Goal: Answer question/provide support: Share knowledge or assist other users

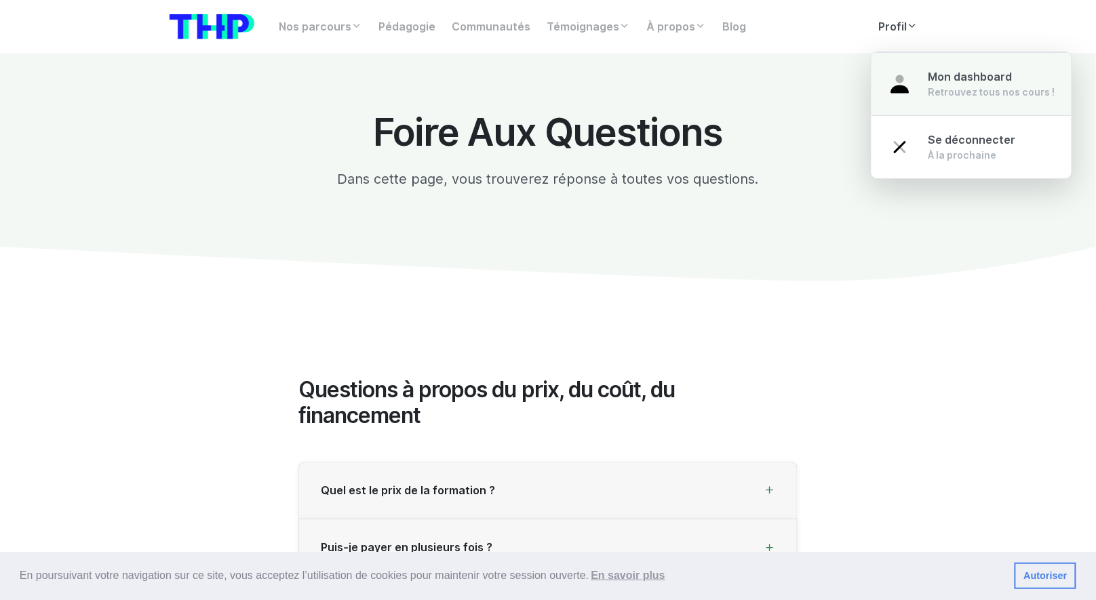
click at [925, 84] on link "Mon dashboard Retrouvez tous nos cours !" at bounding box center [972, 84] width 200 height 64
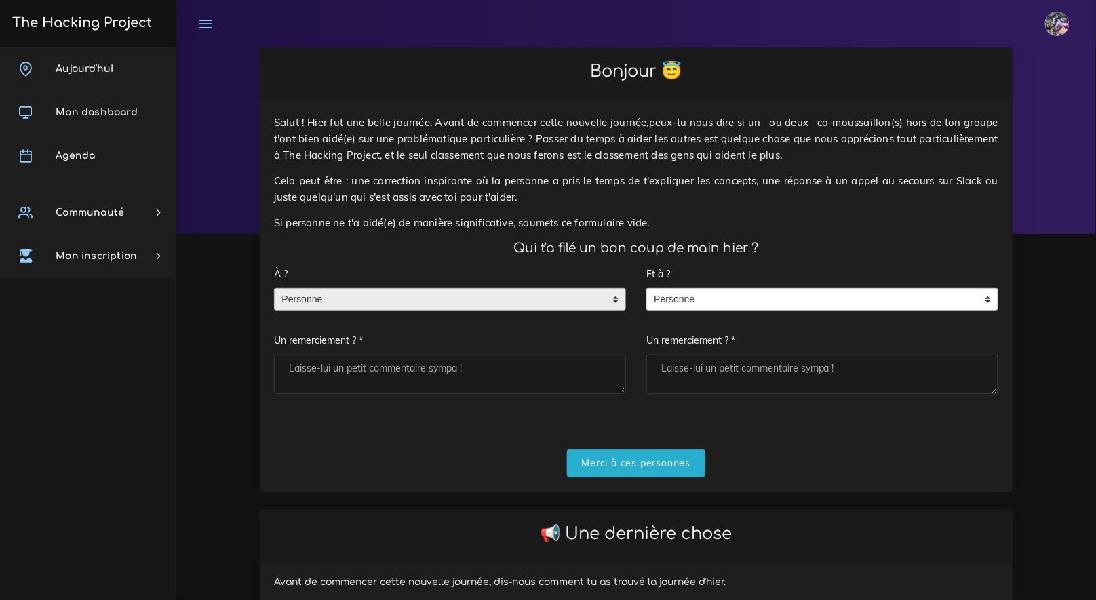
click at [417, 294] on span "Personne" at bounding box center [440, 300] width 330 height 22
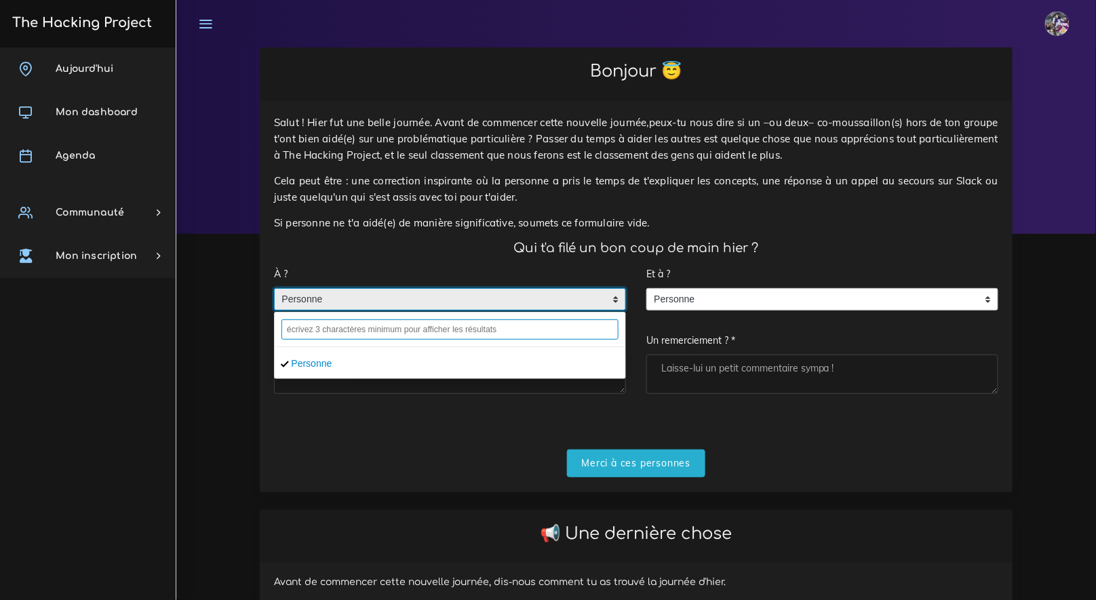
click at [401, 335] on input "text" at bounding box center [450, 329] width 337 height 20
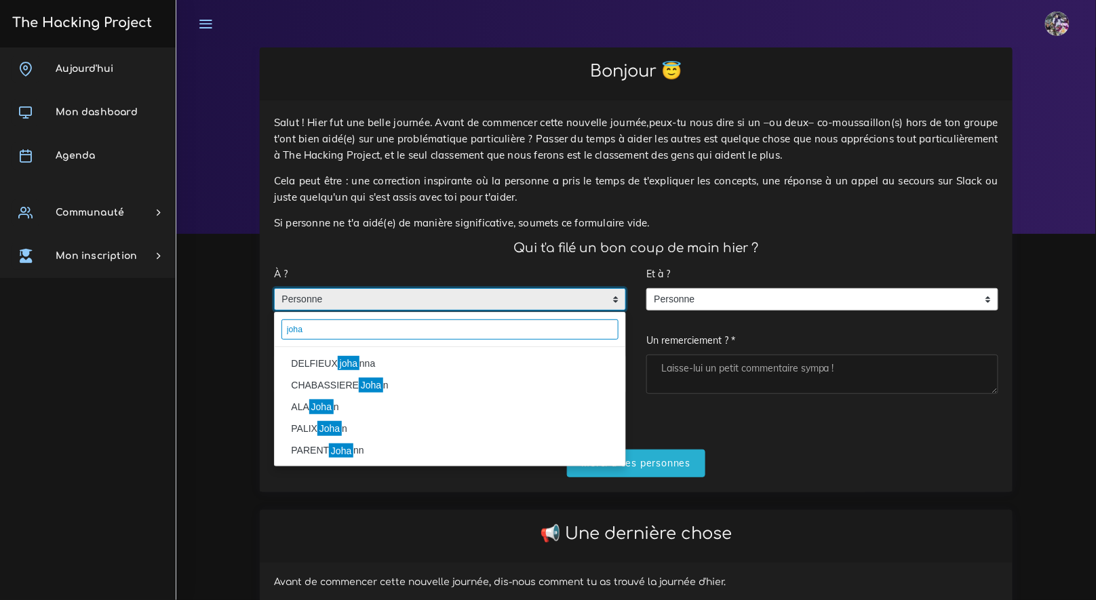
type input "joha"
click at [382, 358] on li "DELFIEUX joha nna" at bounding box center [450, 364] width 351 height 22
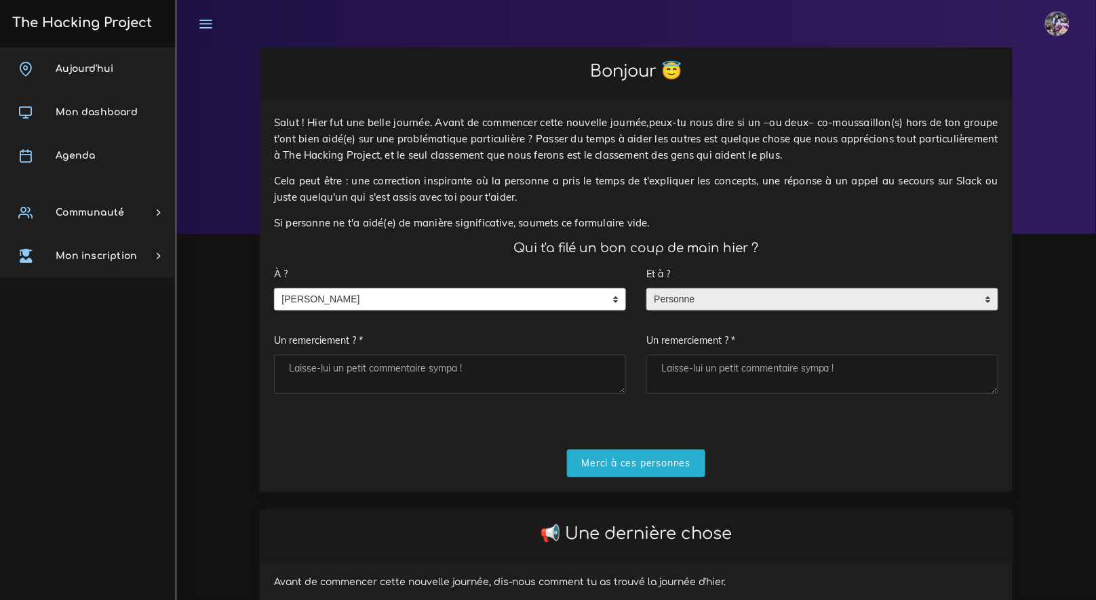
click at [712, 292] on span "Personne" at bounding box center [812, 300] width 330 height 22
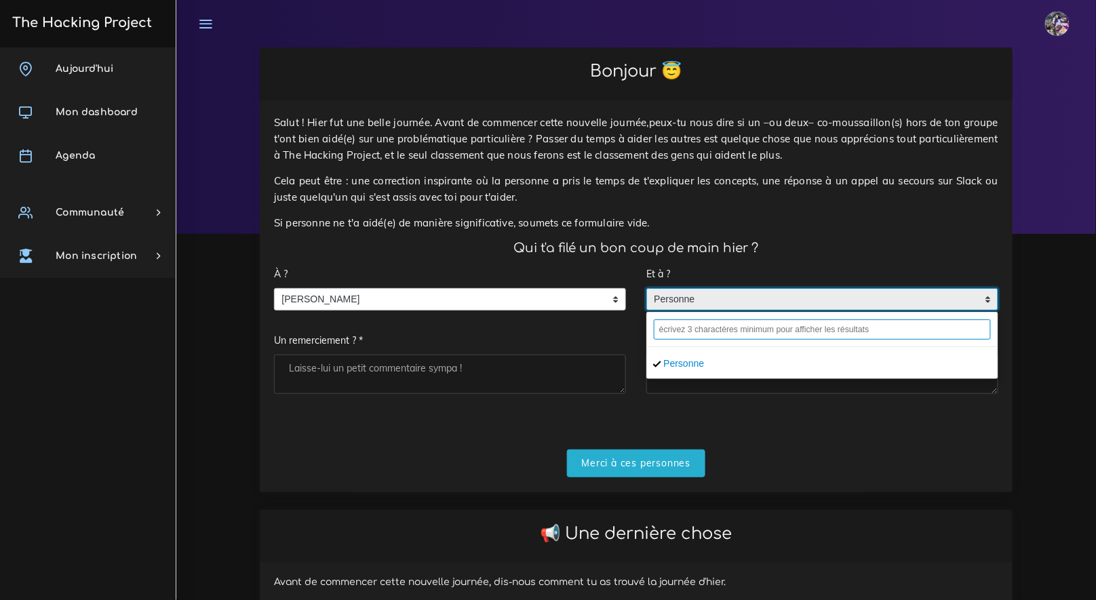
click at [714, 326] on input "text" at bounding box center [822, 329] width 337 height 20
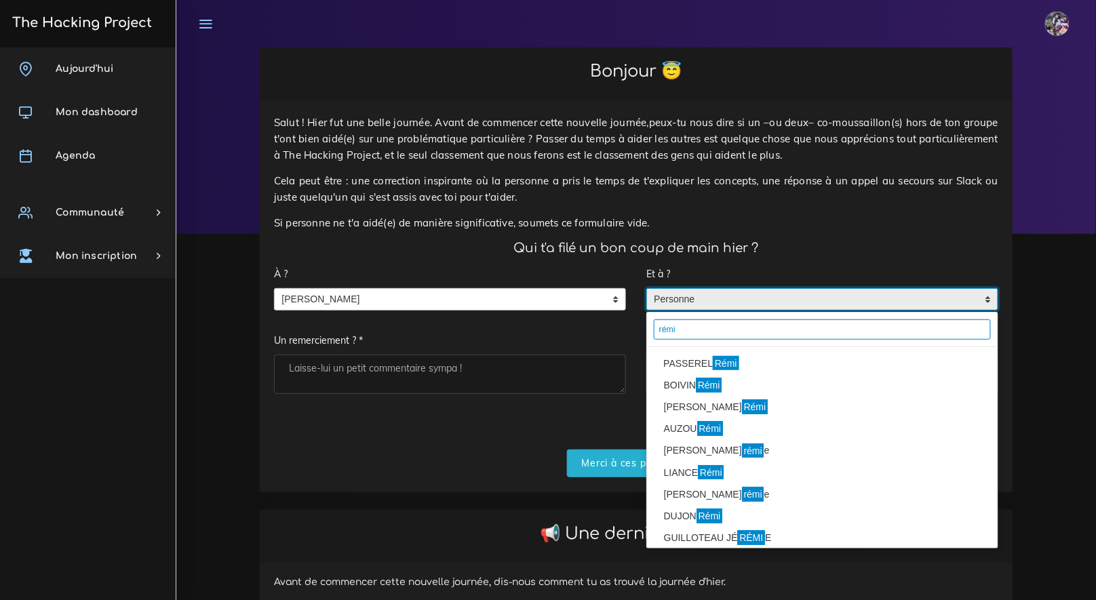
type input "rémi"
click at [694, 356] on li "PASSEREL Rémi" at bounding box center [822, 364] width 351 height 22
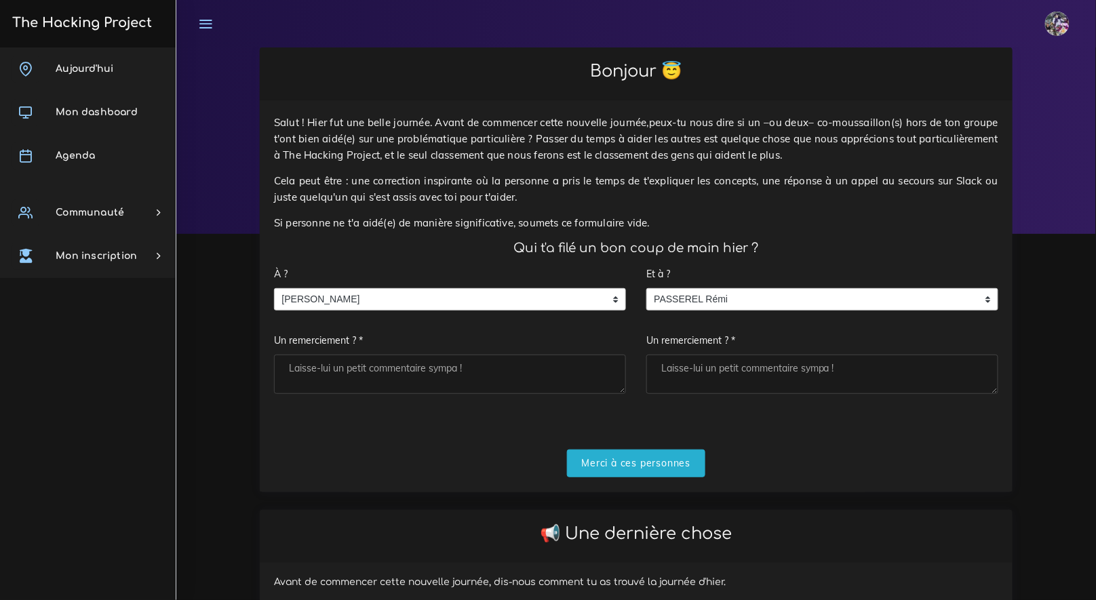
click at [545, 372] on textarea "Un remerciement ? *" at bounding box center [450, 374] width 352 height 39
type textarea "grosse journée de travail encore avec jo, super mentalité, on avance ensemble e…"
drag, startPoint x: 736, startPoint y: 361, endPoint x: 744, endPoint y: 391, distance: 30.9
click at [743, 391] on textarea "Un remerciement ? *" at bounding box center [822, 374] width 352 height 39
type textarea "p"
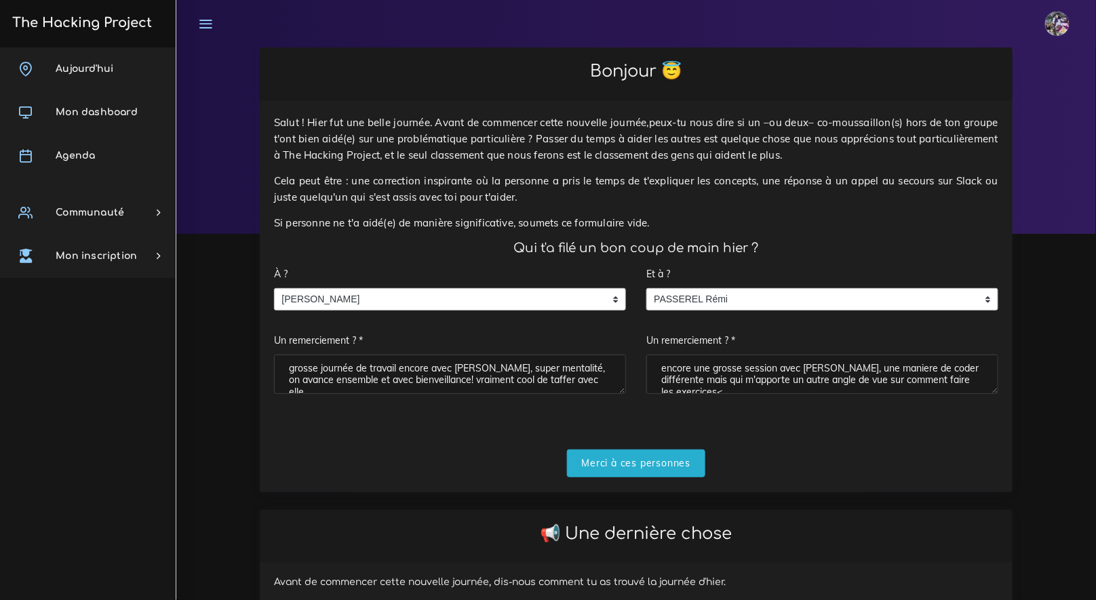
scroll to position [5, 0]
click at [870, 389] on textarea "encore une grosse session avec rémi, une maniere de coder différente mais qui m…" at bounding box center [822, 374] width 352 height 39
click at [943, 389] on textarea "encore une grosse session avec rémi, une maniere de coder différente mais qui m…" at bounding box center [822, 374] width 352 height 39
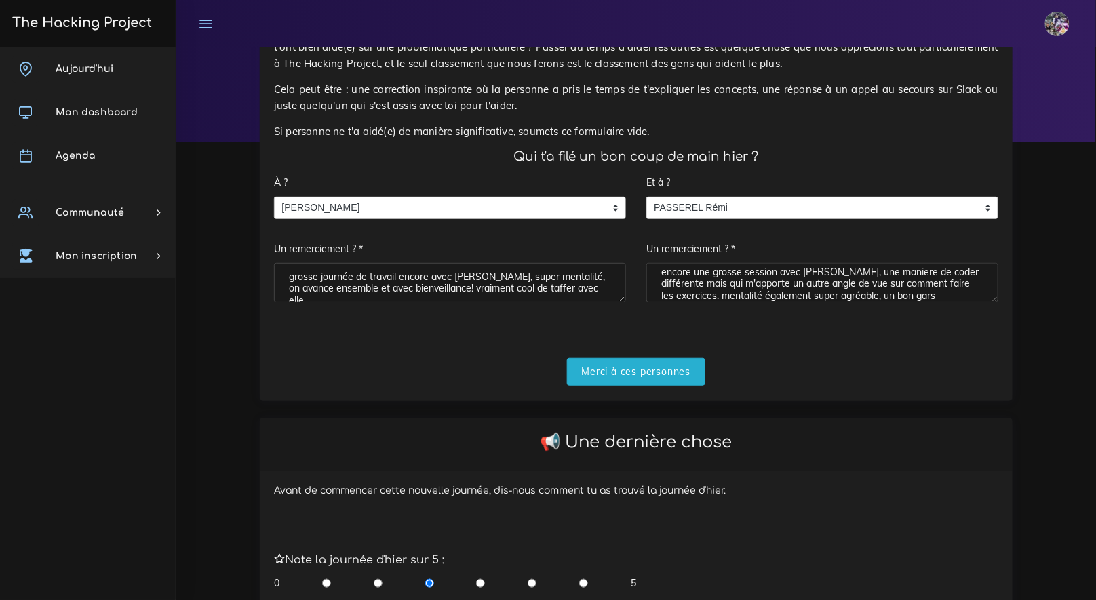
scroll to position [93, 0]
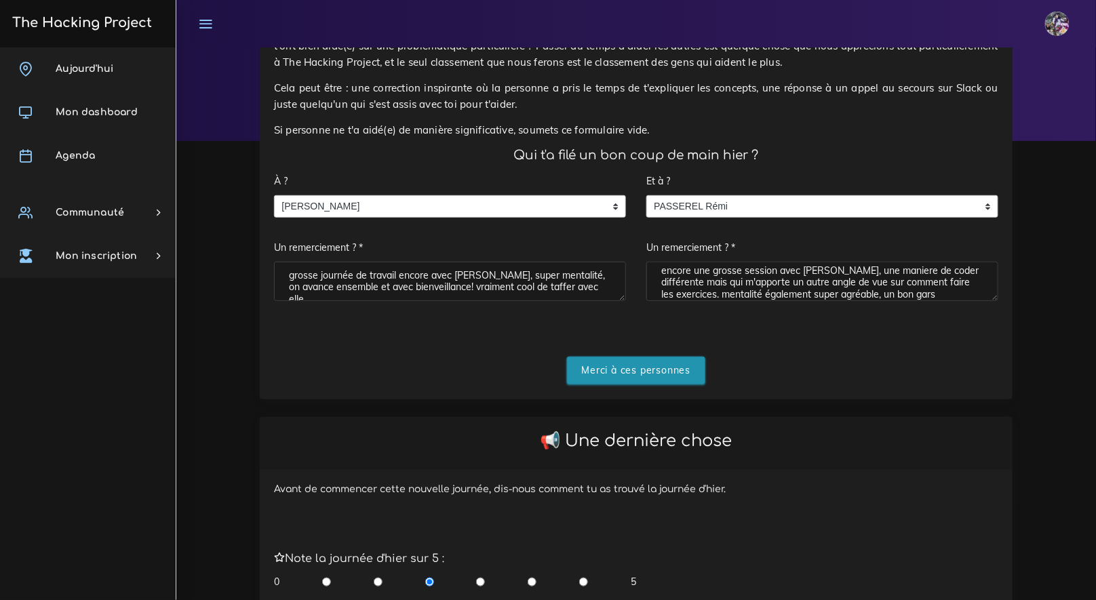
type textarea "encore une grosse session avec rémi, une maniere de coder différente mais qui m…"
click at [635, 362] on input "Merci à ces personnes" at bounding box center [636, 371] width 139 height 28
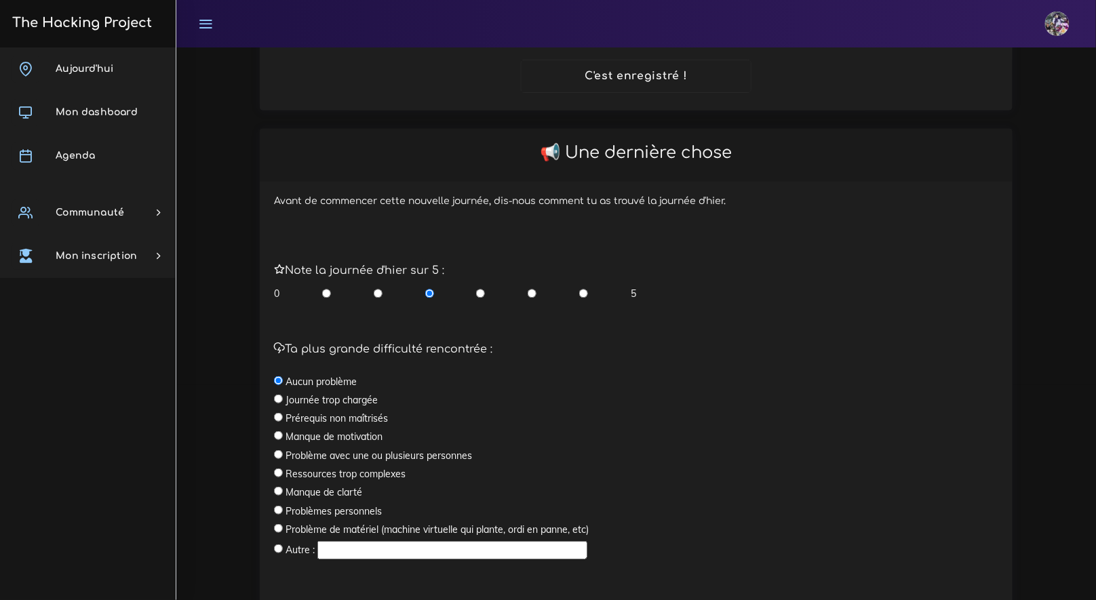
scroll to position [303, 0]
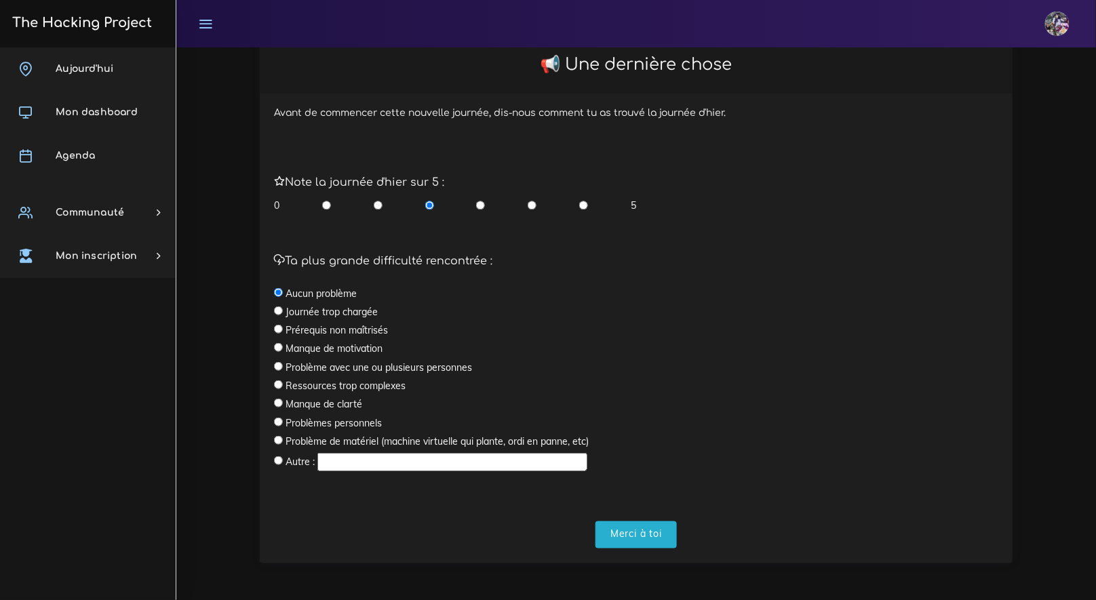
click at [583, 203] on input "radio" at bounding box center [583, 206] width 9 height 14
radio input "true"
click at [660, 546] on input "Merci à toi" at bounding box center [636, 536] width 81 height 28
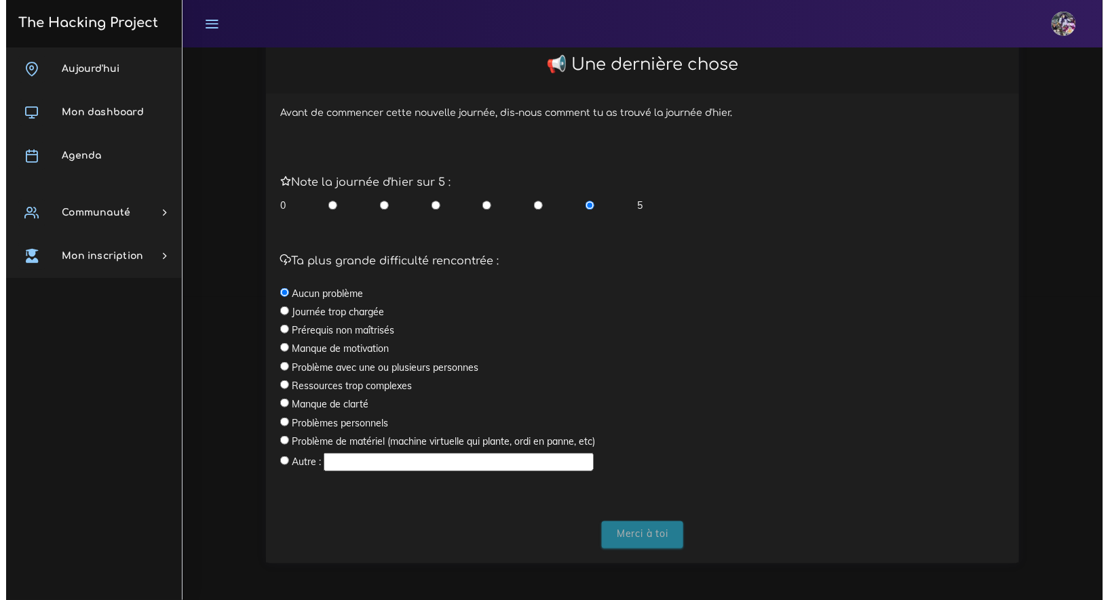
scroll to position [0, 0]
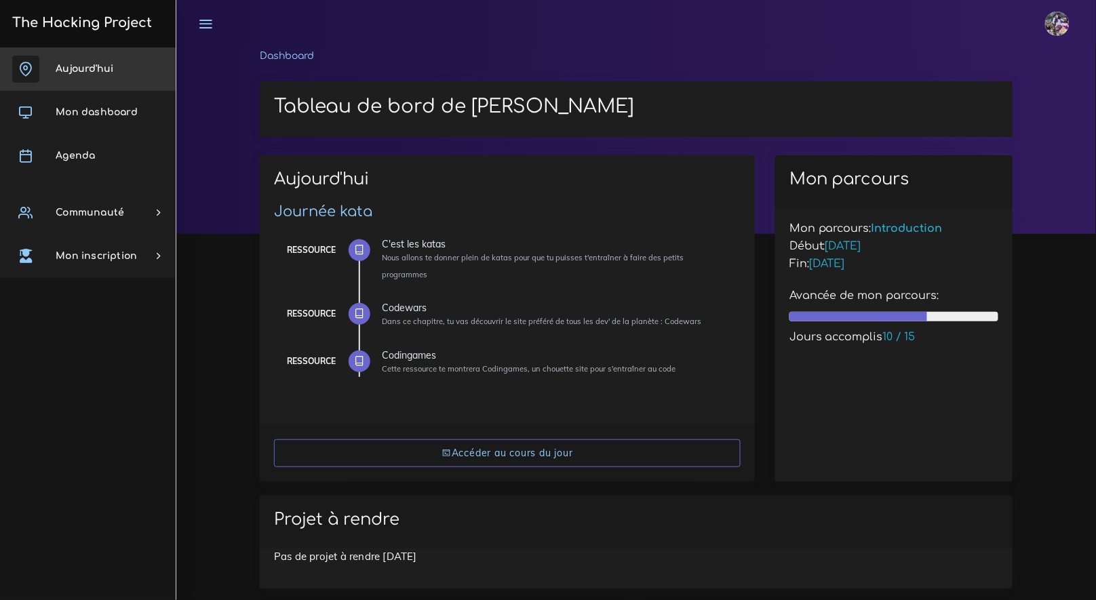
click at [111, 74] on link "Aujourd'hui" at bounding box center [88, 68] width 176 height 43
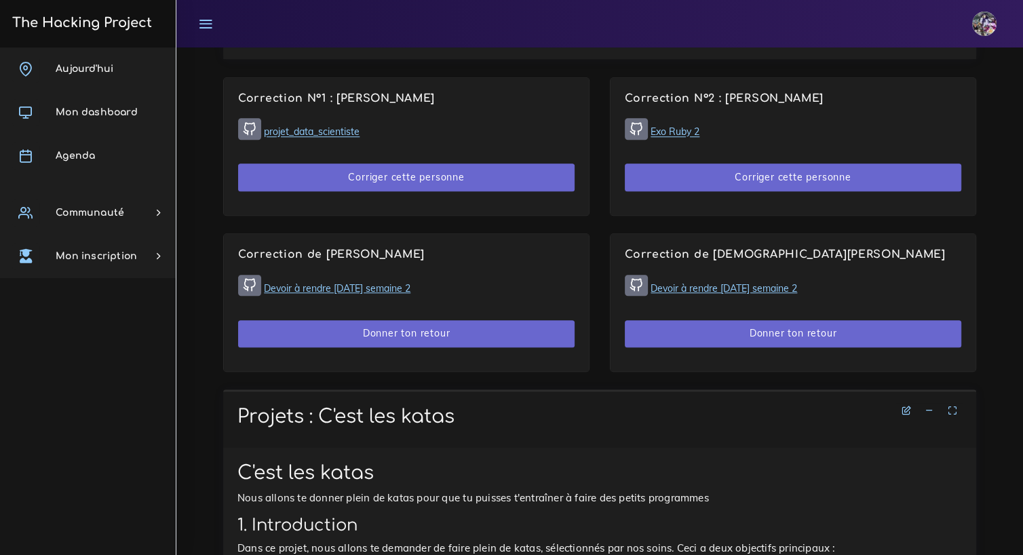
scroll to position [927, 0]
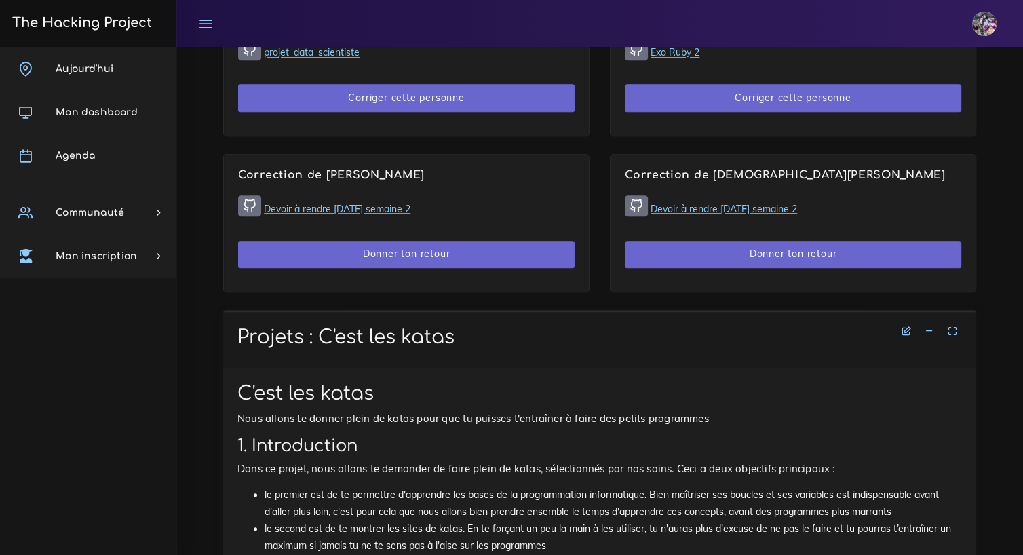
click at [324, 206] on link "Devoir à rendre [DATE] semaine 2" at bounding box center [337, 209] width 147 height 12
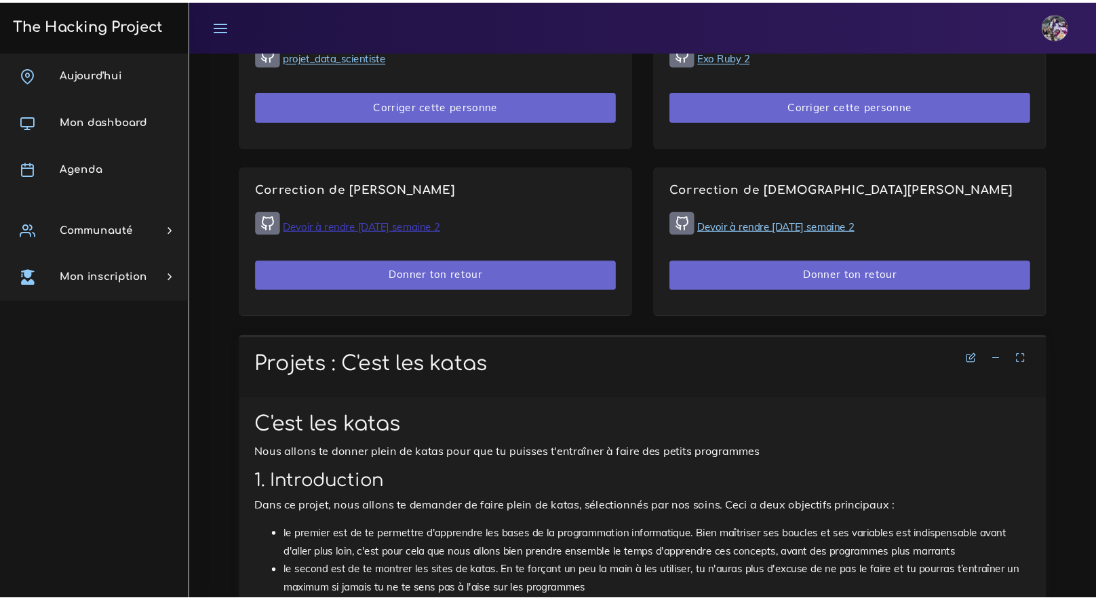
scroll to position [695, 0]
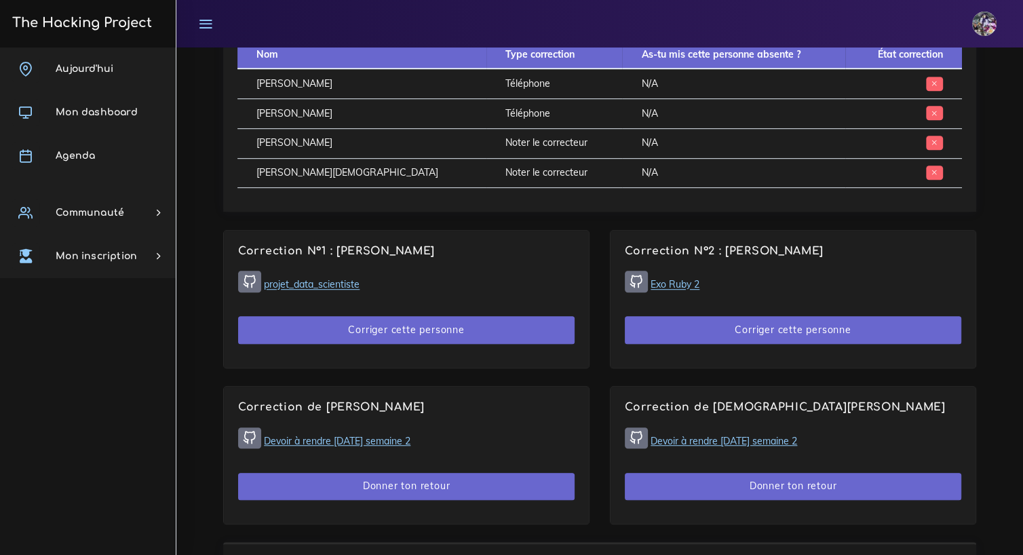
click at [337, 280] on link "projet_data_scientiste" at bounding box center [312, 285] width 96 height 12
click at [324, 286] on link "projet_data_scientiste" at bounding box center [312, 285] width 96 height 12
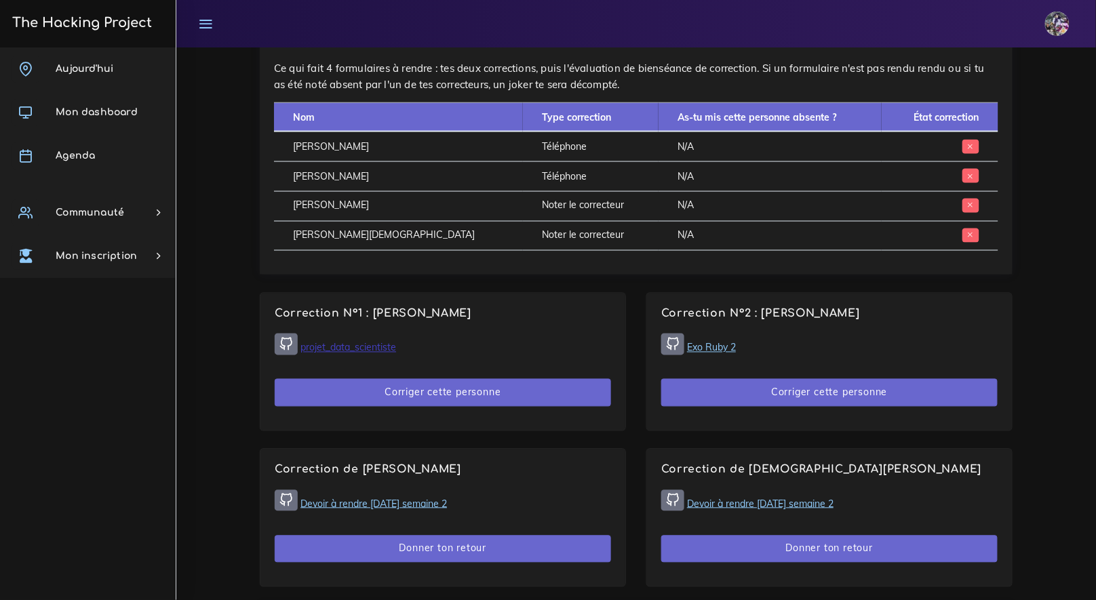
scroll to position [667, 0]
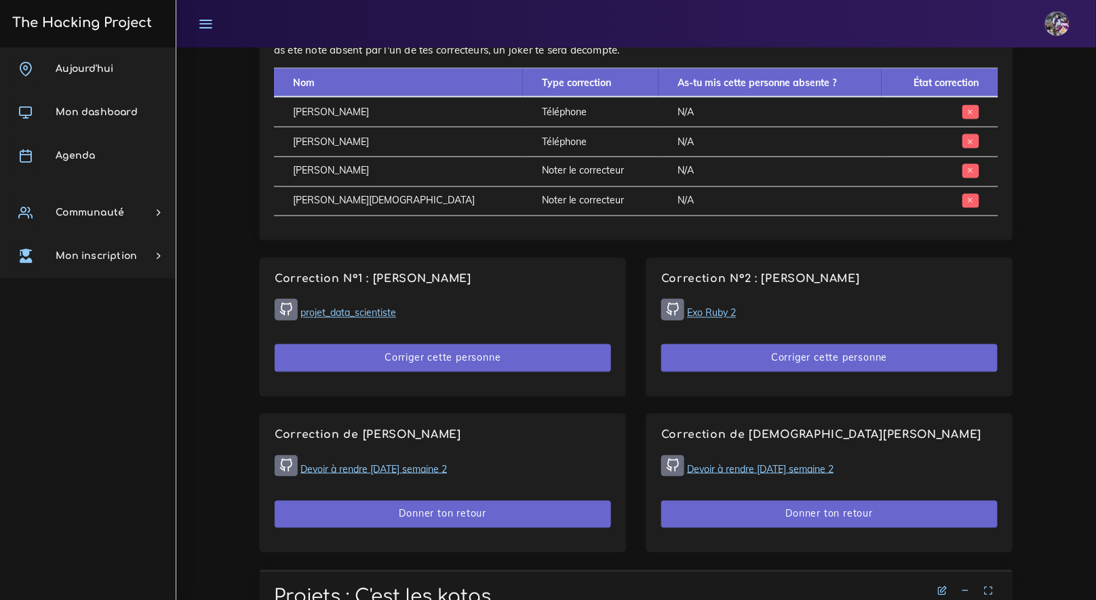
click at [776, 234] on div "Voici comment les corrections vont se passer. Tu vas devoir corriger 2 projets.…" at bounding box center [636, 60] width 753 height 362
click at [717, 310] on link "Exo Ruby 2" at bounding box center [711, 313] width 49 height 12
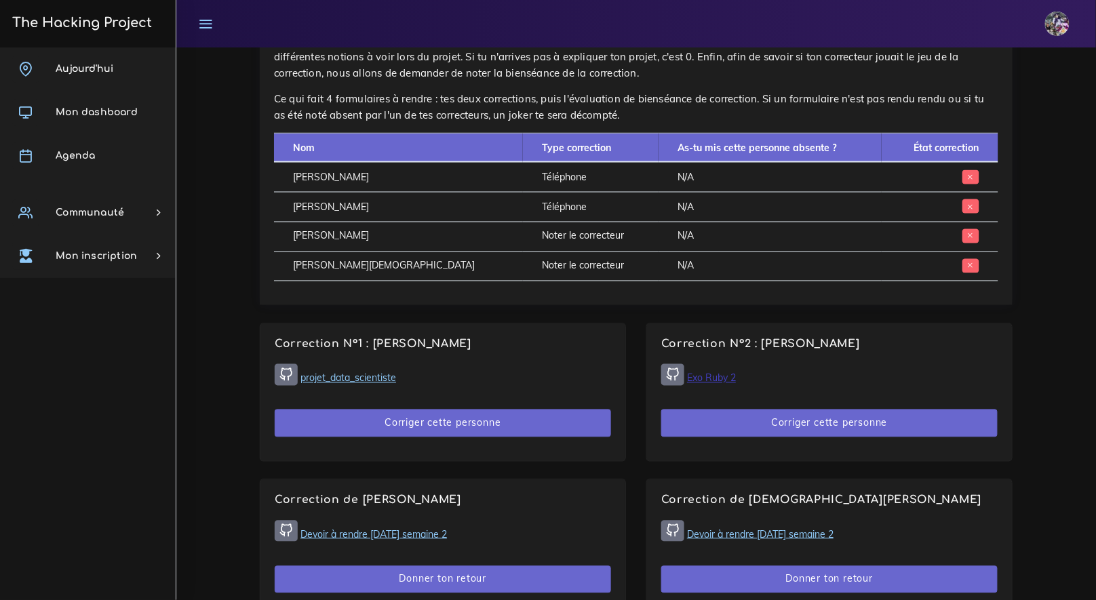
scroll to position [600, 0]
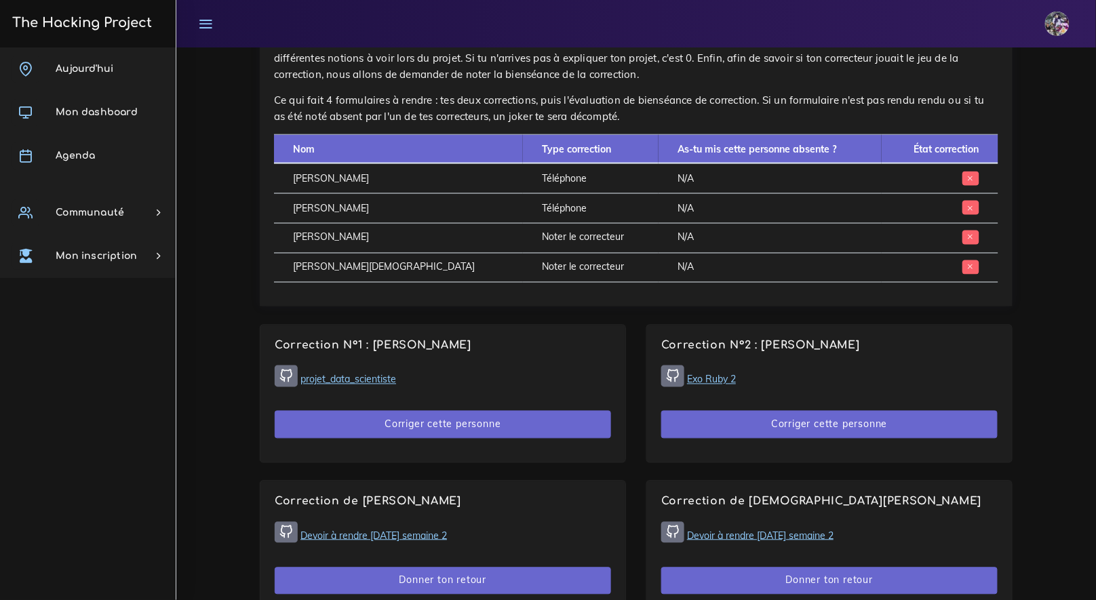
click at [410, 532] on link "Devoir à rendre jeudi semaine 2" at bounding box center [374, 536] width 147 height 12
click at [351, 379] on link "projet_data_scientiste" at bounding box center [349, 380] width 96 height 12
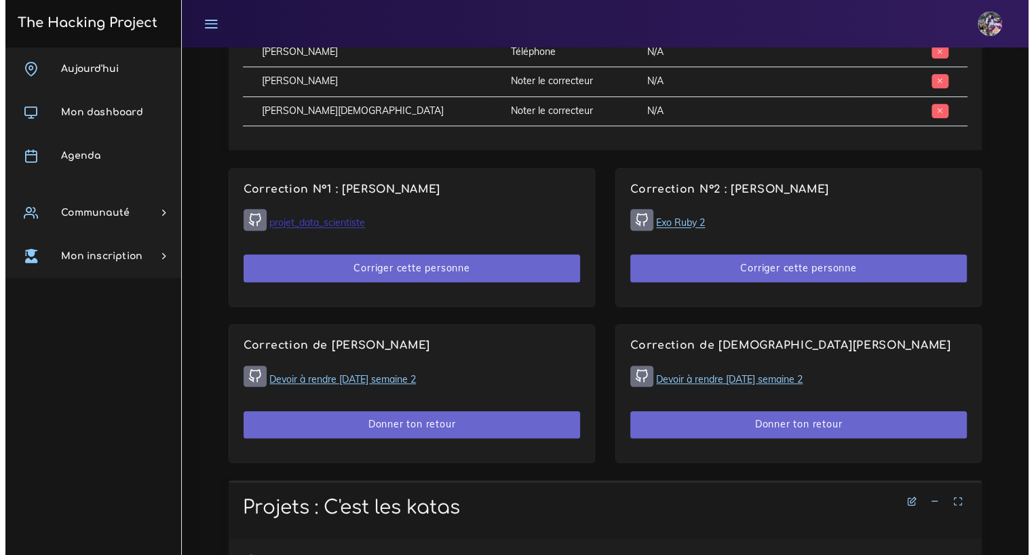
scroll to position [760, 0]
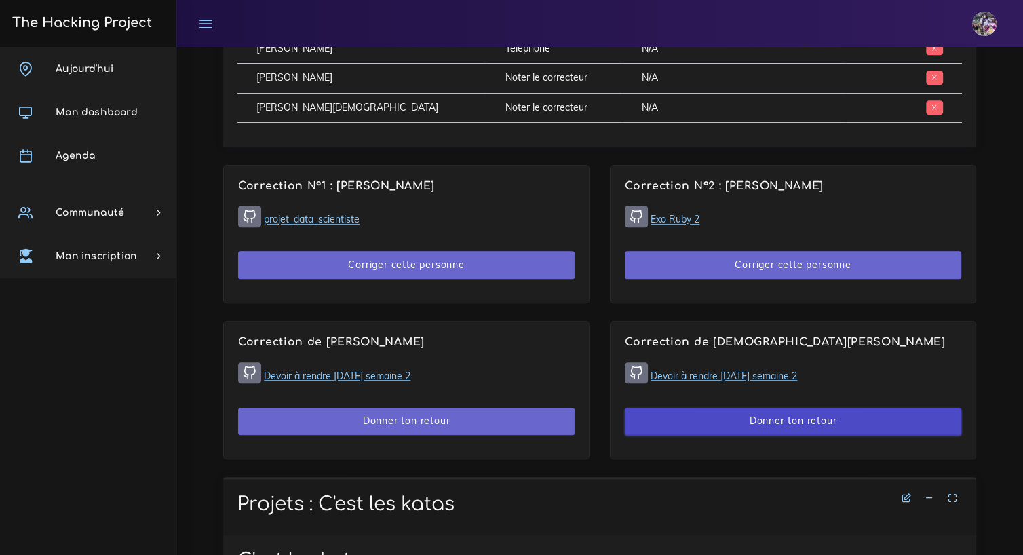
click at [697, 425] on button "Donner ton retour" at bounding box center [793, 422] width 336 height 28
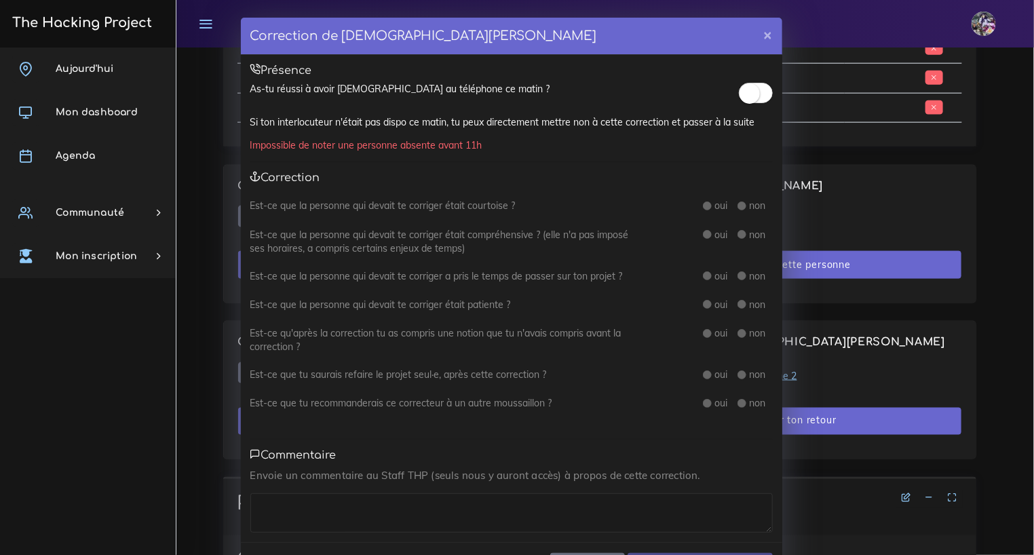
click at [752, 96] on small at bounding box center [749, 93] width 20 height 20
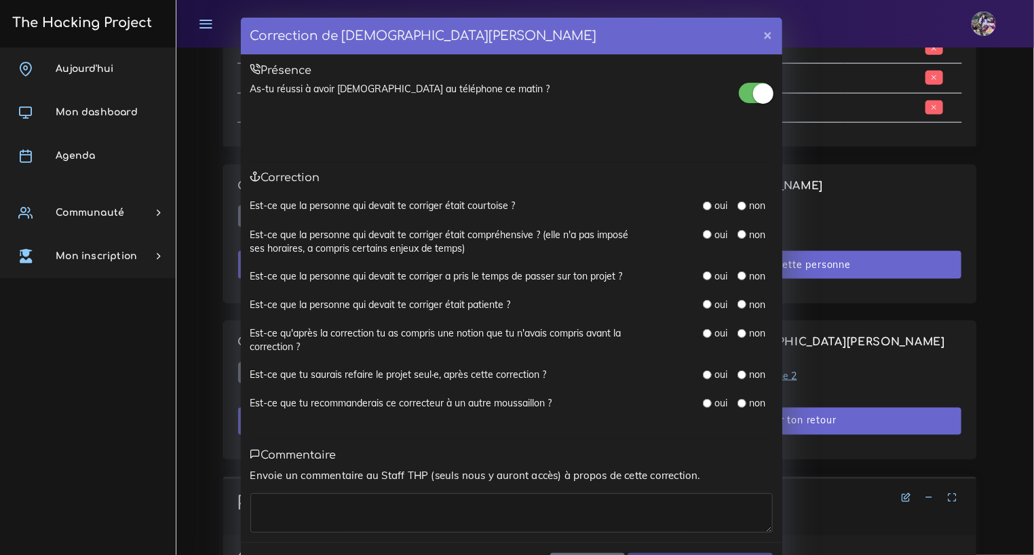
scroll to position [3, 0]
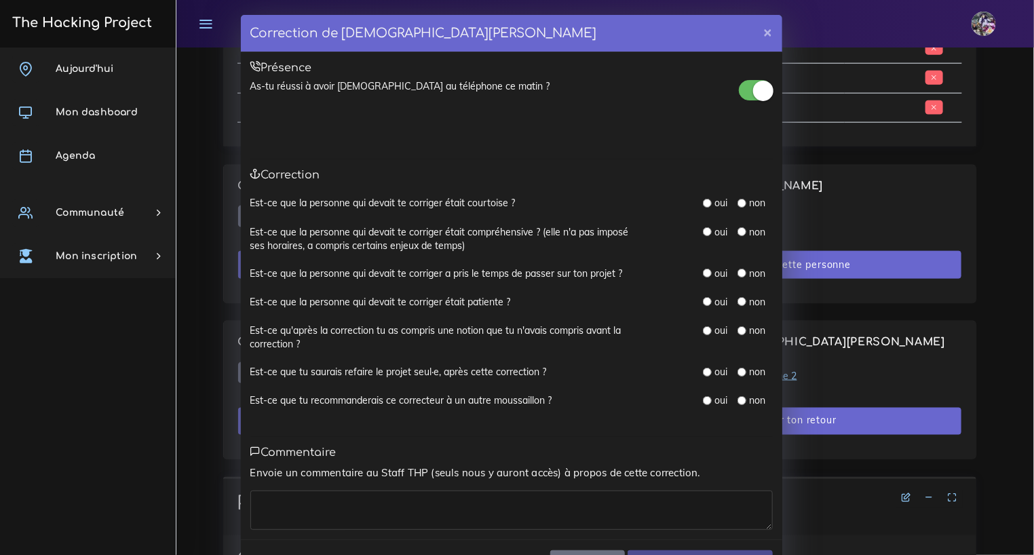
click at [703, 201] on input "radio" at bounding box center [707, 203] width 9 height 9
radio input "true"
click at [701, 220] on div "Est-ce que la personne qui devait te corriger était courtoise ? oui non" at bounding box center [511, 210] width 522 height 28
click at [703, 227] on input "radio" at bounding box center [707, 231] width 9 height 9
radio input "true"
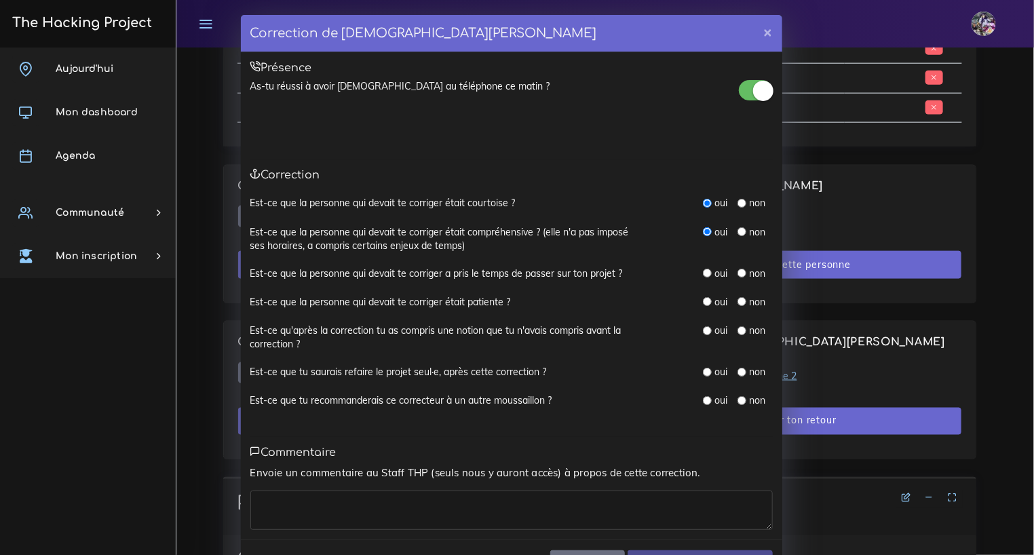
click at [703, 269] on input "radio" at bounding box center [707, 273] width 9 height 9
radio input "true"
click at [703, 303] on input "radio" at bounding box center [707, 301] width 9 height 9
radio input "true"
click at [701, 340] on div "oui non" at bounding box center [715, 338] width 136 height 28
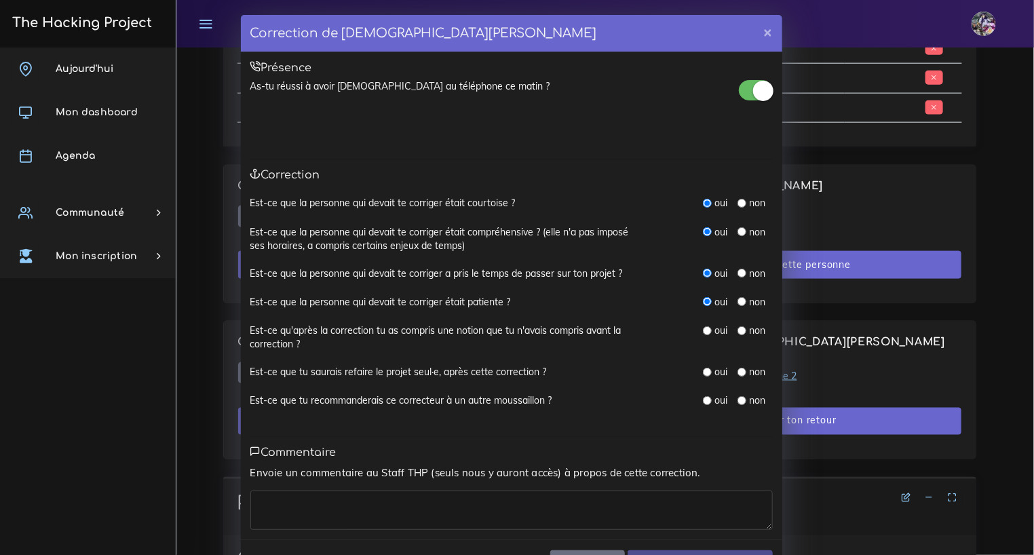
click at [706, 332] on div "oui" at bounding box center [715, 331] width 24 height 14
click at [704, 330] on input "radio" at bounding box center [707, 330] width 9 height 9
radio input "true"
drag, startPoint x: 699, startPoint y: 366, endPoint x: 702, endPoint y: 383, distance: 16.5
click at [703, 368] on input "radio" at bounding box center [707, 372] width 9 height 9
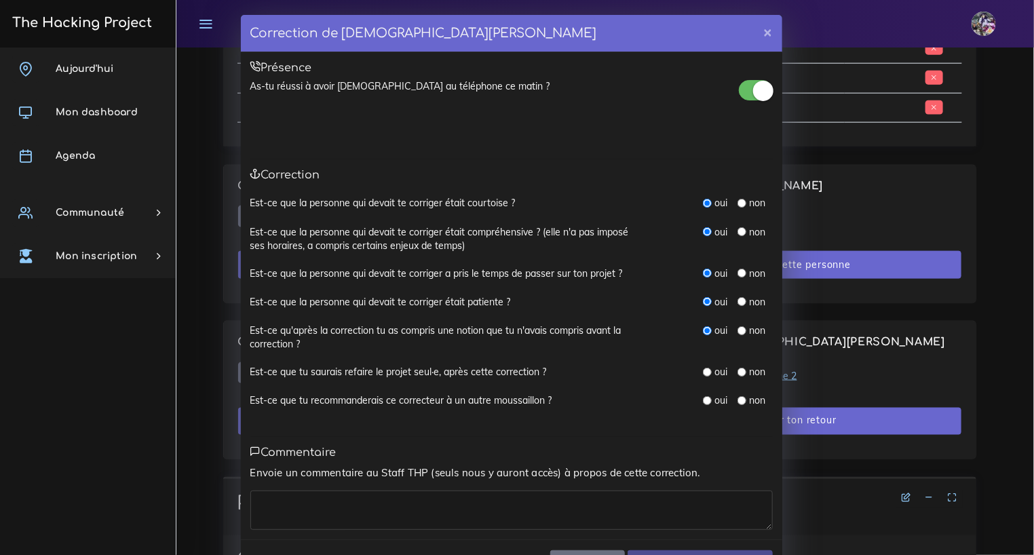
radio input "true"
click at [703, 400] on input "radio" at bounding box center [707, 400] width 9 height 9
radio input "true"
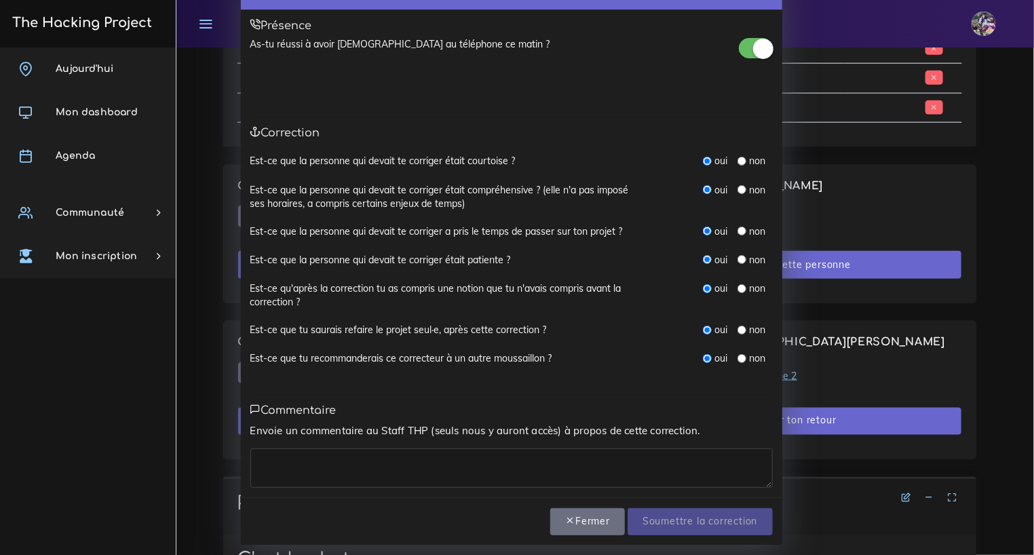
scroll to position [49, 0]
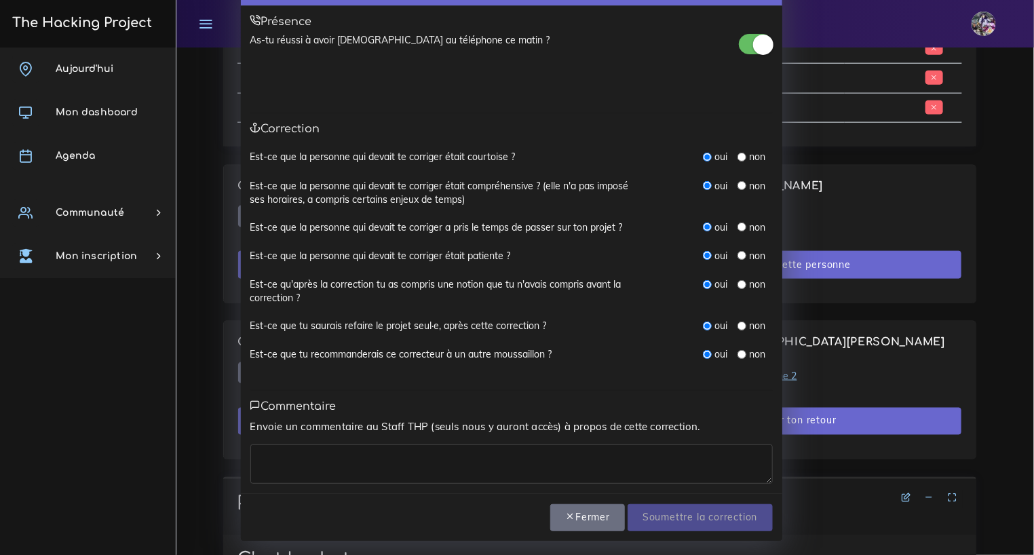
click at [440, 442] on div "Envoie un commentaire au Staff THP (seuls nous y auront accès) à propos de cett…" at bounding box center [511, 451] width 522 height 65
click at [431, 447] on textarea at bounding box center [511, 463] width 522 height 39
click at [301, 460] on textarea at bounding box center [511, 463] width 522 height 39
click at [299, 460] on textarea at bounding box center [511, 463] width 522 height 39
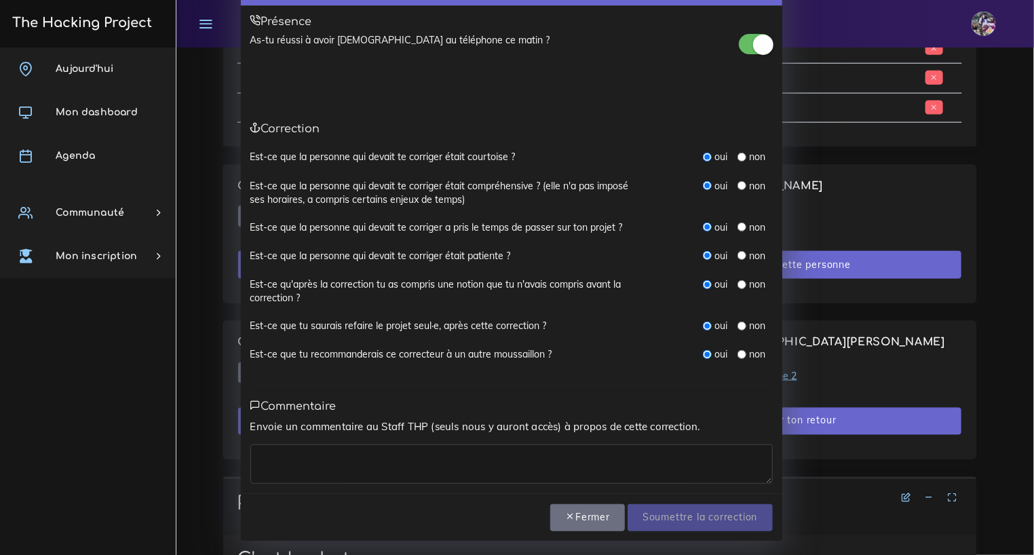
click at [299, 460] on textarea at bounding box center [511, 463] width 522 height 39
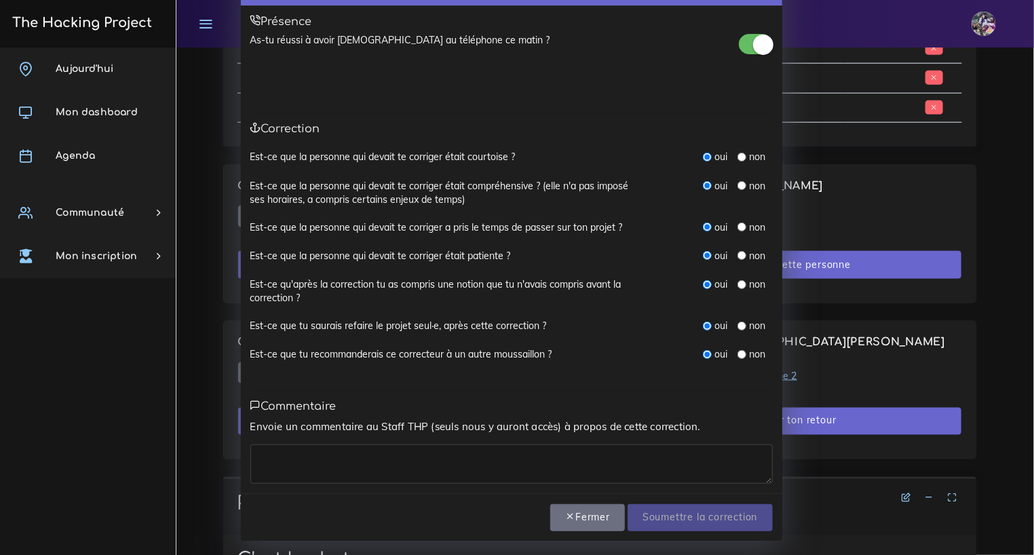
click at [299, 460] on textarea at bounding box center [511, 463] width 522 height 39
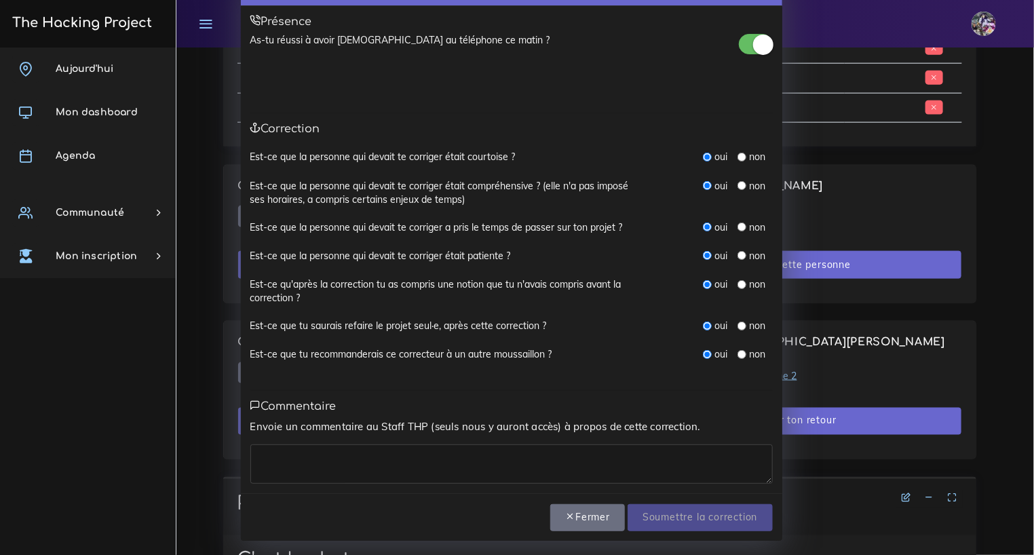
click at [602, 459] on textarea at bounding box center [511, 463] width 522 height 39
click at [604, 456] on textarea at bounding box center [511, 463] width 522 height 39
click at [604, 454] on textarea at bounding box center [511, 463] width 522 height 39
click at [597, 423] on p "Envoie un commentaire au Staff THP (seuls nous y auront accès) à propos de cett…" at bounding box center [511, 427] width 522 height 16
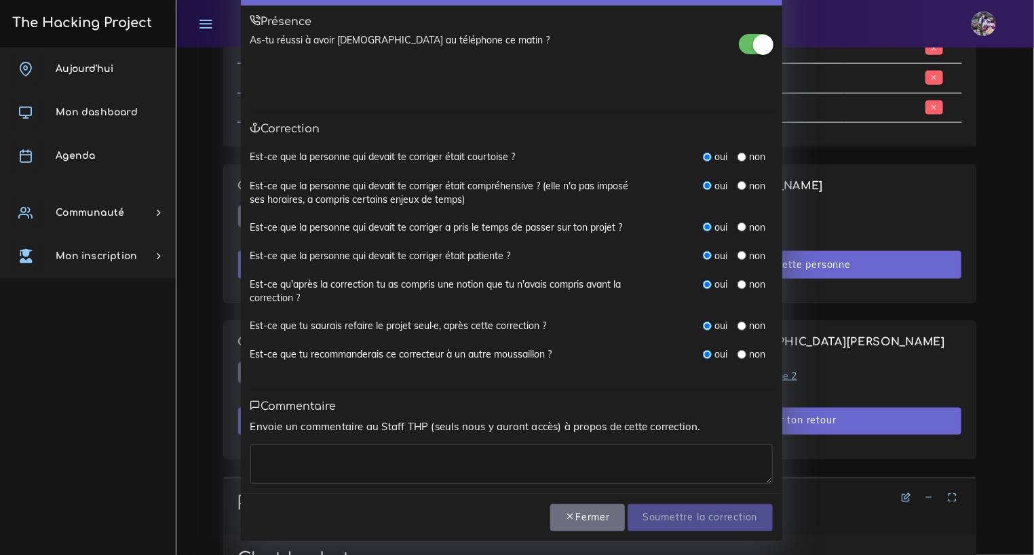
click at [597, 423] on p "Envoie un commentaire au Staff THP (seuls nous y auront accès) à propos de cett…" at bounding box center [511, 427] width 522 height 16
click at [342, 464] on textarea at bounding box center [511, 463] width 522 height 39
click at [364, 453] on textarea at bounding box center [511, 463] width 522 height 39
click at [636, 465] on textarea at bounding box center [511, 463] width 522 height 39
click at [349, 456] on textarea at bounding box center [511, 463] width 522 height 39
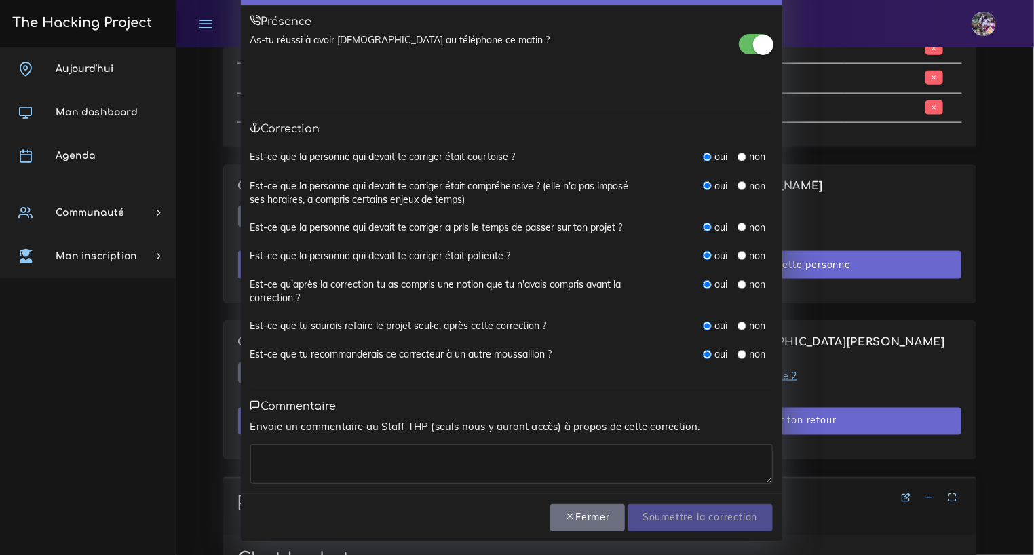
click at [338, 457] on textarea at bounding box center [511, 463] width 522 height 39
click at [420, 460] on textarea at bounding box center [511, 463] width 522 height 39
click at [550, 475] on textarea at bounding box center [511, 463] width 522 height 39
click at [545, 473] on textarea at bounding box center [511, 463] width 522 height 39
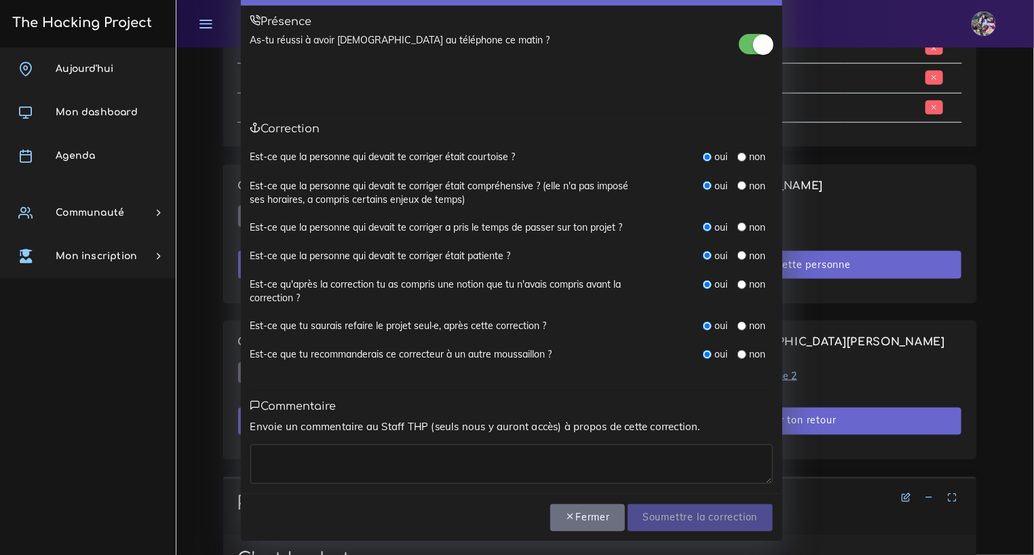
click at [344, 454] on textarea at bounding box center [511, 463] width 522 height 39
click at [424, 477] on textarea at bounding box center [511, 463] width 522 height 39
click at [408, 457] on textarea at bounding box center [511, 463] width 522 height 39
click at [382, 474] on textarea at bounding box center [511, 463] width 522 height 39
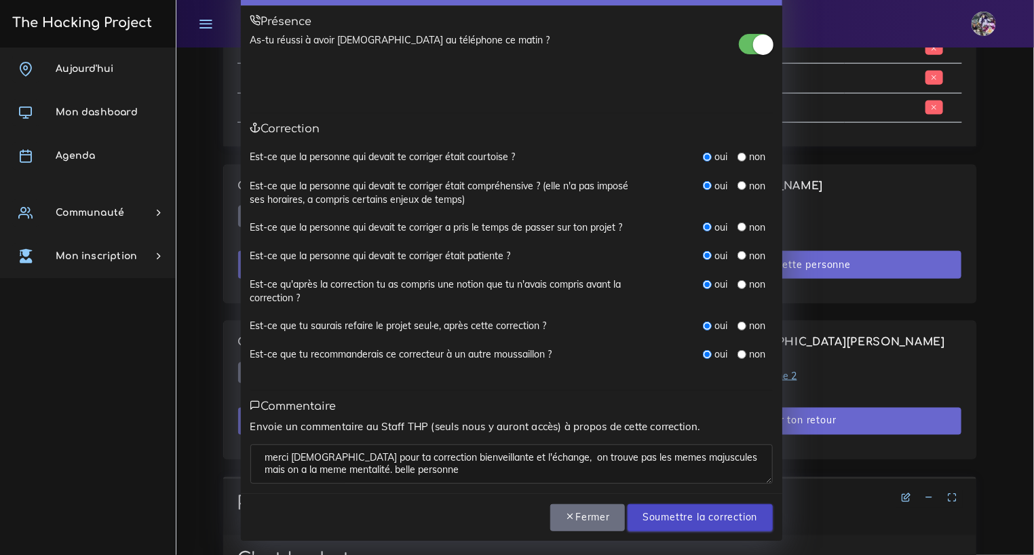
type textarea "merci [DEMOGRAPHIC_DATA] pour ta correction bienveillante et l'échange, on trou…"
click at [653, 522] on input "Soumettre la correction" at bounding box center [699, 518] width 144 height 28
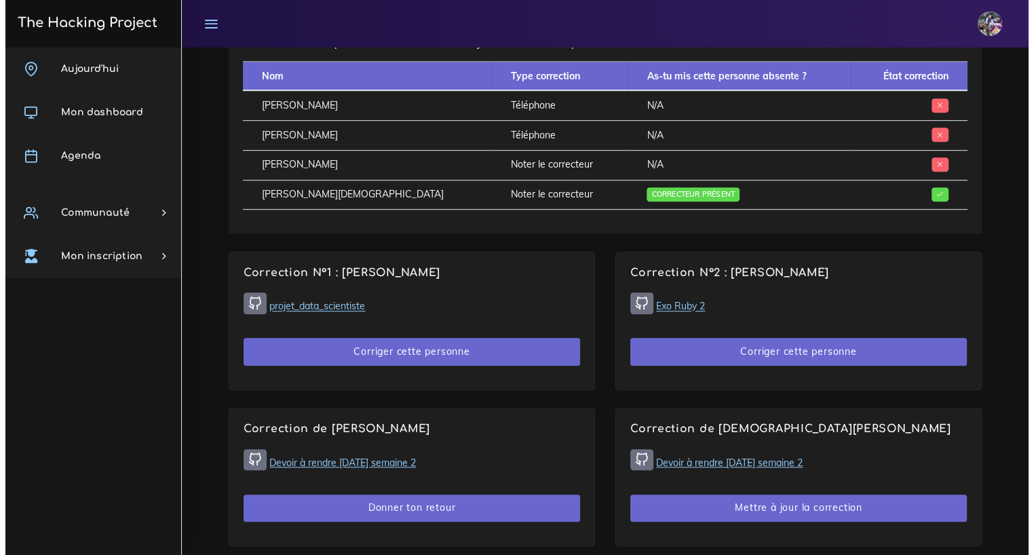
scroll to position [738, 0]
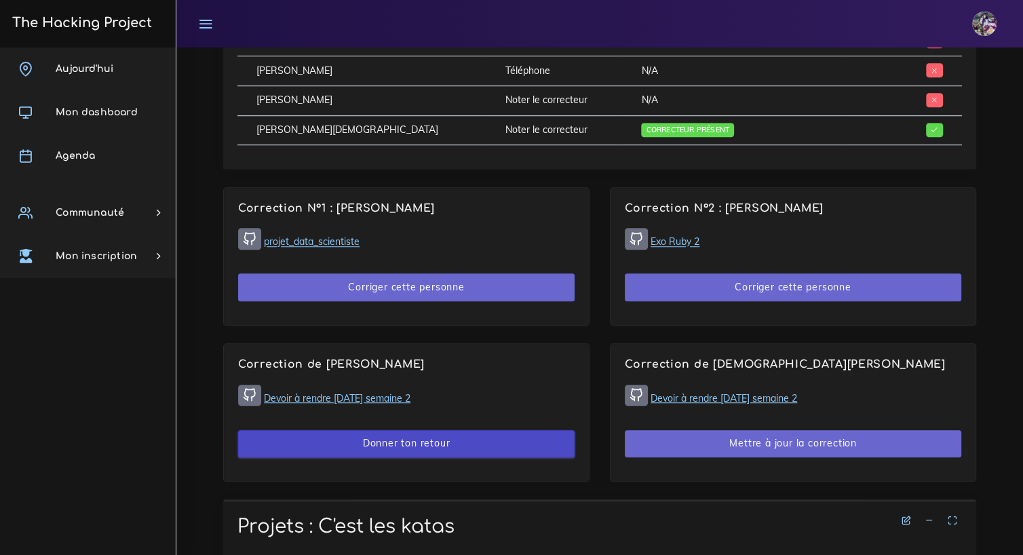
click at [446, 448] on button "Donner ton retour" at bounding box center [406, 444] width 336 height 28
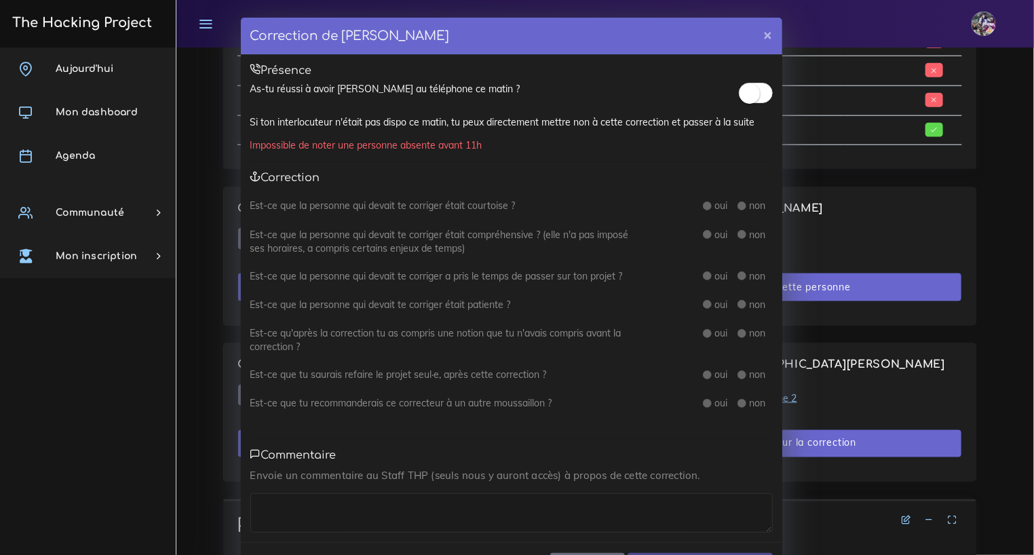
click at [739, 91] on small at bounding box center [749, 93] width 20 height 20
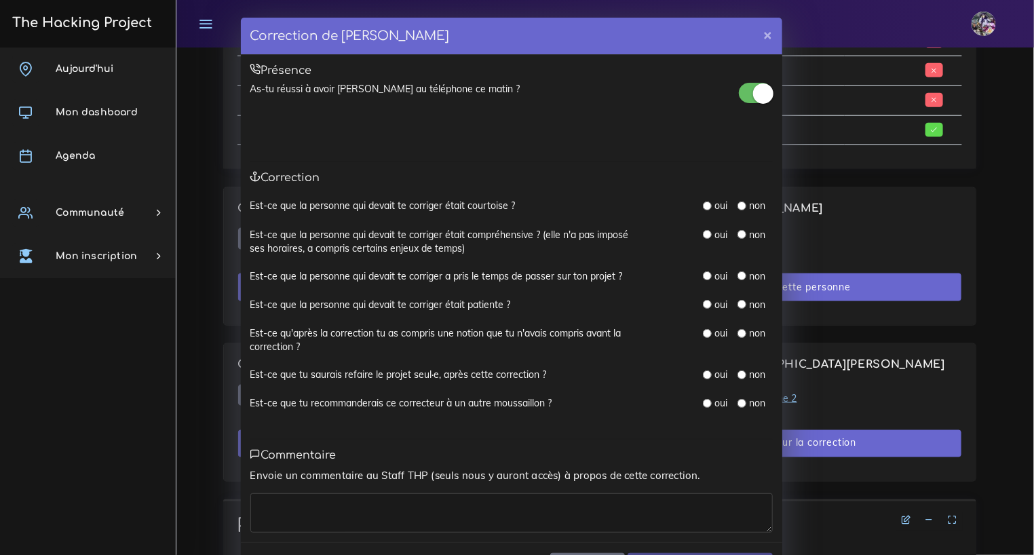
click at [714, 206] on label "oui" at bounding box center [720, 206] width 13 height 14
click at [696, 210] on div "oui non" at bounding box center [715, 206] width 136 height 15
click at [703, 207] on input "radio" at bounding box center [707, 205] width 9 height 9
radio input "true"
click at [703, 230] on input "radio" at bounding box center [707, 234] width 9 height 9
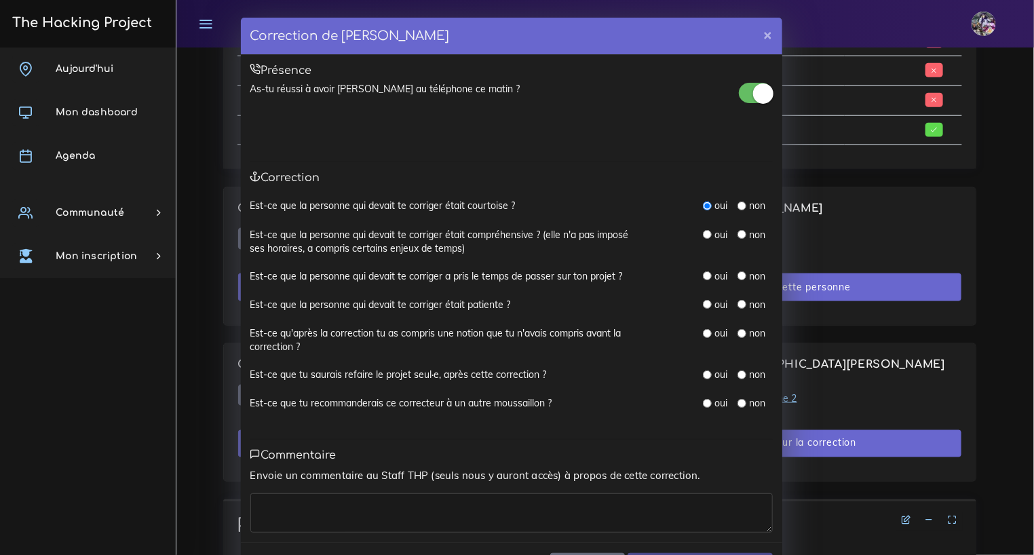
radio input "true"
click at [700, 283] on div "Est-ce que la personne qui devait te corriger a pris le temps de passer sur ton…" at bounding box center [511, 283] width 522 height 28
click at [703, 277] on input "radio" at bounding box center [707, 275] width 9 height 9
radio input "true"
click at [703, 298] on div "oui" at bounding box center [715, 305] width 24 height 14
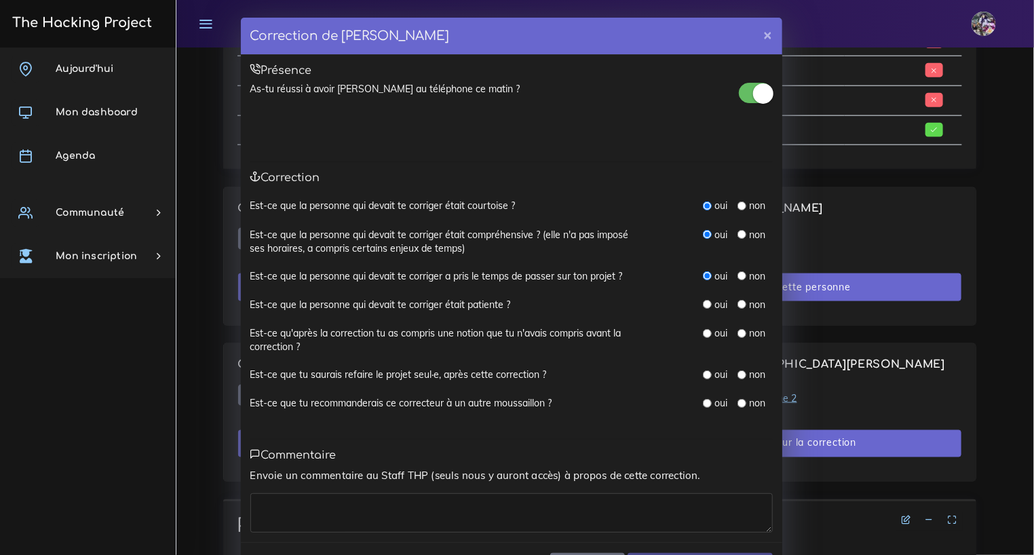
click at [703, 301] on input "radio" at bounding box center [707, 304] width 9 height 9
radio input "true"
click at [703, 326] on div "oui" at bounding box center [715, 333] width 24 height 14
click at [703, 332] on input "radio" at bounding box center [707, 333] width 9 height 9
radio input "true"
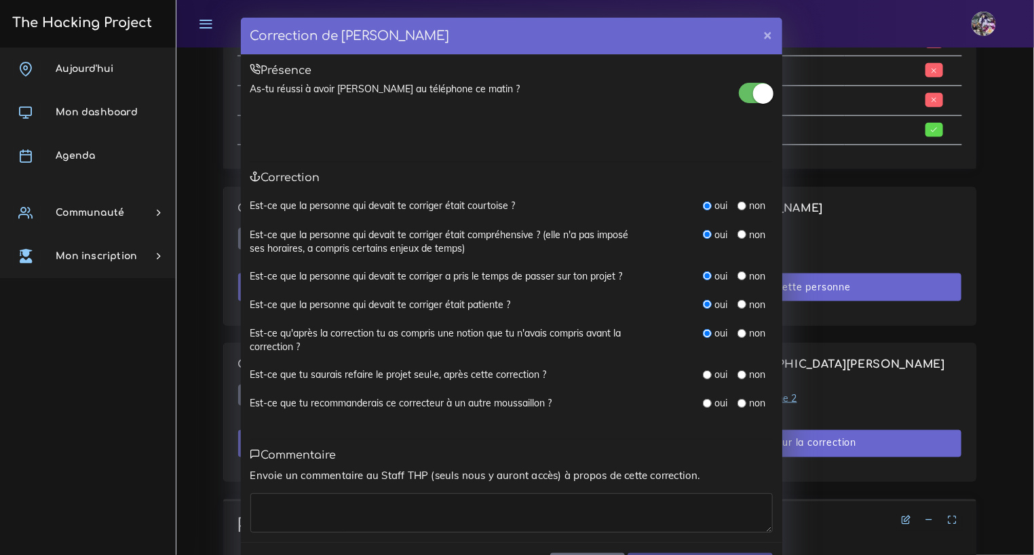
click at [705, 372] on input "radio" at bounding box center [707, 374] width 9 height 9
radio input "true"
click at [705, 400] on div "oui" at bounding box center [715, 403] width 24 height 14
click at [703, 401] on input "radio" at bounding box center [707, 403] width 9 height 9
radio input "true"
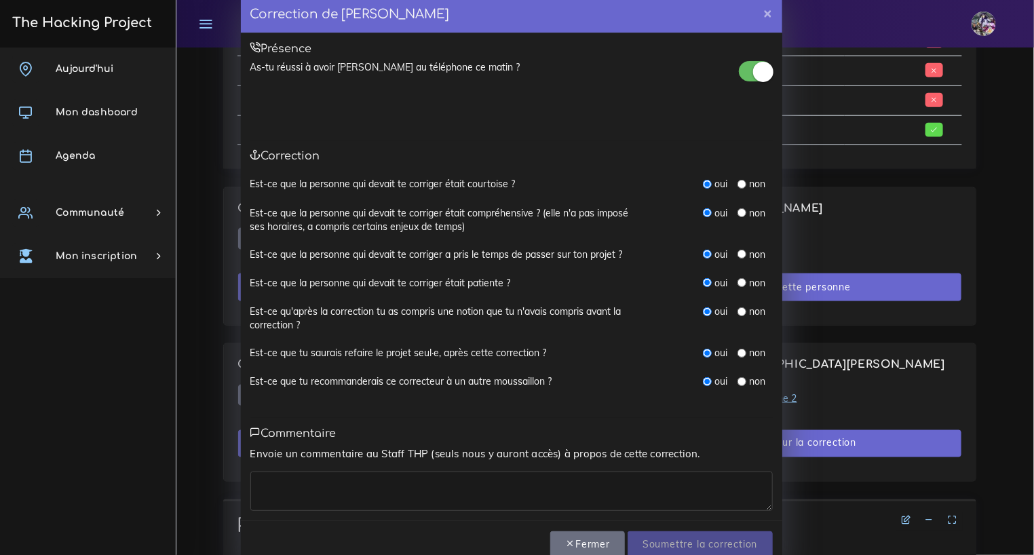
scroll to position [49, 0]
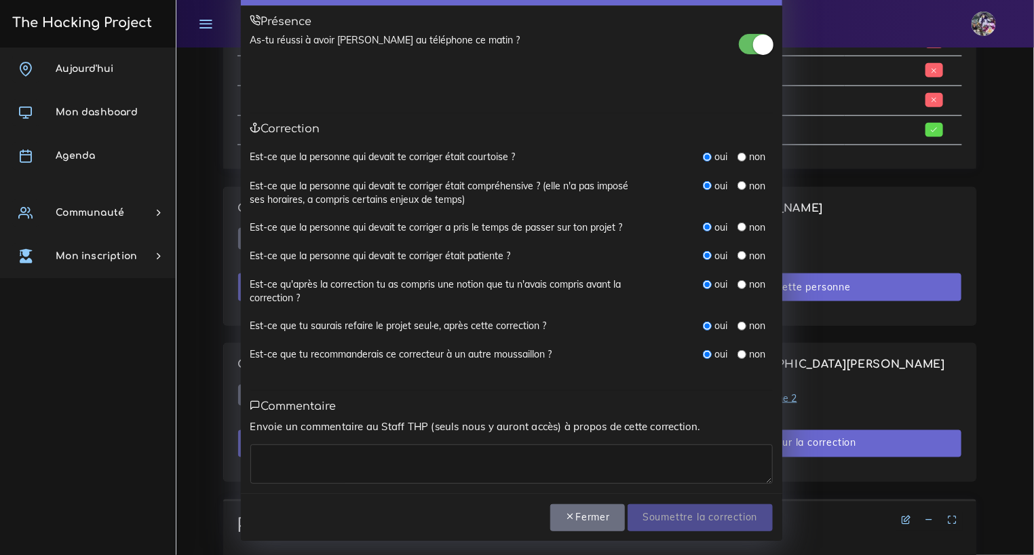
click at [297, 462] on textarea at bounding box center [511, 463] width 522 height 39
type textarea "merci mamady pour l'échange."
click at [741, 286] on div "non" at bounding box center [751, 284] width 28 height 14
click at [739, 286] on input "radio" at bounding box center [741, 284] width 9 height 9
radio input "true"
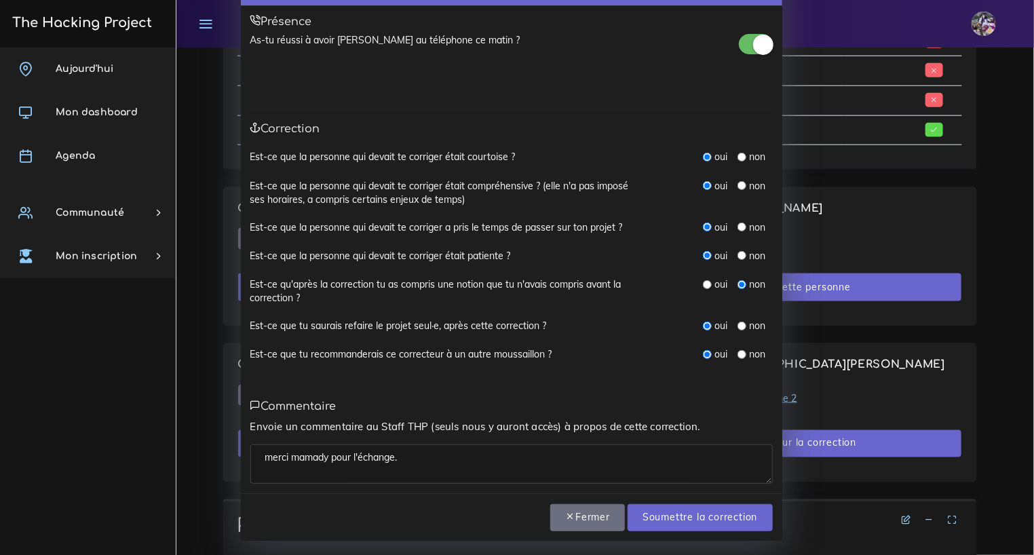
drag, startPoint x: 438, startPoint y: 457, endPoint x: 454, endPoint y: 452, distance: 17.0
click at [438, 457] on textarea "merci mamady pour l'échange." at bounding box center [511, 463] width 522 height 39
type textarea "merci mamady pour l'échange et ta disponibilité."
click at [707, 505] on input "Soumettre la correction" at bounding box center [699, 518] width 144 height 28
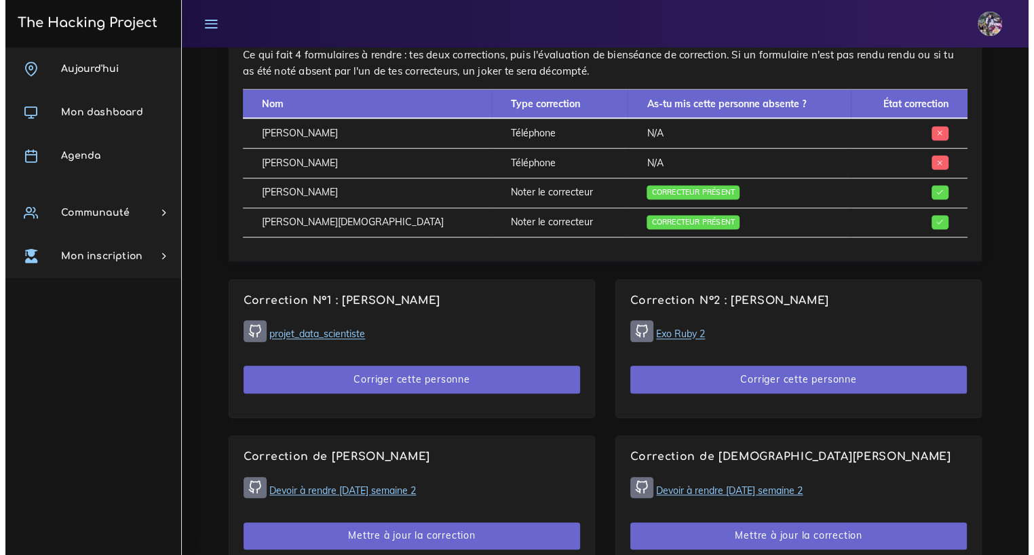
scroll to position [830, 0]
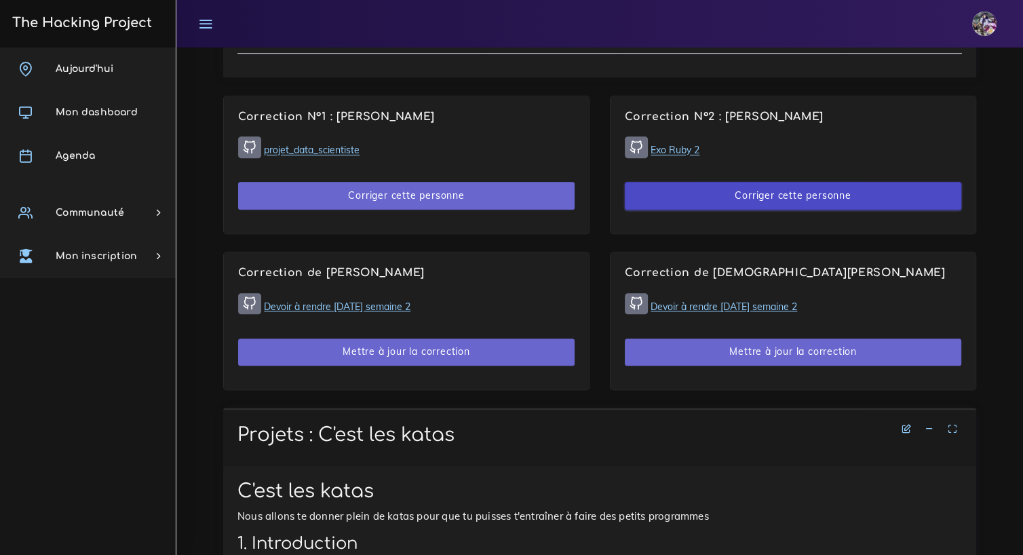
click at [717, 188] on button "Corriger cette personne" at bounding box center [793, 196] width 336 height 28
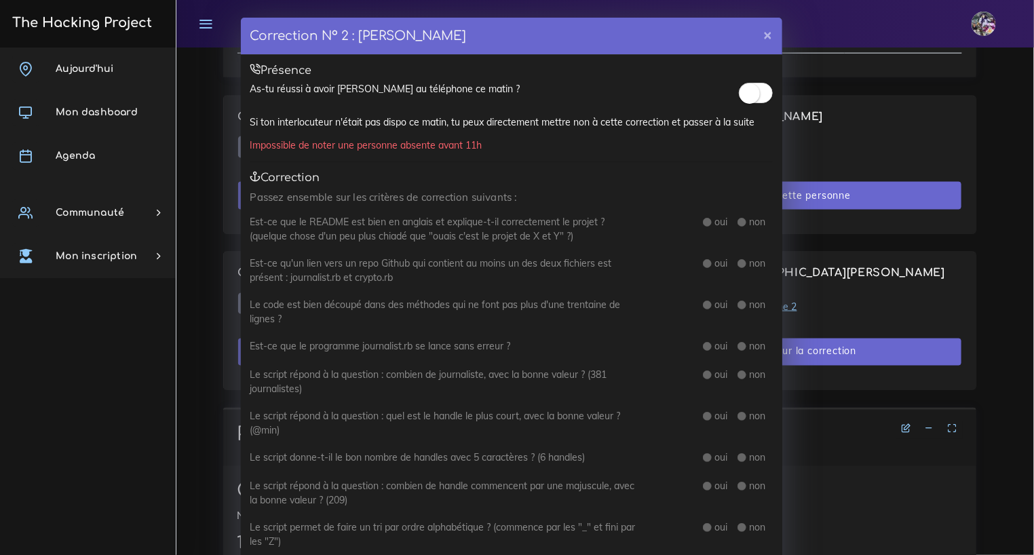
click at [762, 90] on span at bounding box center [756, 93] width 34 height 20
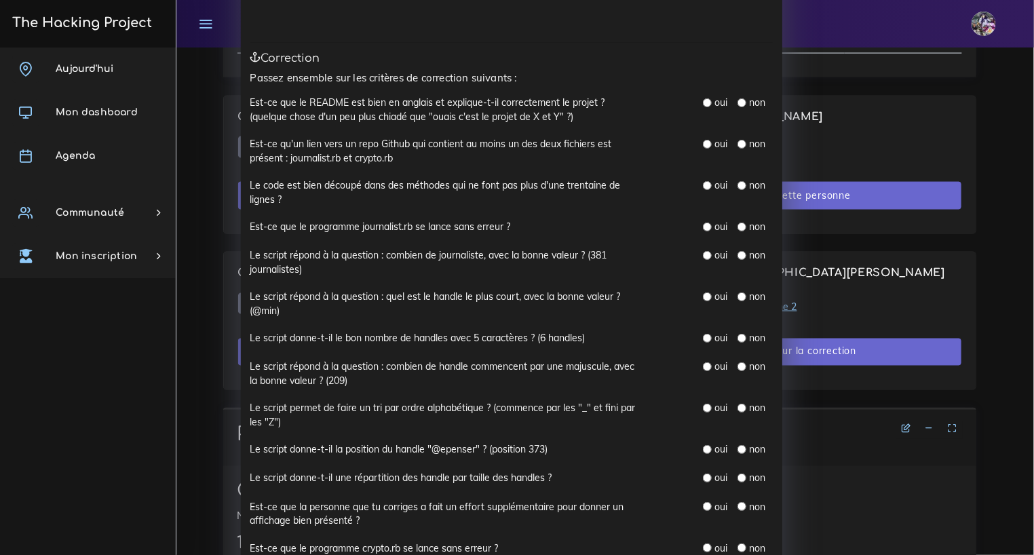
scroll to position [120, 0]
click at [714, 100] on label "oui" at bounding box center [720, 102] width 13 height 14
click at [703, 101] on input "radio" at bounding box center [707, 102] width 9 height 9
radio input "true"
click at [703, 145] on input "radio" at bounding box center [707, 143] width 9 height 9
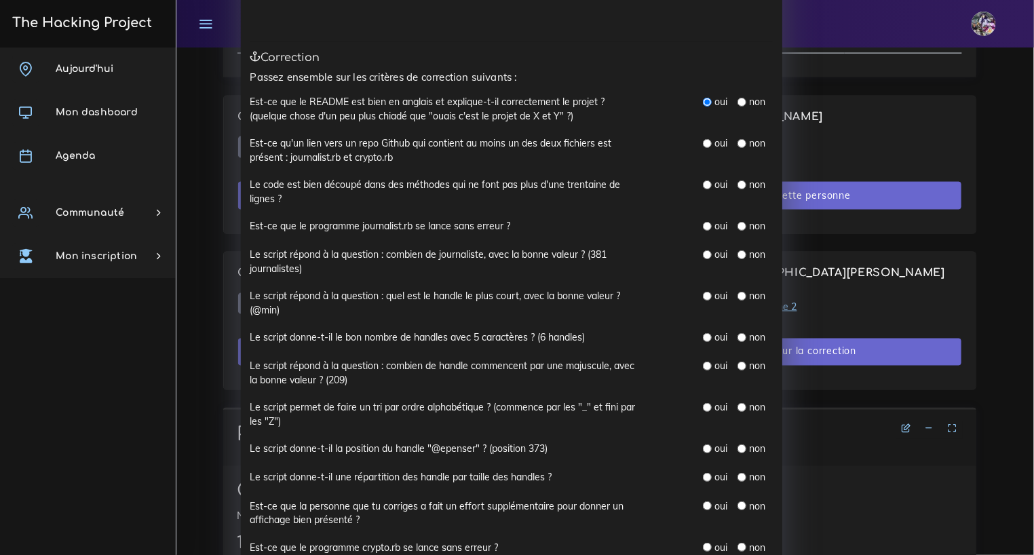
radio input "true"
click at [703, 185] on input "radio" at bounding box center [707, 184] width 9 height 9
radio input "true"
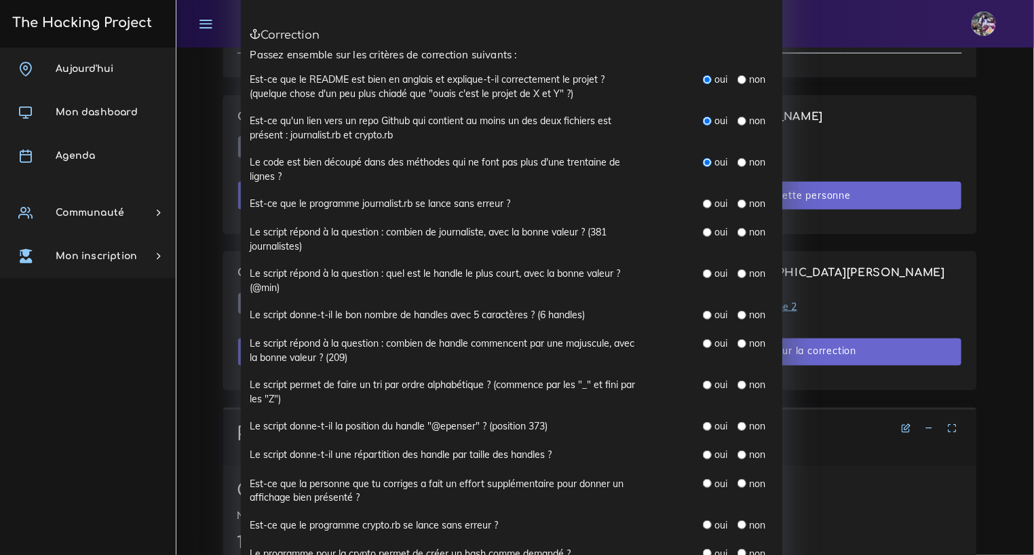
scroll to position [143, 0]
click at [703, 202] on input "radio" at bounding box center [707, 203] width 9 height 9
radio input "true"
click at [737, 231] on input "radio" at bounding box center [741, 231] width 9 height 9
radio input "true"
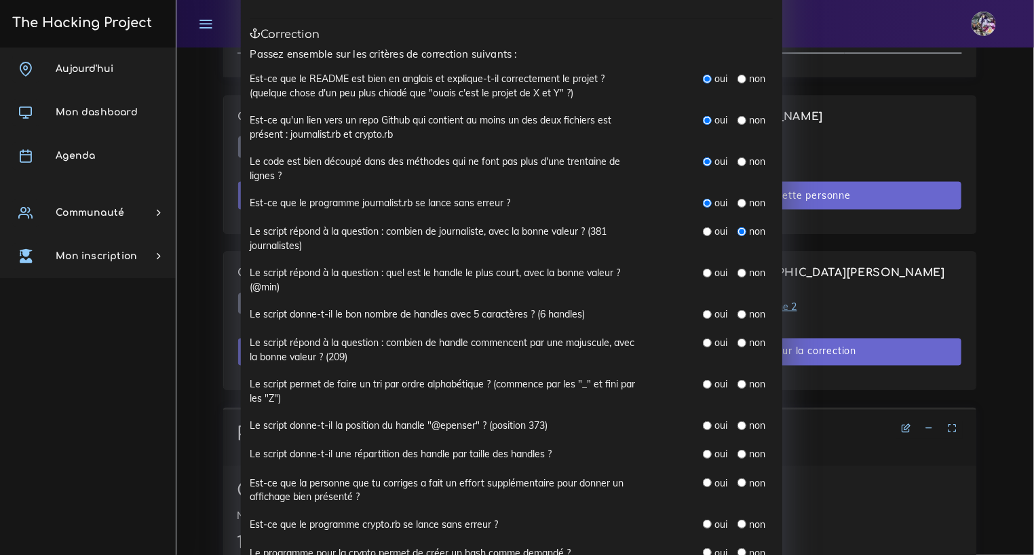
click at [703, 231] on input "radio" at bounding box center [707, 231] width 9 height 9
radio input "true"
click at [703, 275] on input "radio" at bounding box center [707, 273] width 9 height 9
radio input "true"
click at [703, 275] on input "radio" at bounding box center [707, 273] width 9 height 9
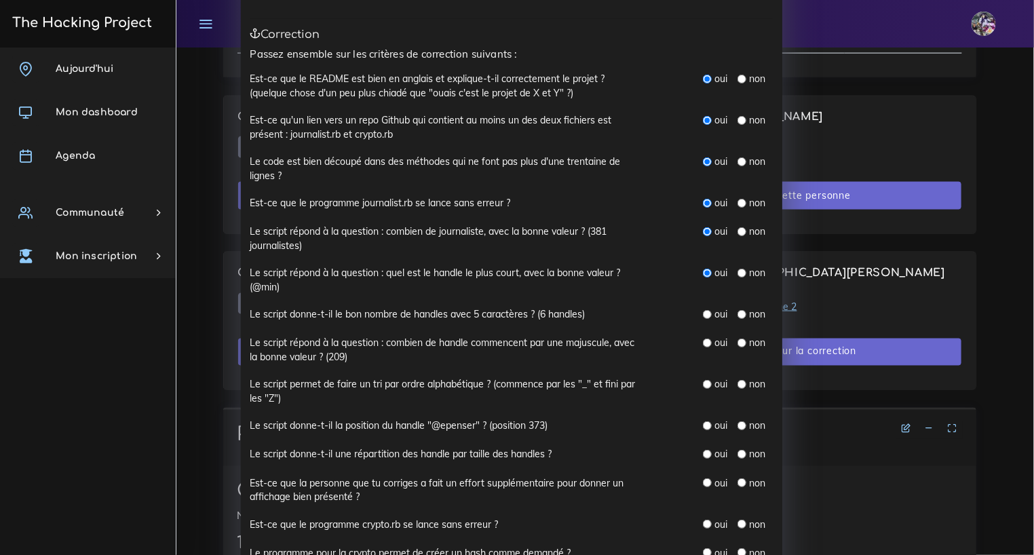
click at [703, 271] on input "radio" at bounding box center [707, 273] width 9 height 9
click at [703, 313] on input "radio" at bounding box center [707, 314] width 9 height 9
radio input "true"
click at [739, 344] on input "radio" at bounding box center [741, 342] width 9 height 9
radio input "true"
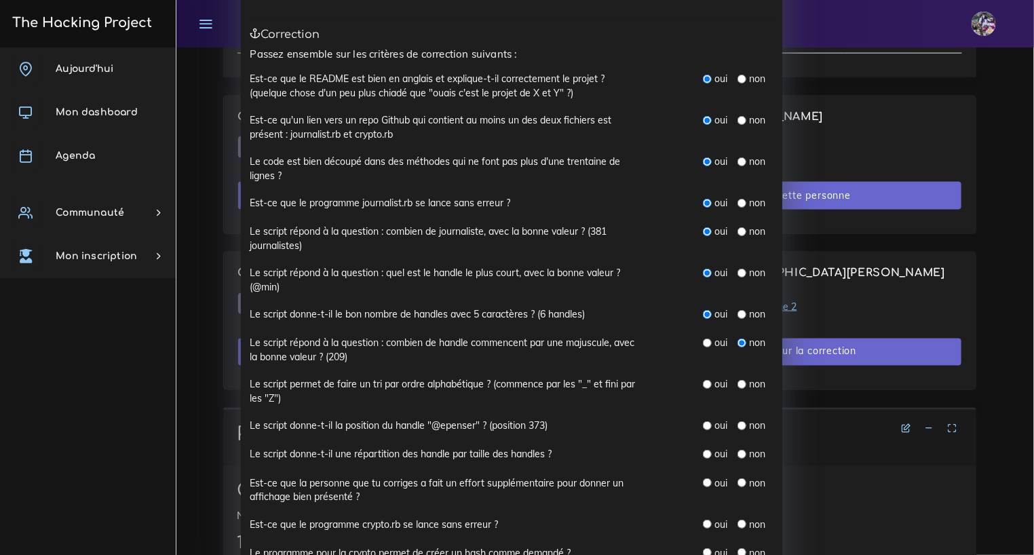
click at [703, 343] on input "radio" at bounding box center [707, 342] width 9 height 9
radio input "true"
click at [703, 343] on input "radio" at bounding box center [707, 342] width 9 height 9
click at [703, 382] on input "radio" at bounding box center [707, 384] width 9 height 9
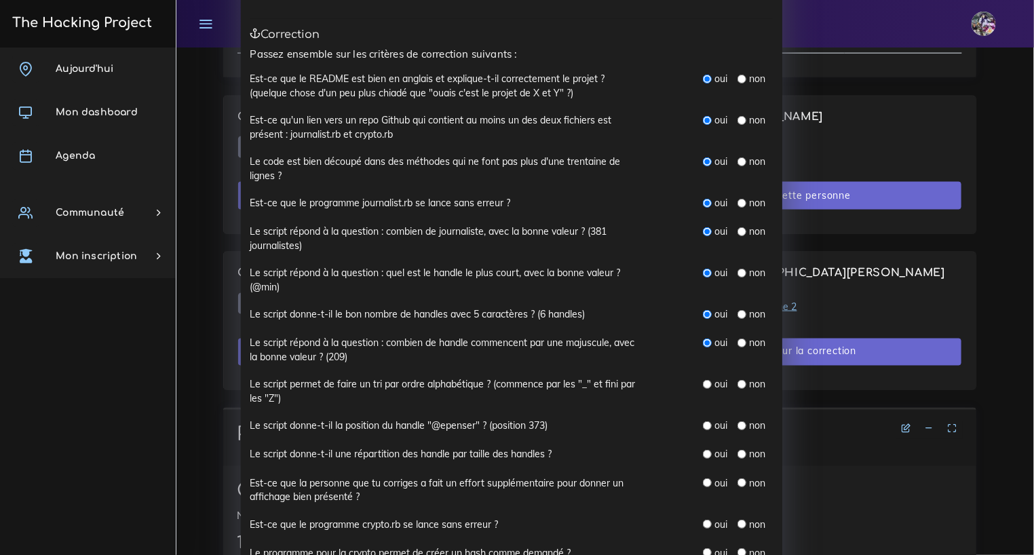
radio input "true"
click at [703, 429] on div "oui" at bounding box center [715, 426] width 24 height 14
click at [703, 426] on input "radio" at bounding box center [707, 425] width 9 height 9
radio input "true"
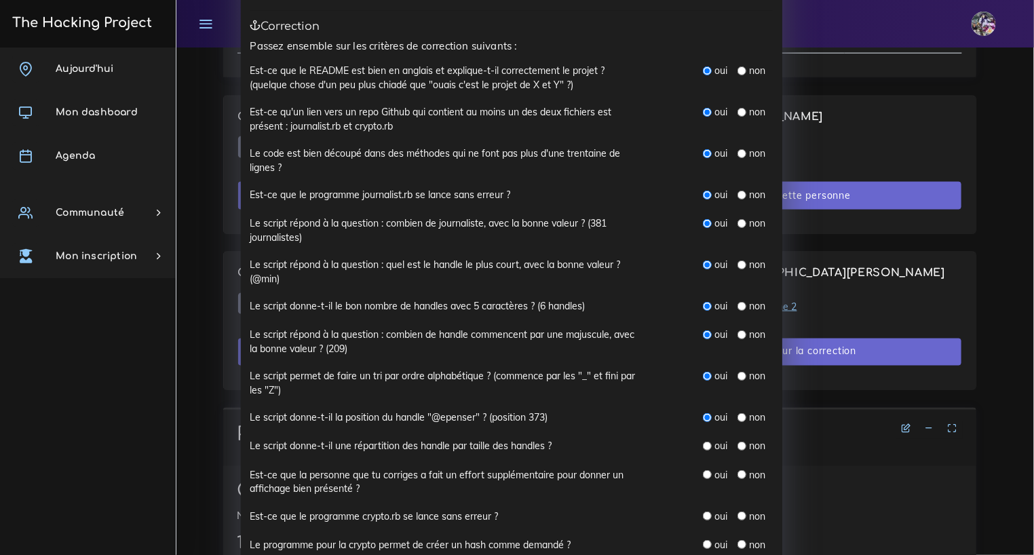
scroll to position [152, 0]
click at [703, 444] on input "radio" at bounding box center [707, 445] width 9 height 9
radio input "true"
click at [703, 444] on input "radio" at bounding box center [707, 445] width 9 height 9
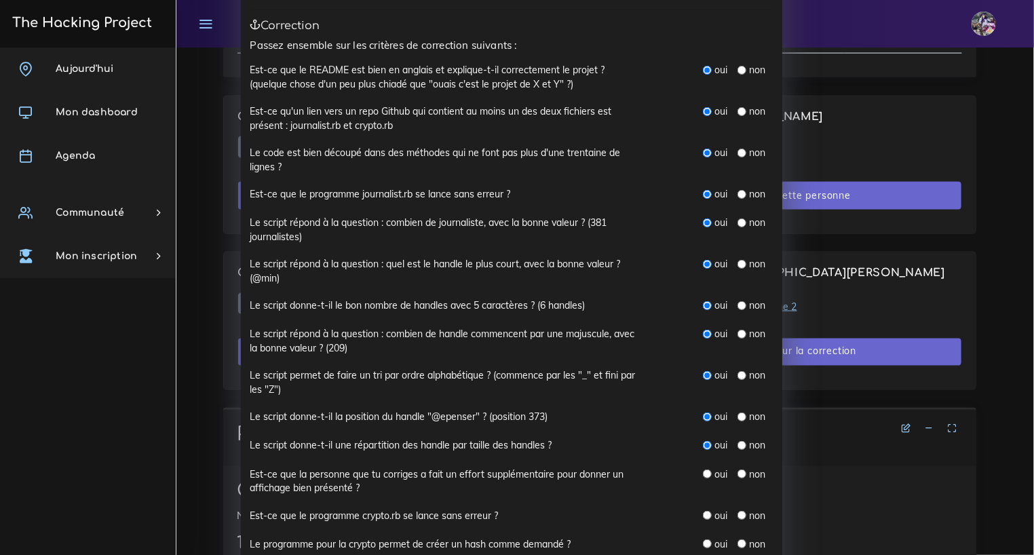
click at [703, 473] on input "radio" at bounding box center [707, 473] width 9 height 9
radio input "true"
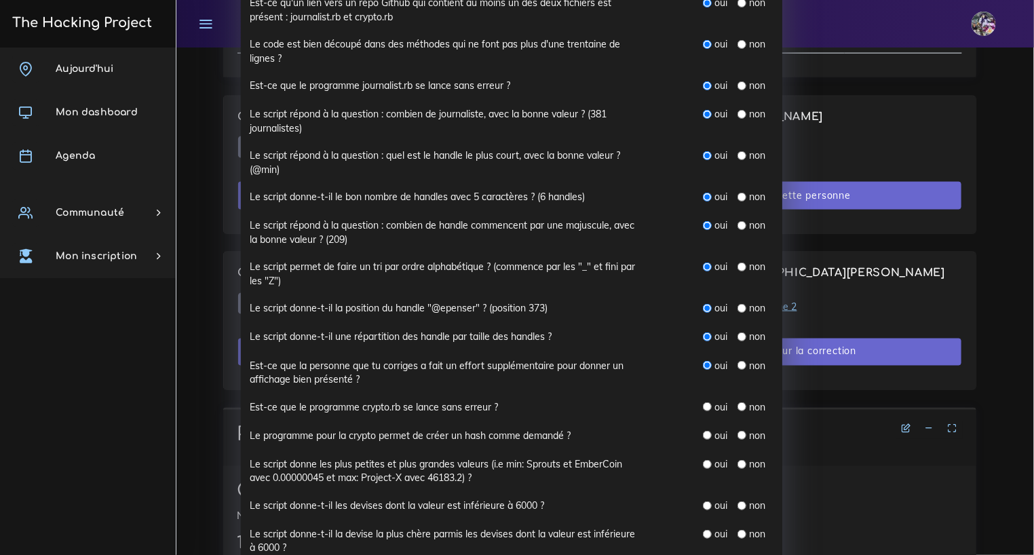
scroll to position [273, 0]
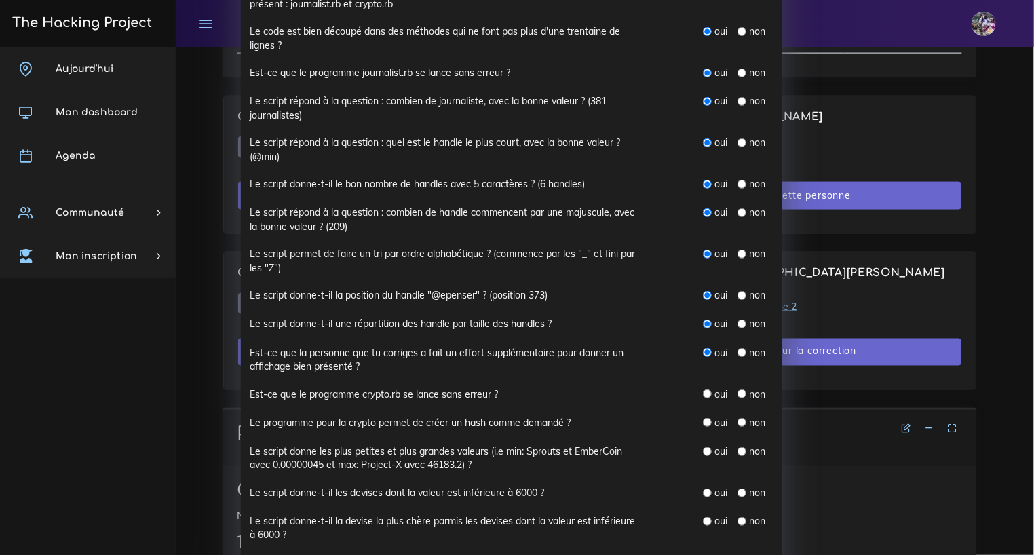
click at [703, 389] on input "radio" at bounding box center [707, 393] width 9 height 9
radio input "true"
click at [703, 426] on div "oui" at bounding box center [715, 423] width 24 height 14
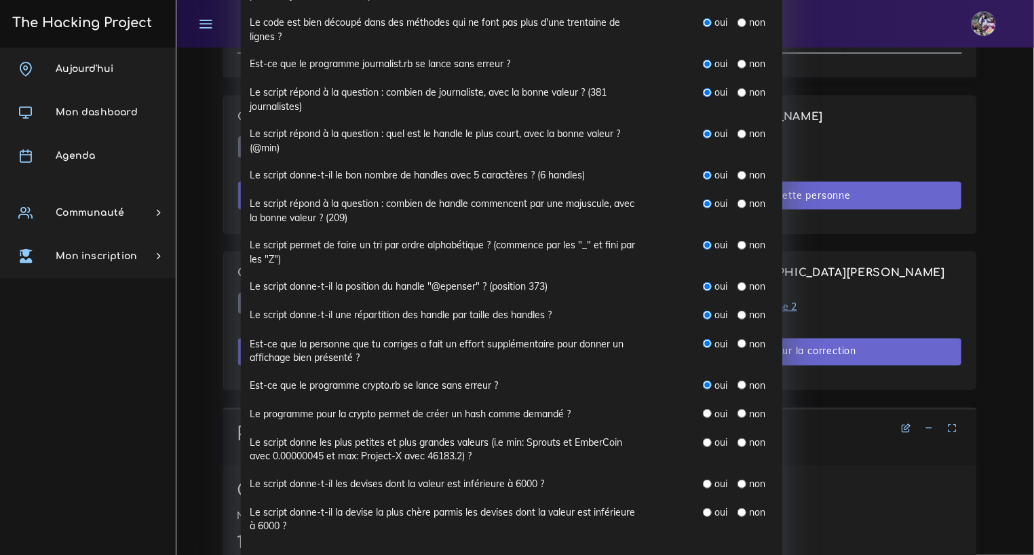
scroll to position [283, 0]
click at [737, 410] on input "radio" at bounding box center [741, 412] width 9 height 9
radio input "true"
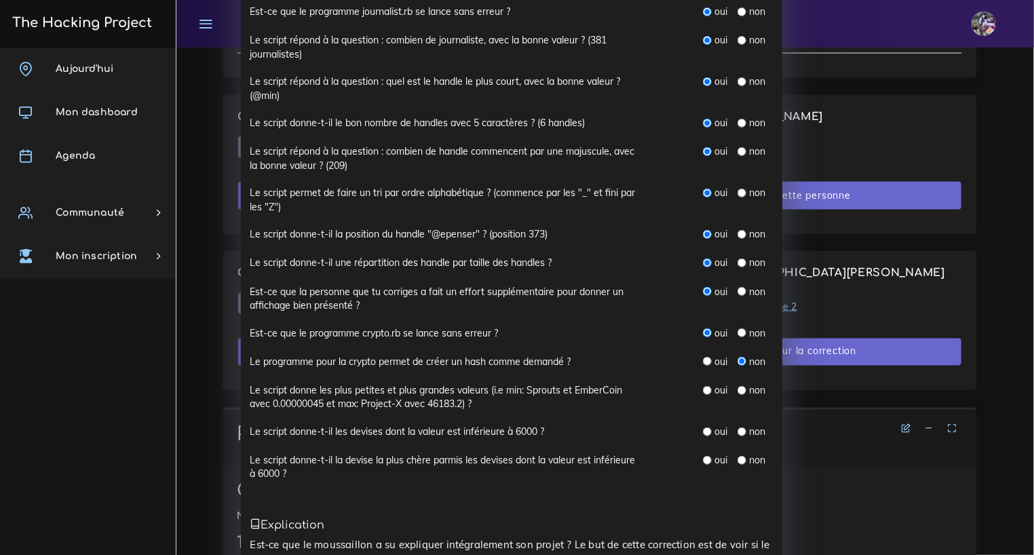
scroll to position [335, 0]
click at [703, 360] on input "radio" at bounding box center [707, 360] width 9 height 9
radio input "true"
click at [739, 388] on input "radio" at bounding box center [741, 389] width 9 height 9
radio input "true"
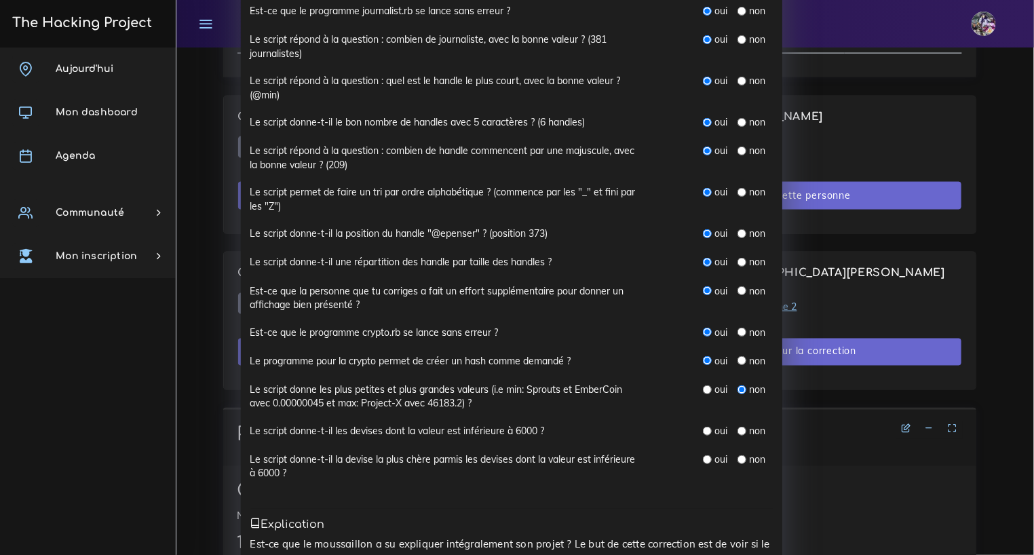
click at [703, 428] on input "radio" at bounding box center [707, 431] width 9 height 9
radio input "true"
click at [703, 456] on input "radio" at bounding box center [707, 459] width 9 height 9
radio input "true"
click at [738, 432] on input "radio" at bounding box center [741, 431] width 9 height 9
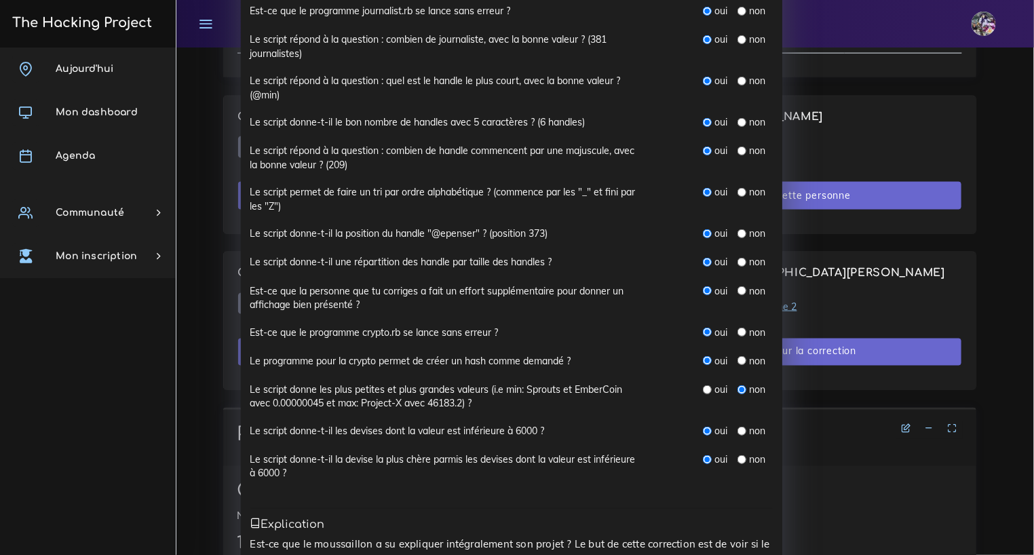
radio input "true"
click at [741, 453] on div "non" at bounding box center [751, 459] width 28 height 14
click at [739, 457] on input "radio" at bounding box center [741, 459] width 9 height 9
radio input "true"
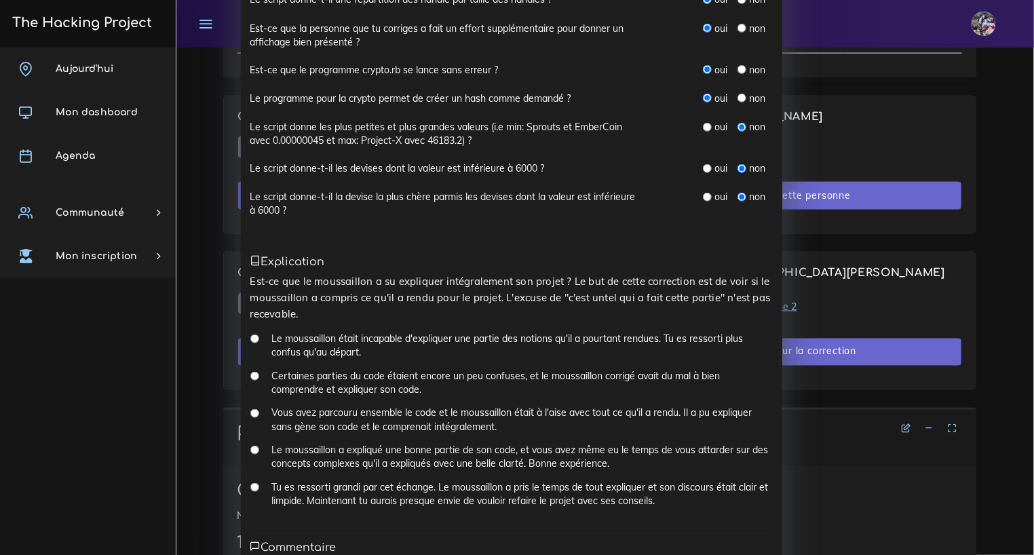
scroll to position [598, 0]
click at [254, 484] on div "Tu es ressorti grandi par cet échange. Le moussaillon a pris le temps de tout e…" at bounding box center [511, 498] width 522 height 37
click at [250, 485] on input "Tu es ressorti grandi par cet échange. Le moussaillon a pris le temps de tout e…" at bounding box center [254, 486] width 9 height 9
radio input "true"
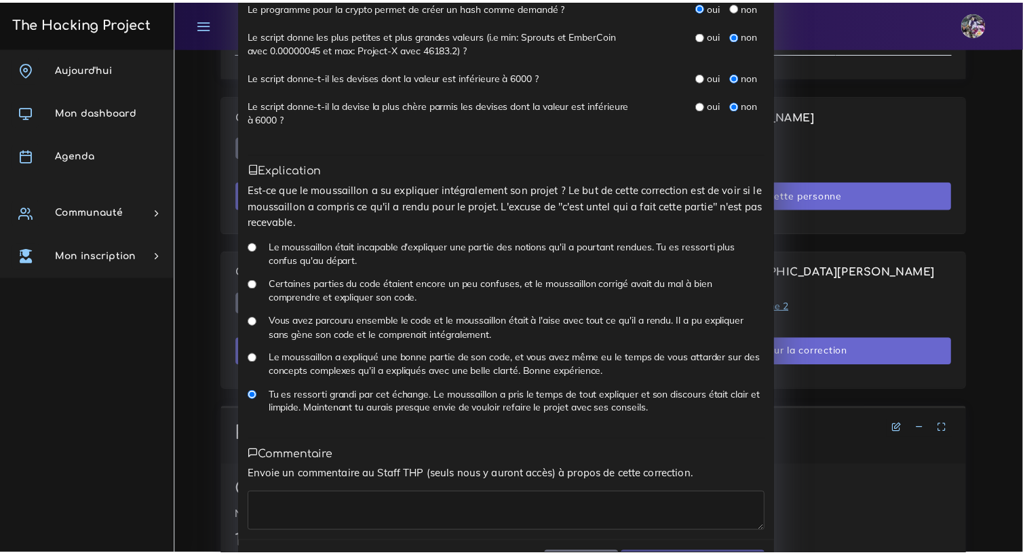
scroll to position [729, 0]
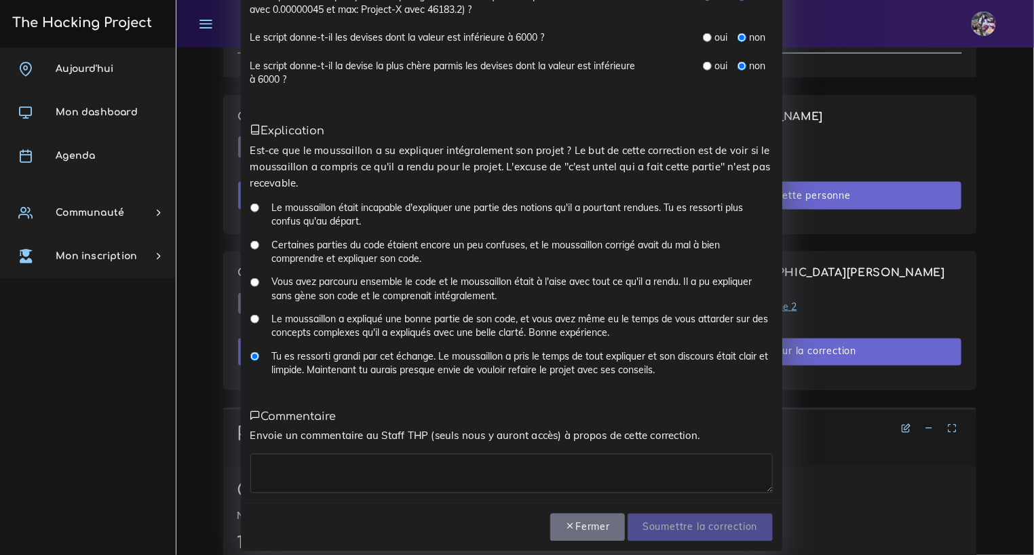
click at [363, 486] on textarea at bounding box center [511, 473] width 522 height 39
click at [352, 455] on textarea at bounding box center [511, 473] width 522 height 39
click at [345, 483] on textarea at bounding box center [511, 473] width 522 height 39
type textarea "s"
type textarea "M"
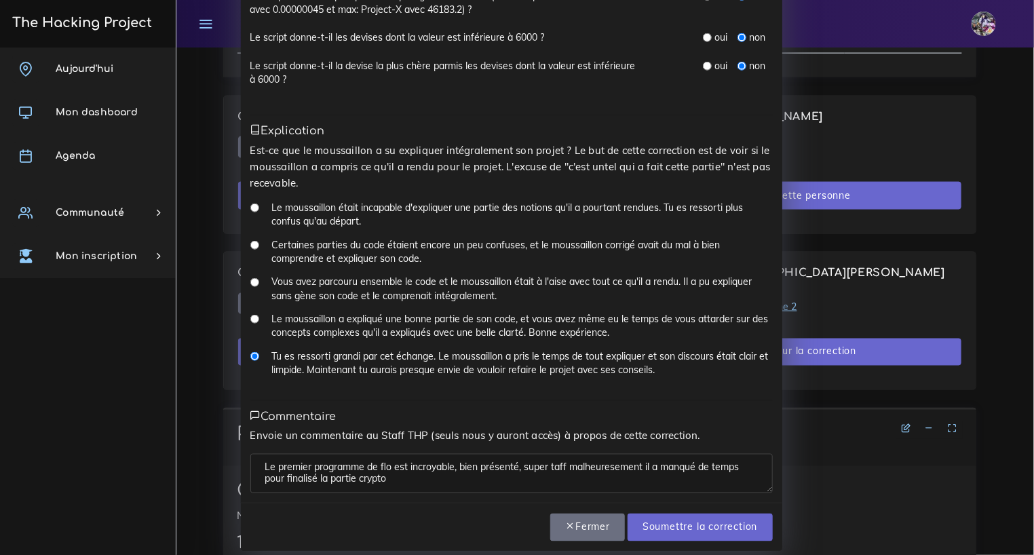
click at [313, 477] on textarea "Le premier programme de flo est incroyable, bien présenté, super taff malheures…" at bounding box center [511, 473] width 522 height 39
drag, startPoint x: 384, startPoint y: 481, endPoint x: 389, endPoint y: 499, distance: 18.9
click at [384, 480] on textarea "Le premier programme de flo est incroyable, bien présenté, super taff malheures…" at bounding box center [511, 473] width 522 height 39
click at [423, 482] on textarea "Le premier programme de flo est incroyable, bien présenté, super taff malheureu…" at bounding box center [511, 473] width 522 height 39
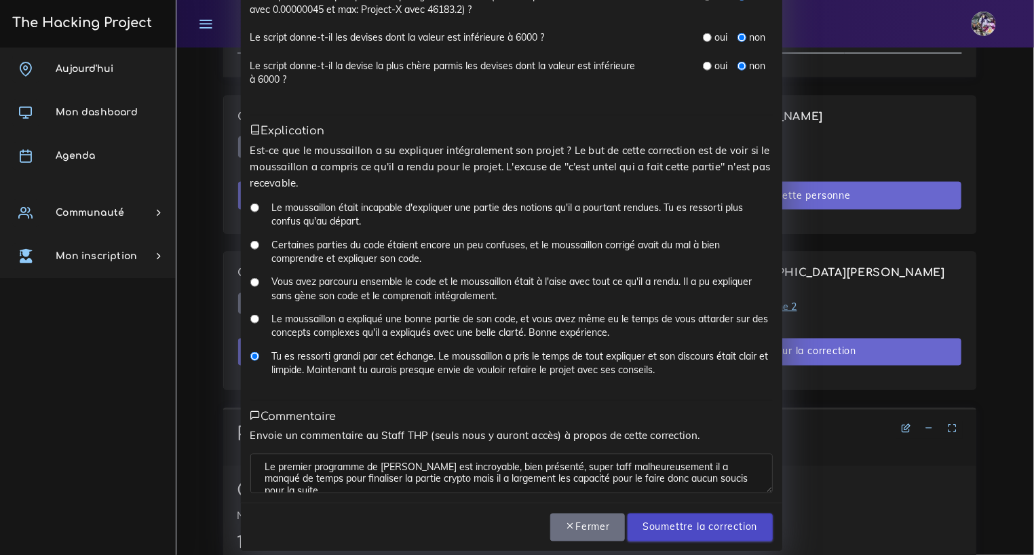
type textarea "Le premier programme de flo est incroyable, bien présenté, super taff malheureu…"
click at [723, 527] on input "Soumettre la correction" at bounding box center [699, 528] width 144 height 28
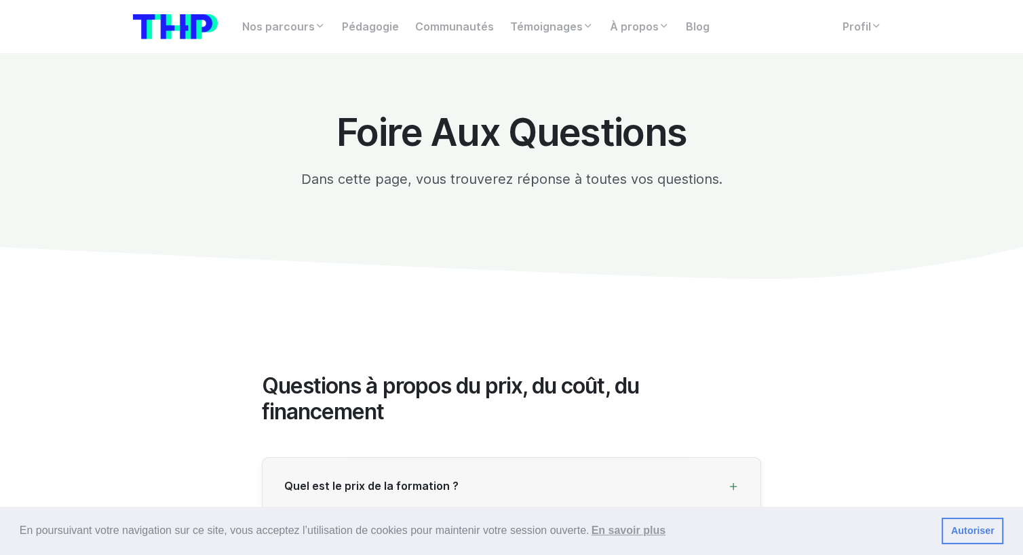
drag, startPoint x: 807, startPoint y: 34, endPoint x: 816, endPoint y: 34, distance: 8.8
click at [809, 34] on div "Nos parcours Tous nos parcours index Découvrez votre futur arbre de compétences…" at bounding box center [562, 27] width 656 height 27
click at [850, 33] on link "Profil" at bounding box center [862, 27] width 56 height 27
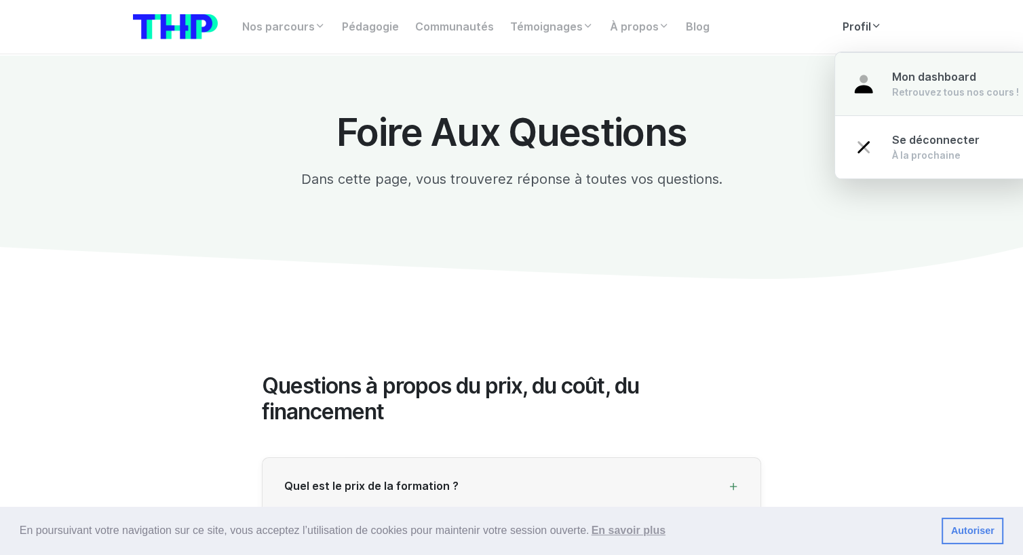
click at [874, 81] on link "Mon dashboard Retrouvez tous nos cours !" at bounding box center [935, 84] width 200 height 64
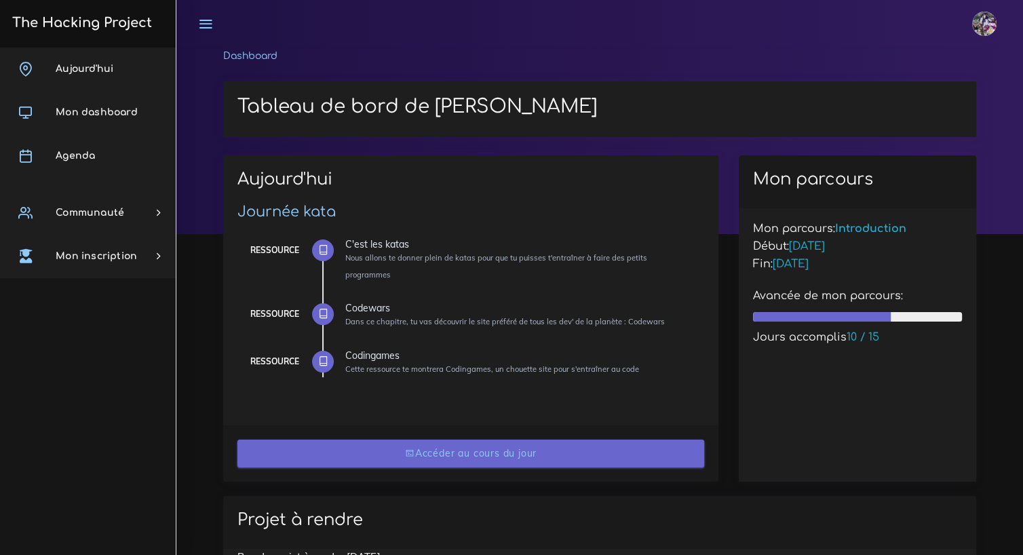
click at [518, 440] on link "Accéder au cours du jour" at bounding box center [470, 454] width 467 height 28
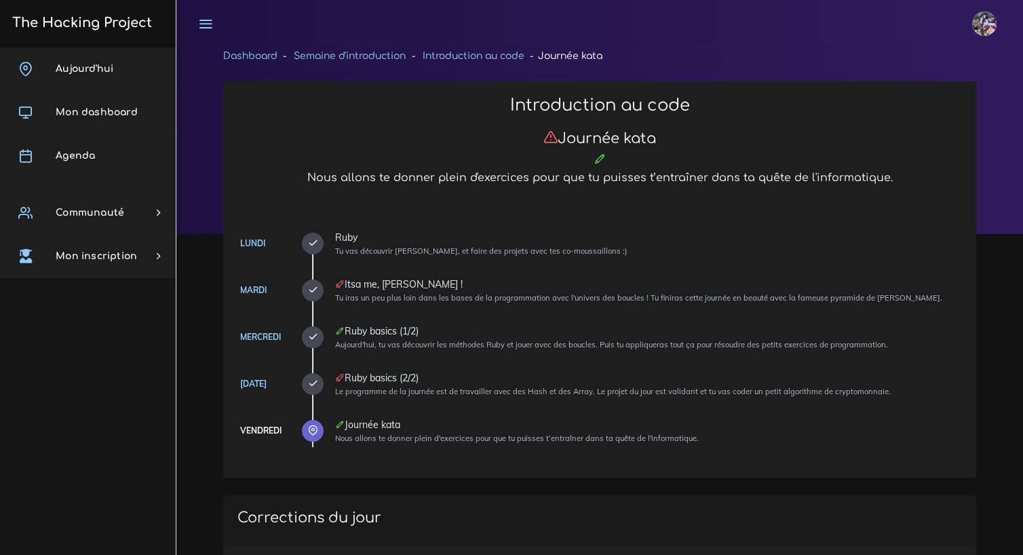
click at [207, 27] on icon at bounding box center [205, 23] width 15 height 15
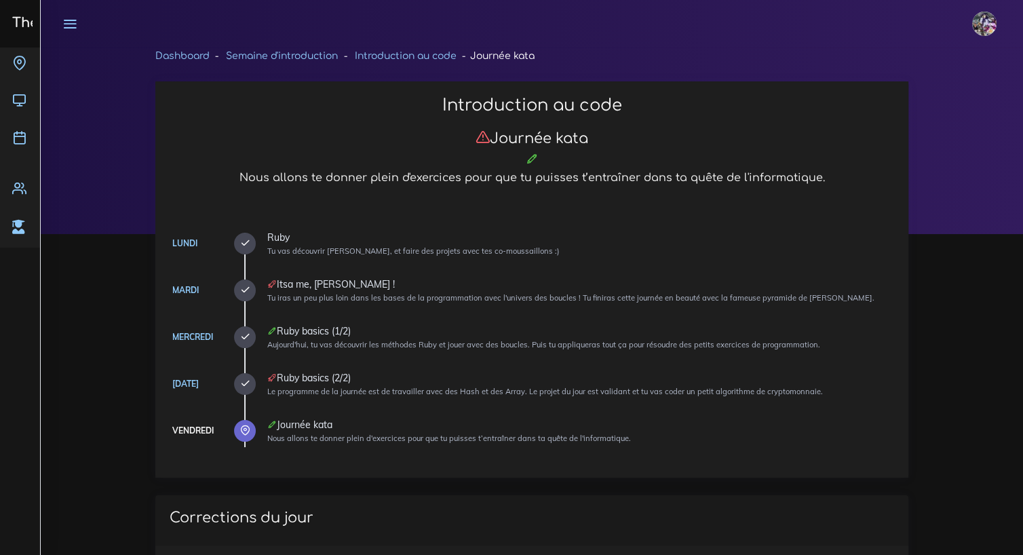
click at [62, 23] on link at bounding box center [70, 23] width 34 height 47
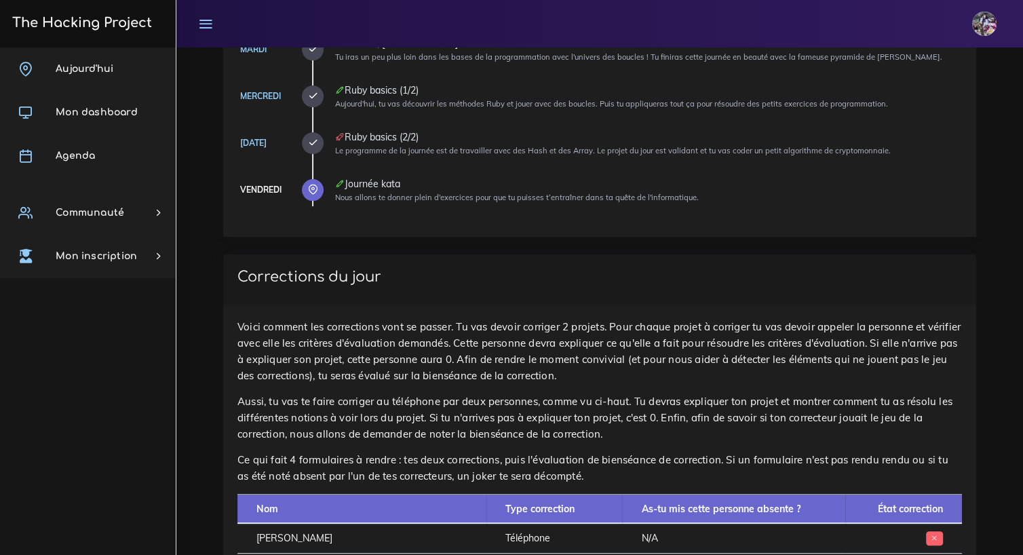
scroll to position [357, 0]
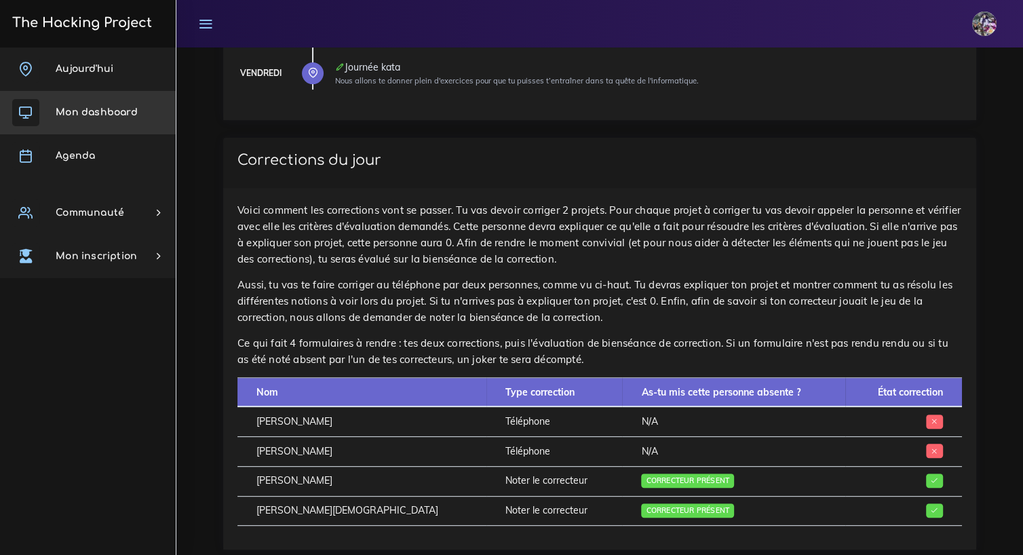
click at [111, 125] on link "Mon dashboard" at bounding box center [88, 112] width 176 height 43
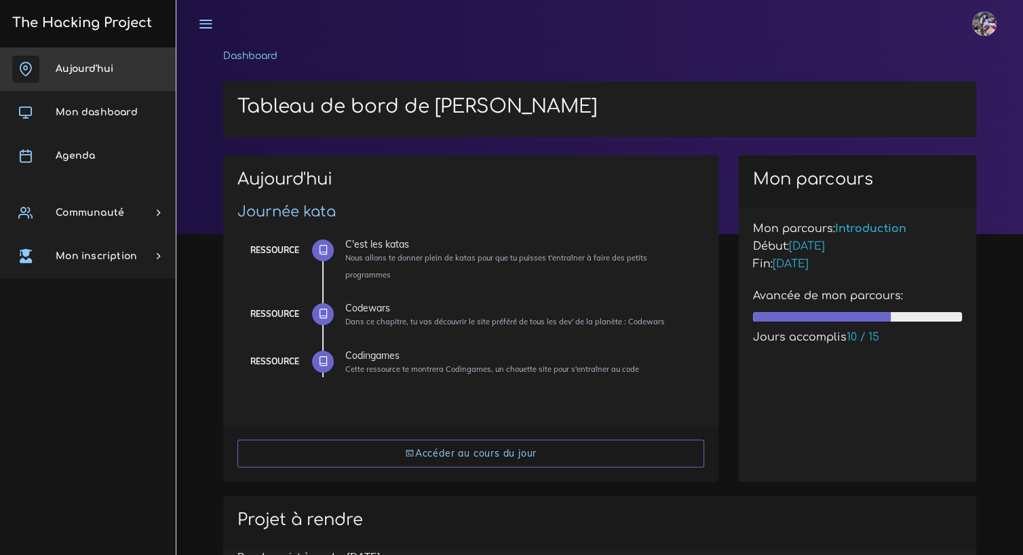
click at [90, 78] on link "Aujourd'hui" at bounding box center [88, 68] width 176 height 43
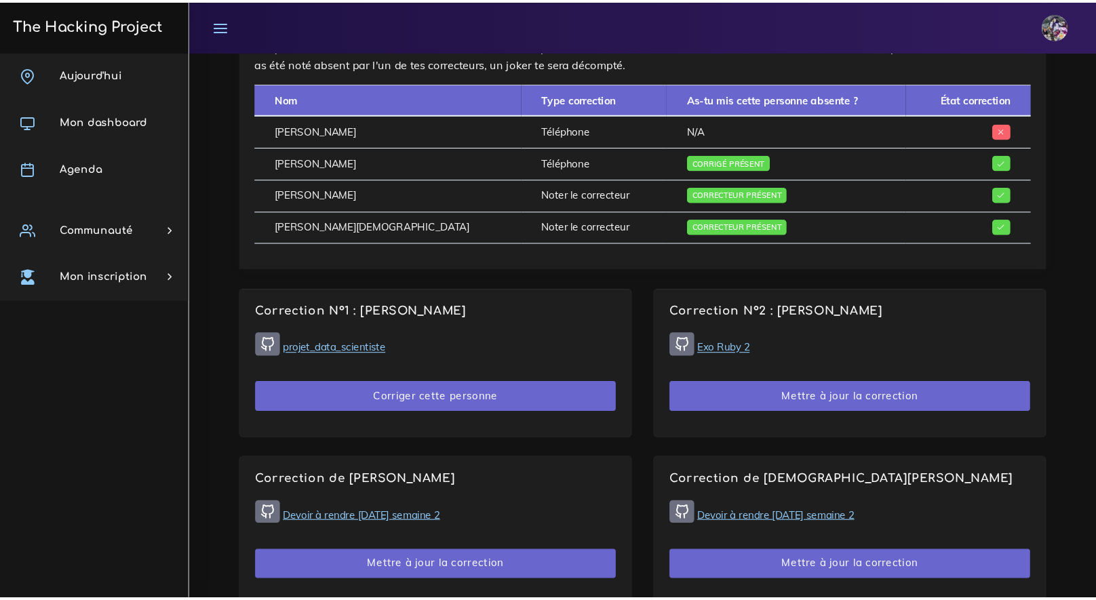
scroll to position [655, 0]
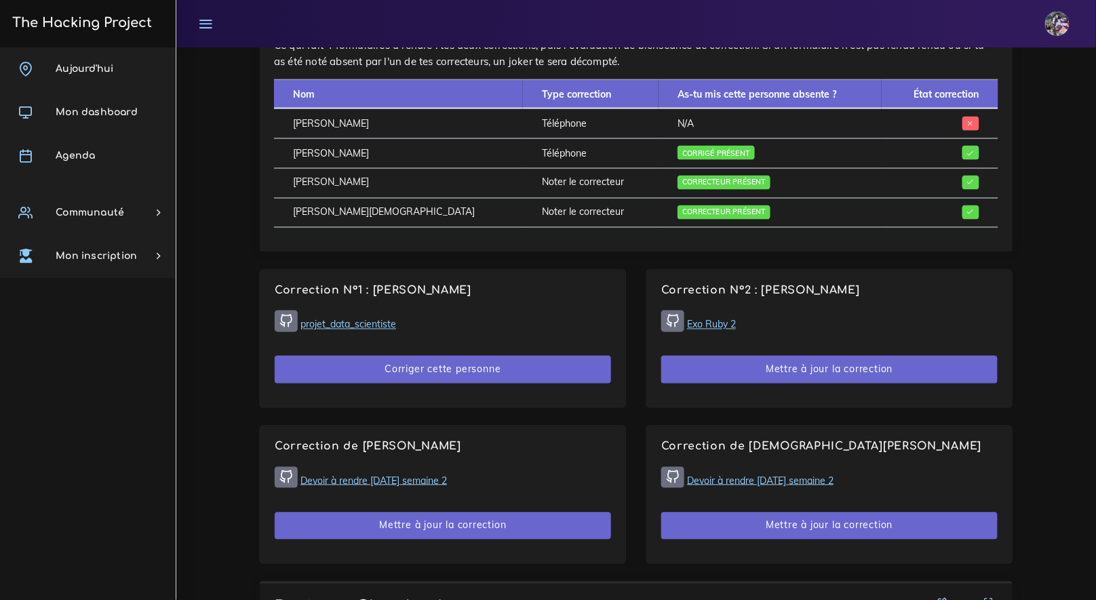
click at [489, 310] on div "Correction N°1 : [PERSON_NAME] projet_data_scientiste Corriger cette personne" at bounding box center [442, 339] width 365 height 137
click at [496, 301] on div "Correction N°1 : [PERSON_NAME] projet_data_scientiste Corriger cette personne" at bounding box center [442, 339] width 365 height 137
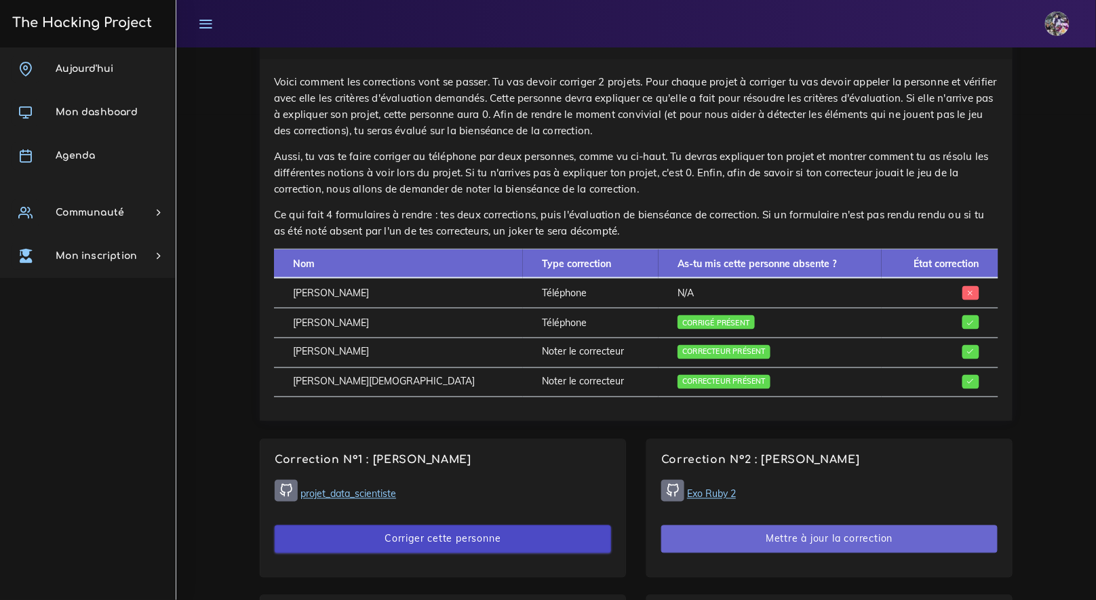
scroll to position [501, 0]
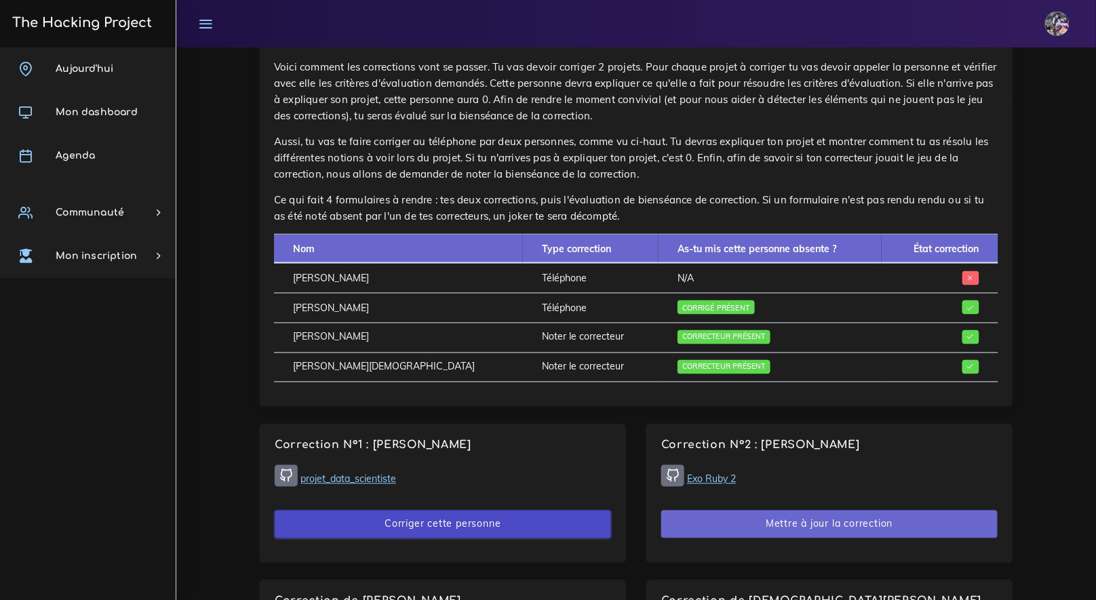
click at [440, 527] on button "Corriger cette personne" at bounding box center [443, 525] width 336 height 28
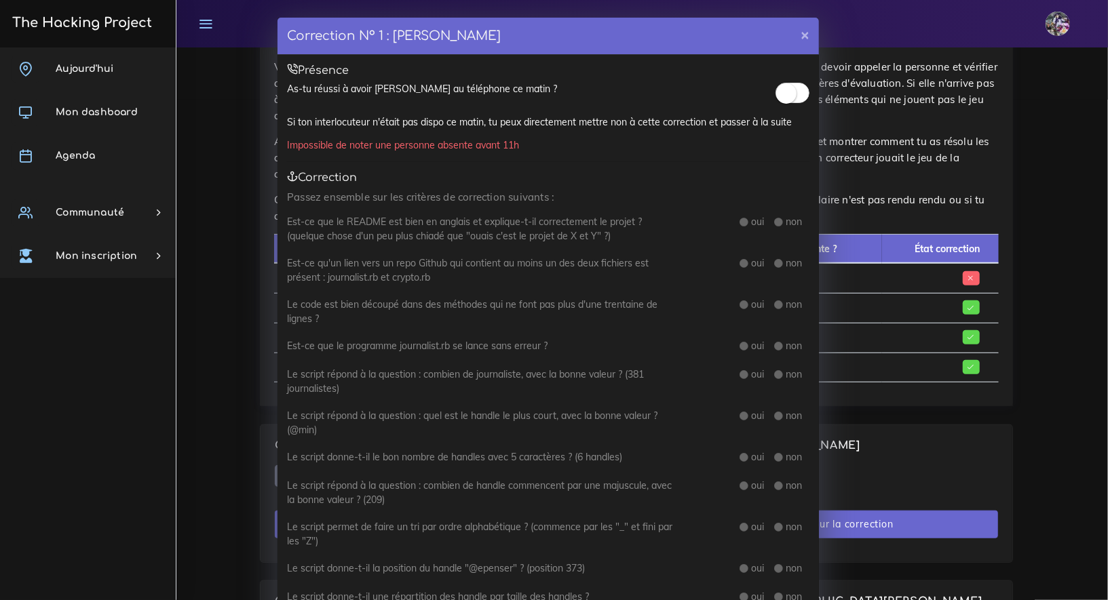
click at [778, 96] on small at bounding box center [786, 93] width 20 height 20
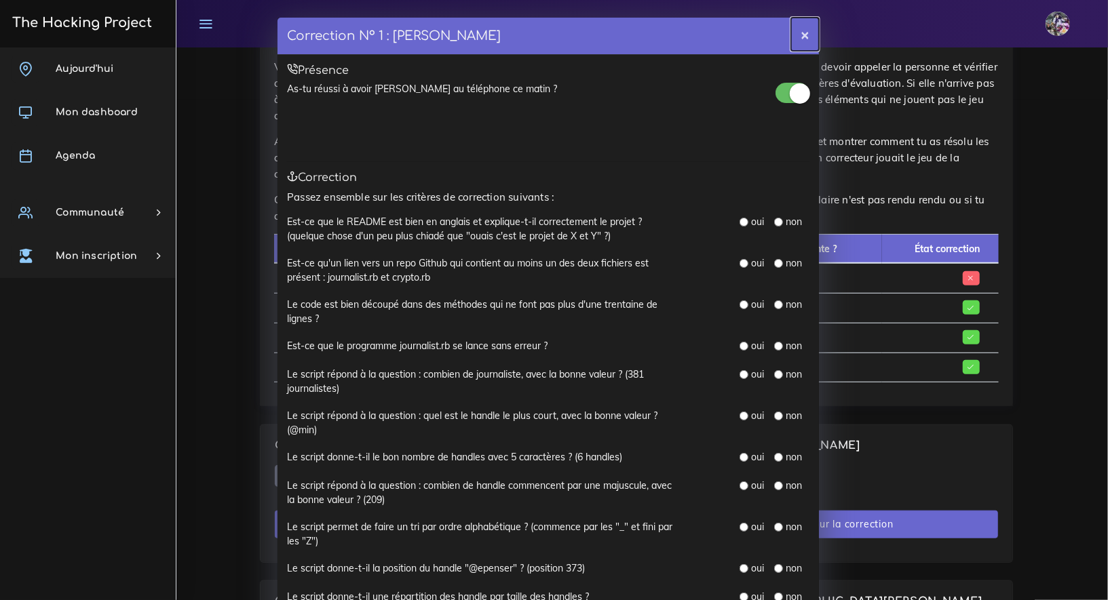
drag, startPoint x: 806, startPoint y: 36, endPoint x: 806, endPoint y: 47, distance: 11.5
click at [806, 37] on button "×" at bounding box center [805, 34] width 28 height 33
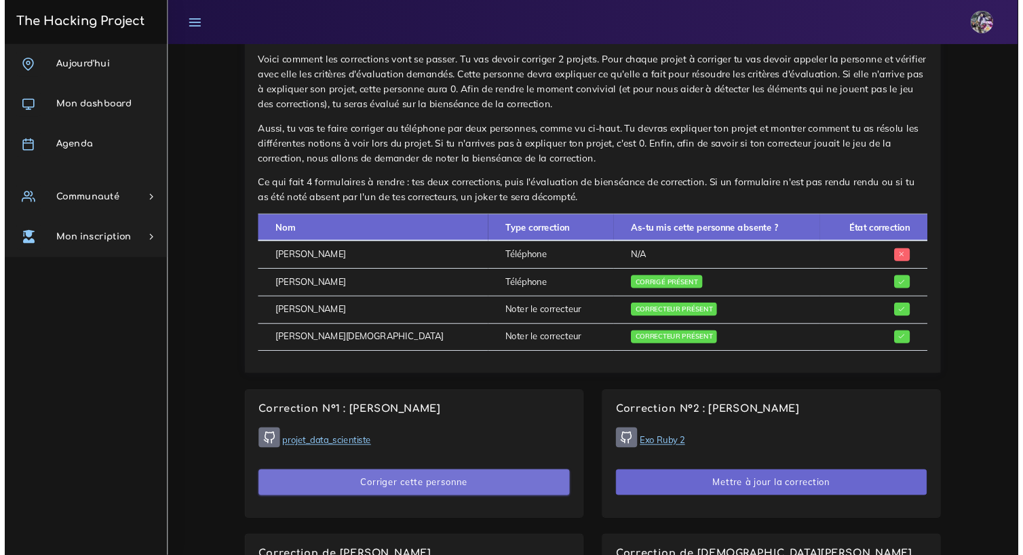
scroll to position [503, 0]
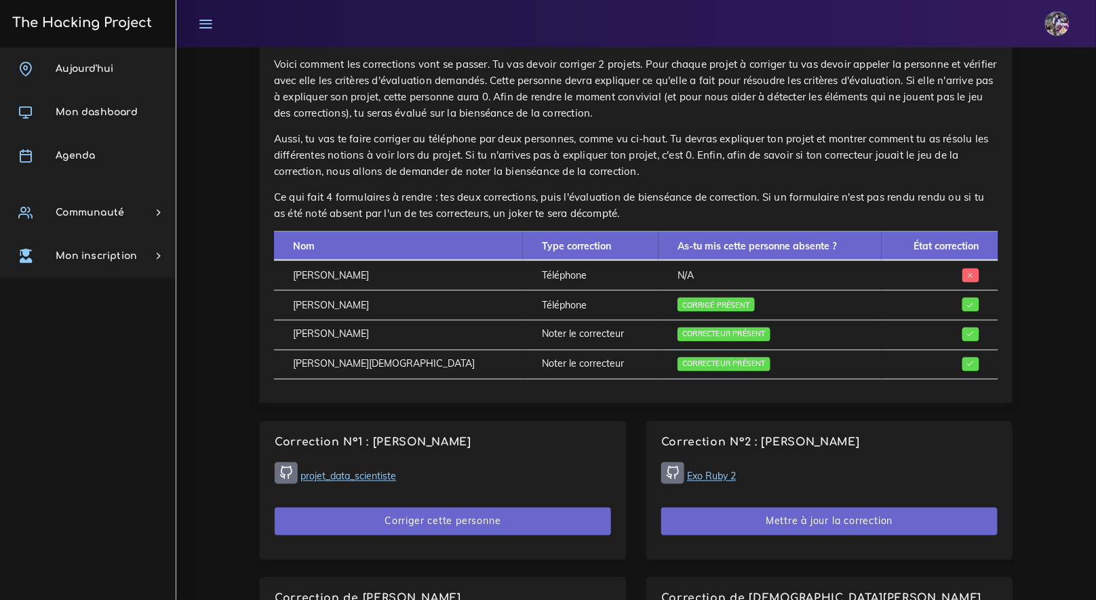
click at [391, 473] on link "projet_data_scientiste" at bounding box center [349, 477] width 96 height 12
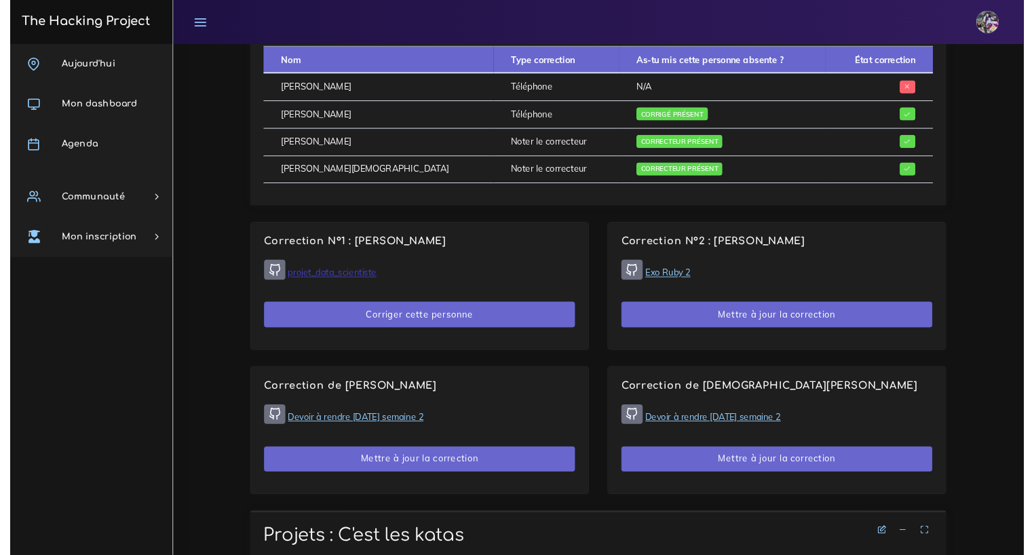
scroll to position [682, 0]
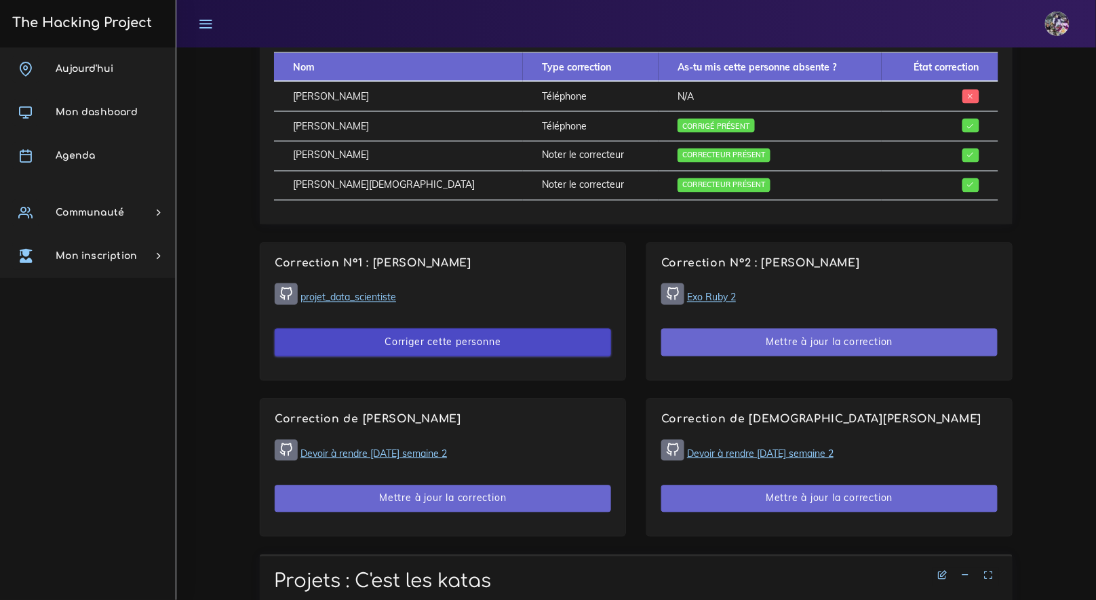
click at [502, 341] on button "Corriger cette personne" at bounding box center [443, 343] width 336 height 28
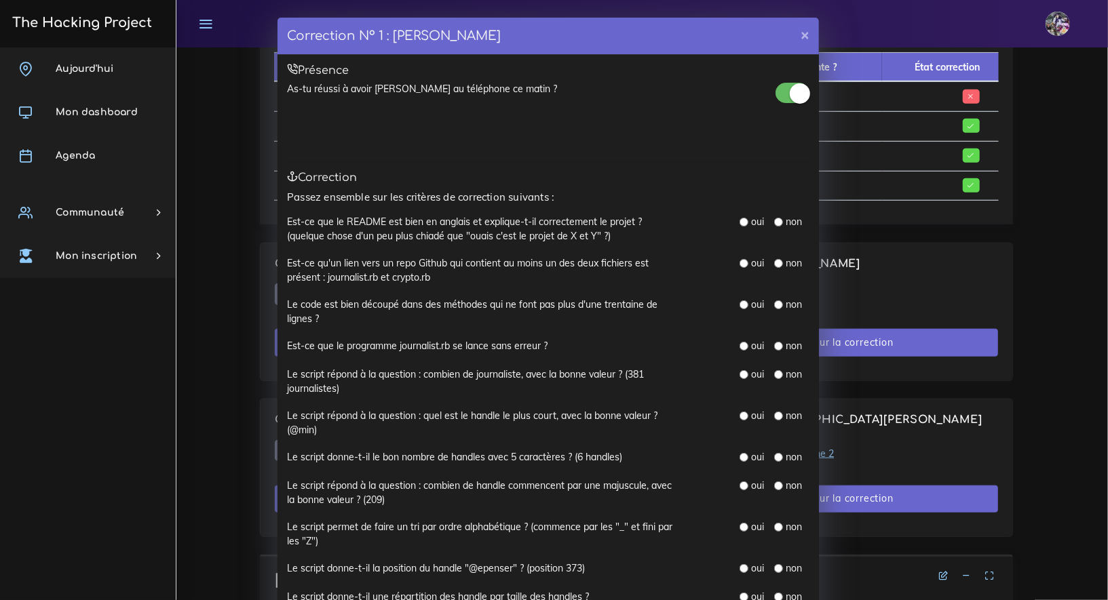
click at [741, 222] on input "radio" at bounding box center [743, 222] width 9 height 9
radio input "true"
click at [742, 263] on input "radio" at bounding box center [743, 263] width 9 height 9
radio input "true"
click at [741, 303] on input "radio" at bounding box center [743, 305] width 9 height 9
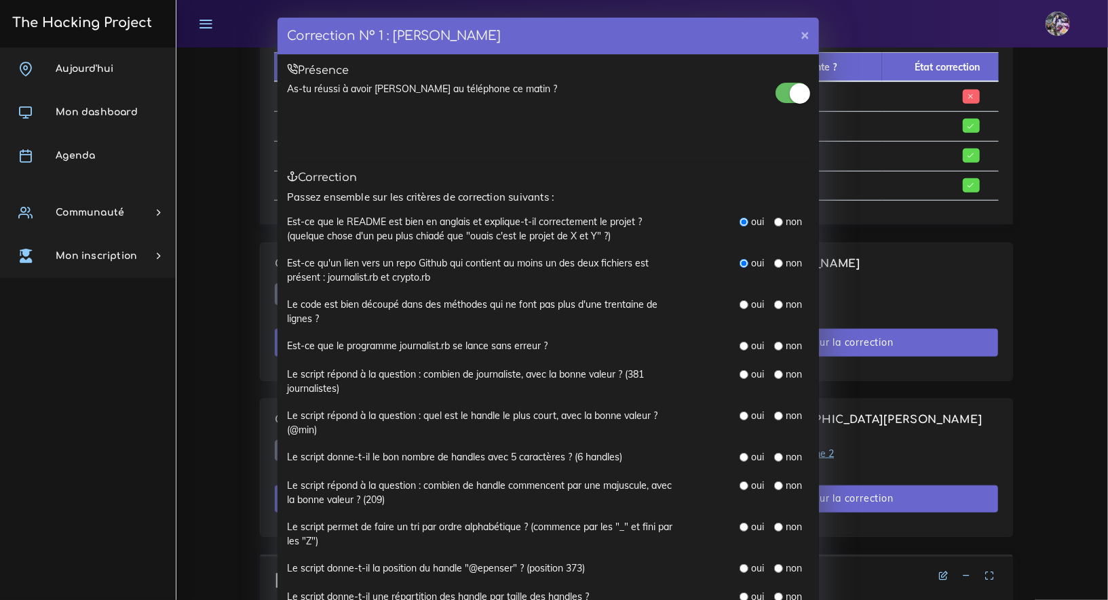
radio input "true"
click at [743, 347] on div "oui" at bounding box center [751, 346] width 24 height 14
click at [739, 345] on input "radio" at bounding box center [743, 346] width 9 height 9
radio input "true"
click at [741, 373] on input "radio" at bounding box center [743, 374] width 9 height 9
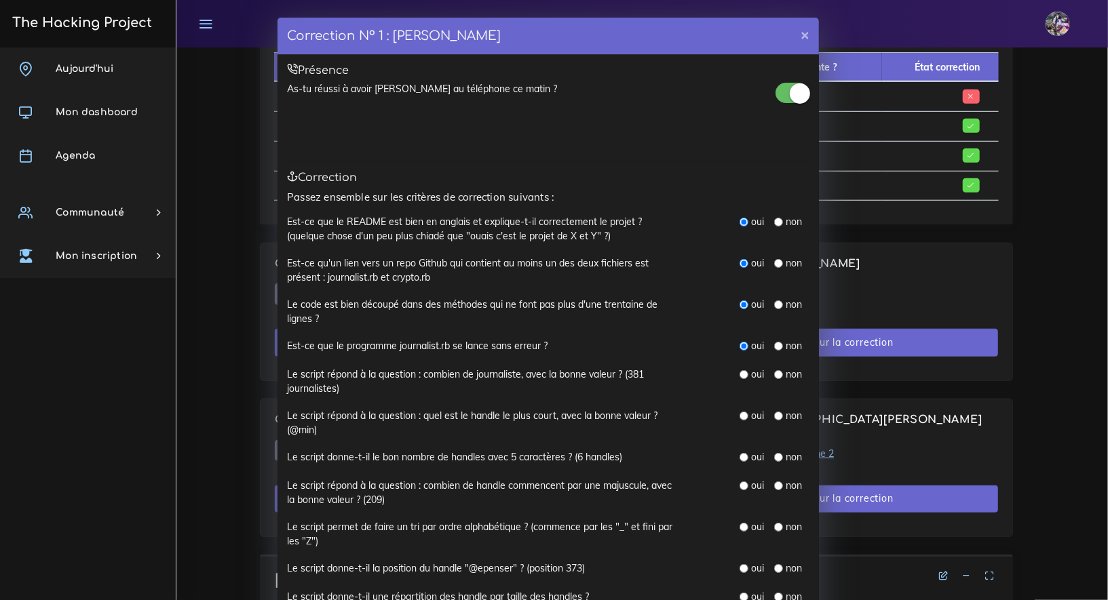
radio input "true"
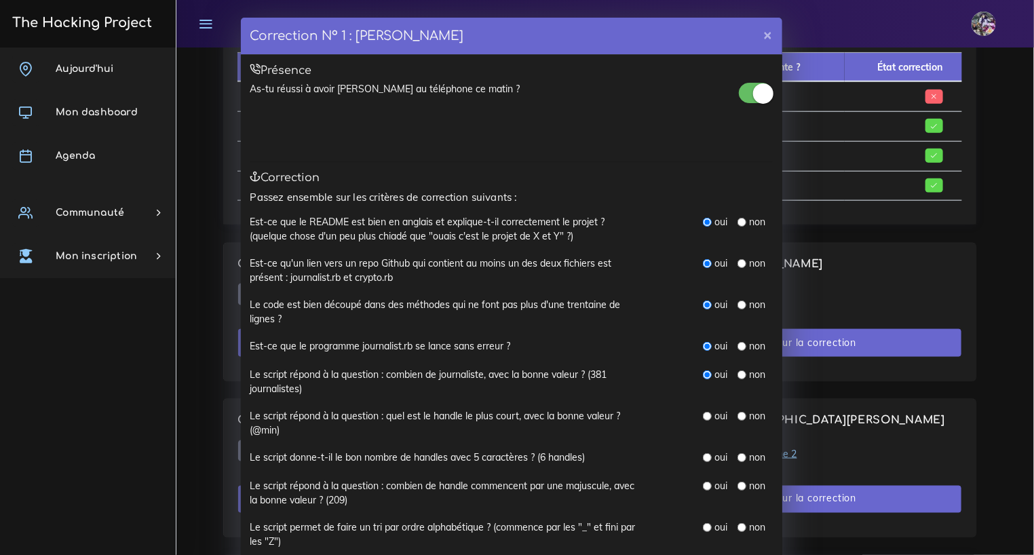
click at [703, 412] on input "radio" at bounding box center [707, 416] width 9 height 9
radio input "true"
click at [703, 454] on input "radio" at bounding box center [707, 457] width 9 height 9
radio input "true"
click at [737, 484] on input "radio" at bounding box center [741, 486] width 9 height 9
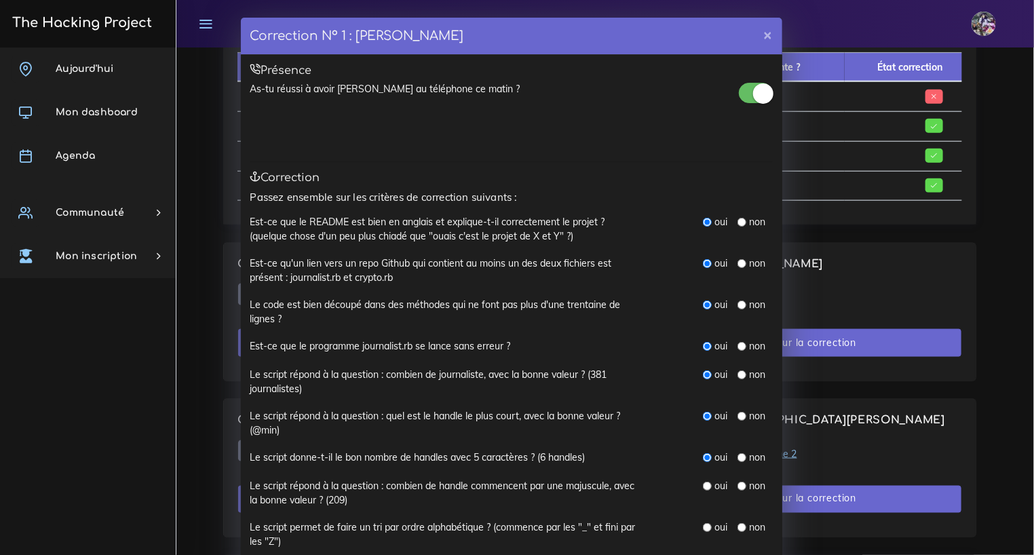
radio input "true"
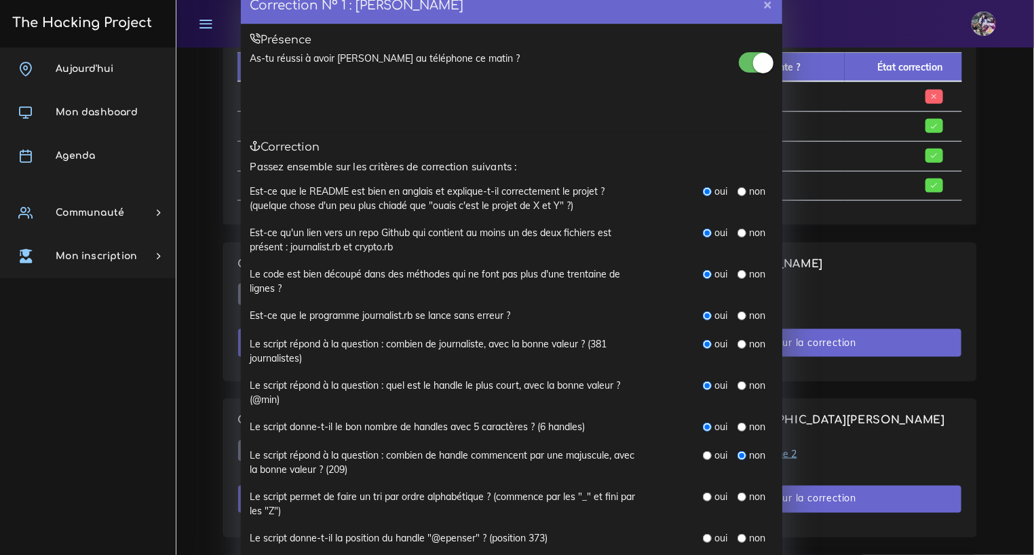
scroll to position [43, 0]
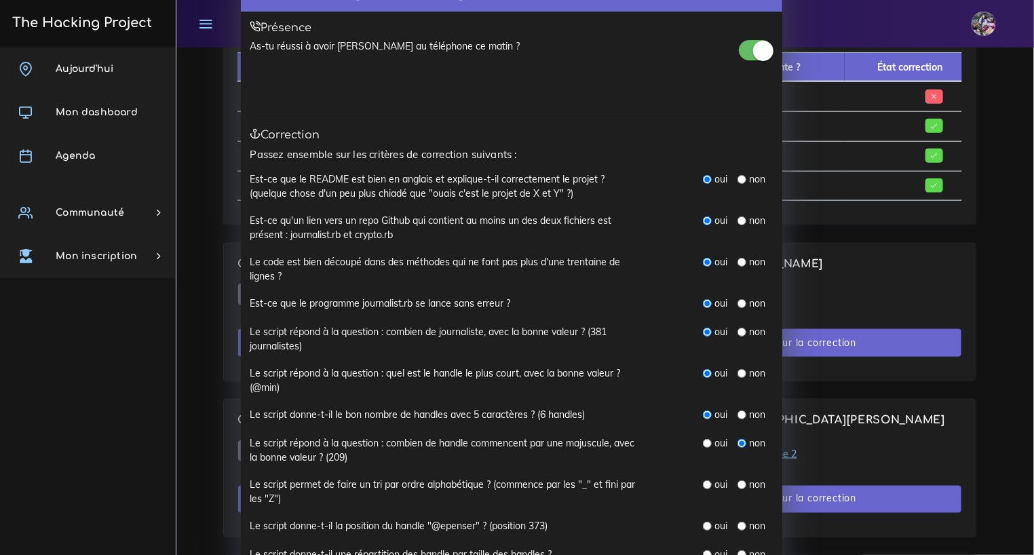
click at [737, 485] on input "radio" at bounding box center [741, 484] width 9 height 9
radio input "true"
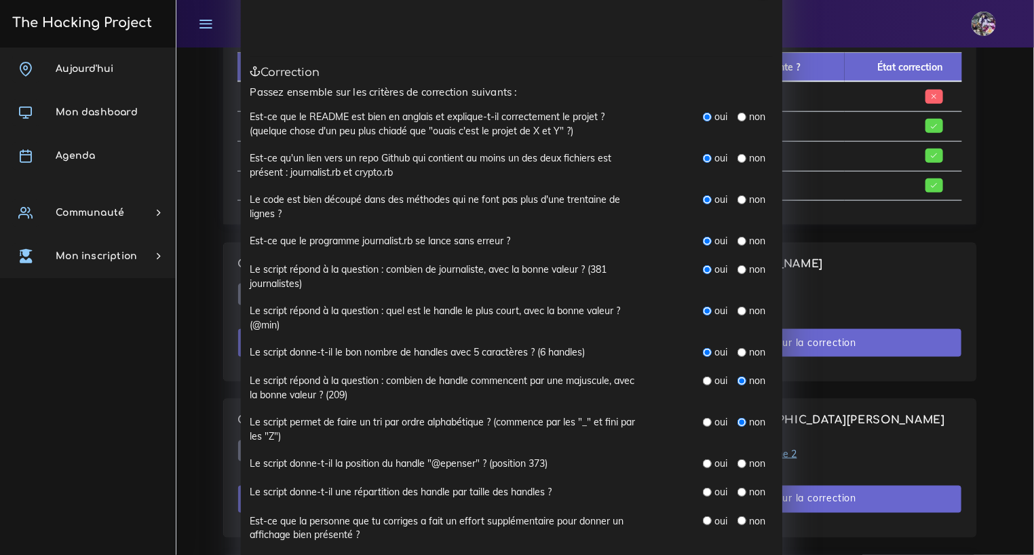
scroll to position [120, 0]
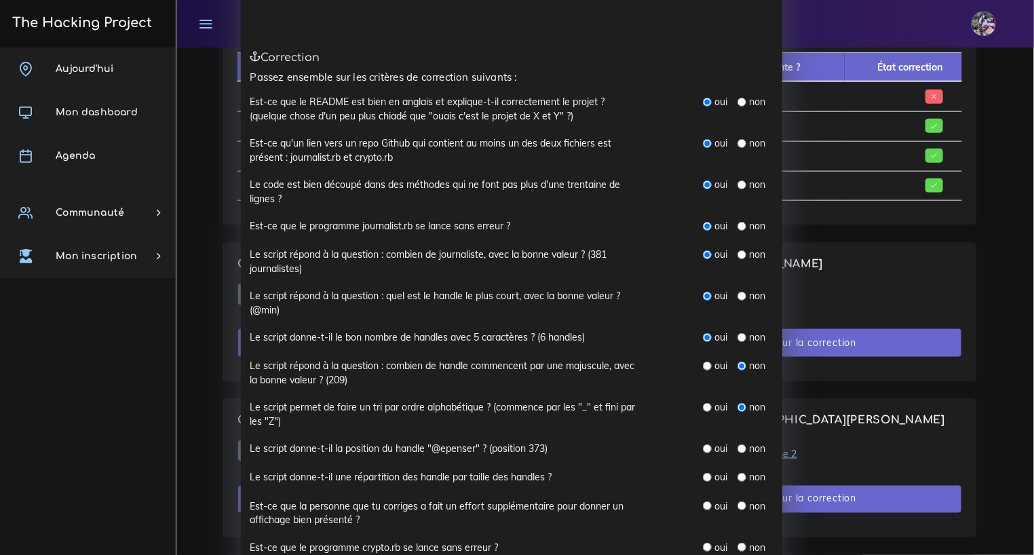
click at [737, 448] on input "radio" at bounding box center [741, 448] width 9 height 9
radio input "true"
click at [703, 450] on input "radio" at bounding box center [707, 448] width 9 height 9
radio input "true"
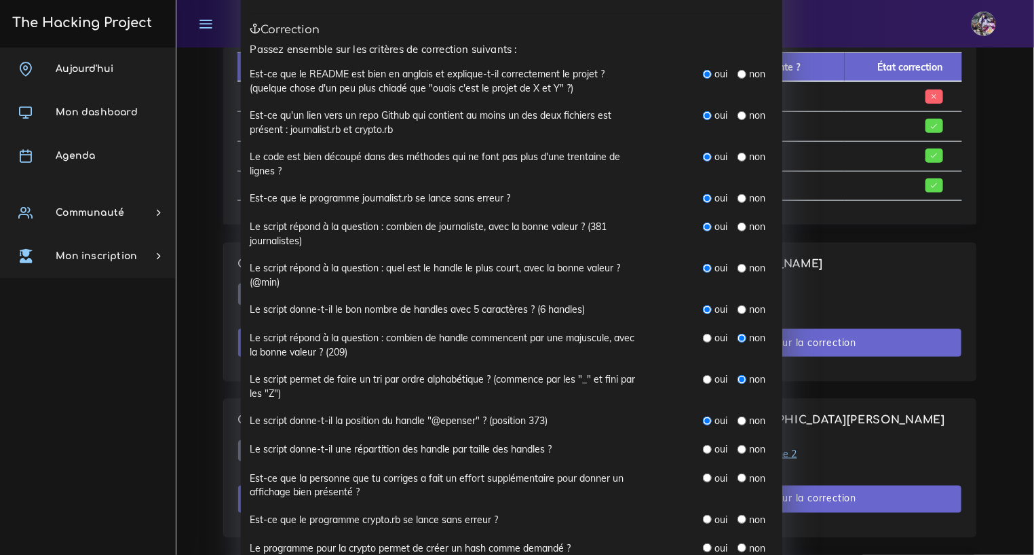
click at [742, 449] on div "non" at bounding box center [751, 449] width 28 height 14
click at [739, 449] on input "radio" at bounding box center [741, 449] width 9 height 9
radio input "true"
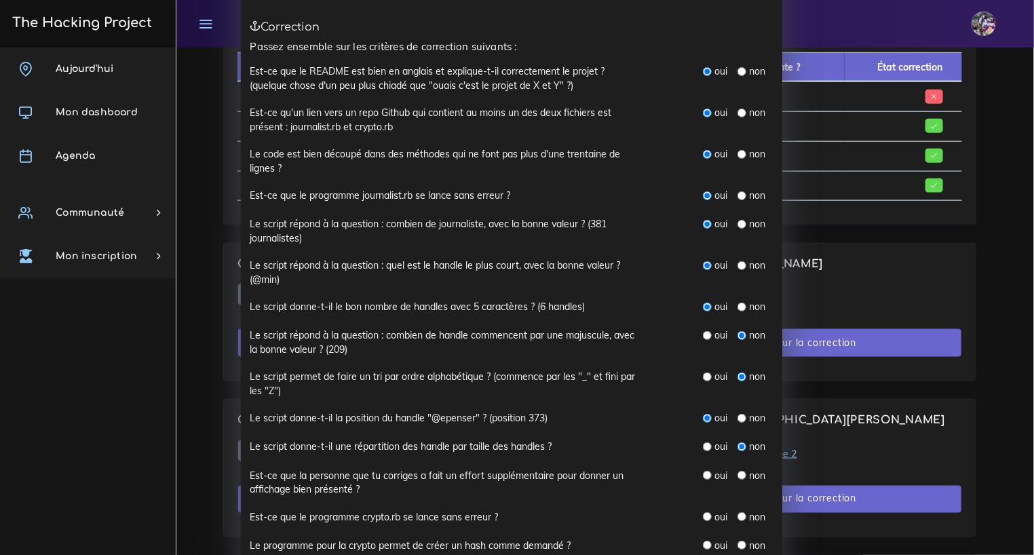
click at [856, 98] on div "Correction N° 1 : Mamady arafan KABA × Présence As-tu réussi à avoir Mamady ara…" at bounding box center [517, 277] width 1034 height 555
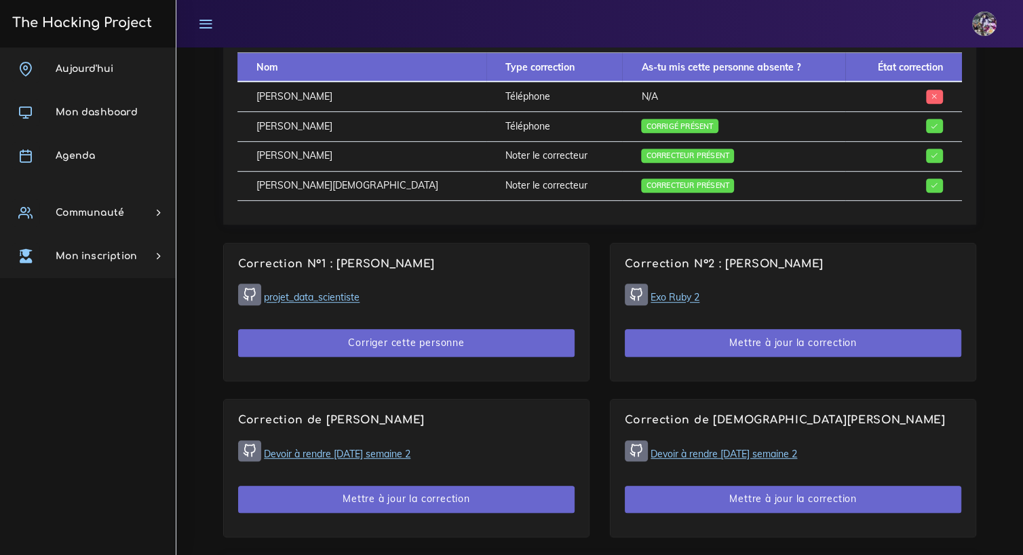
click at [284, 294] on link "projet_data_scientiste" at bounding box center [312, 298] width 96 height 12
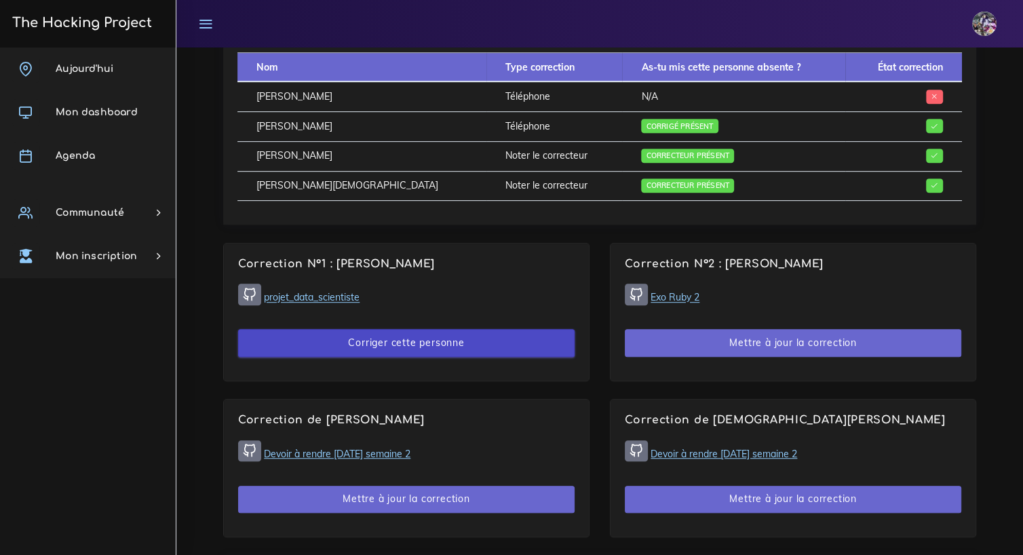
click at [360, 346] on button "Corriger cette personne" at bounding box center [406, 343] width 336 height 28
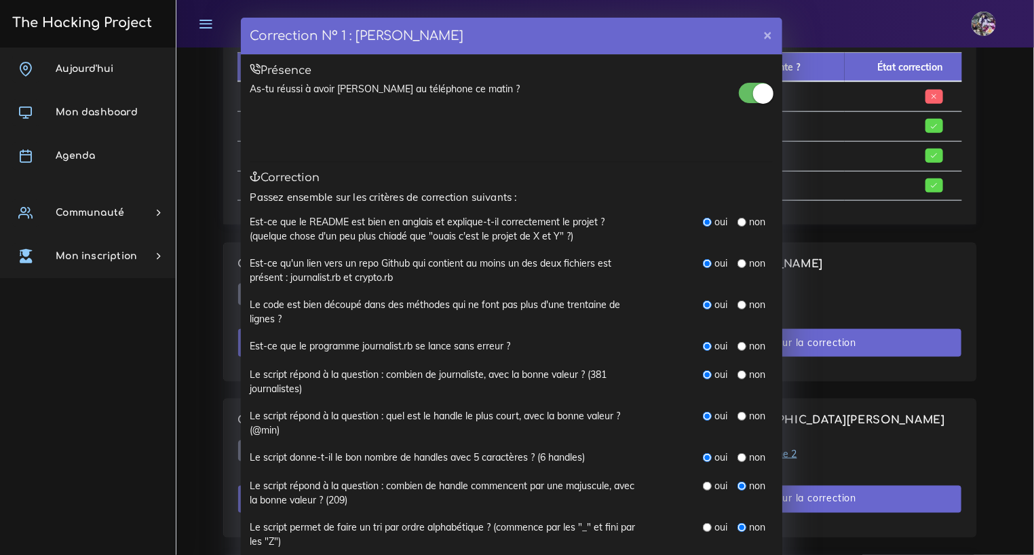
scroll to position [313, 0]
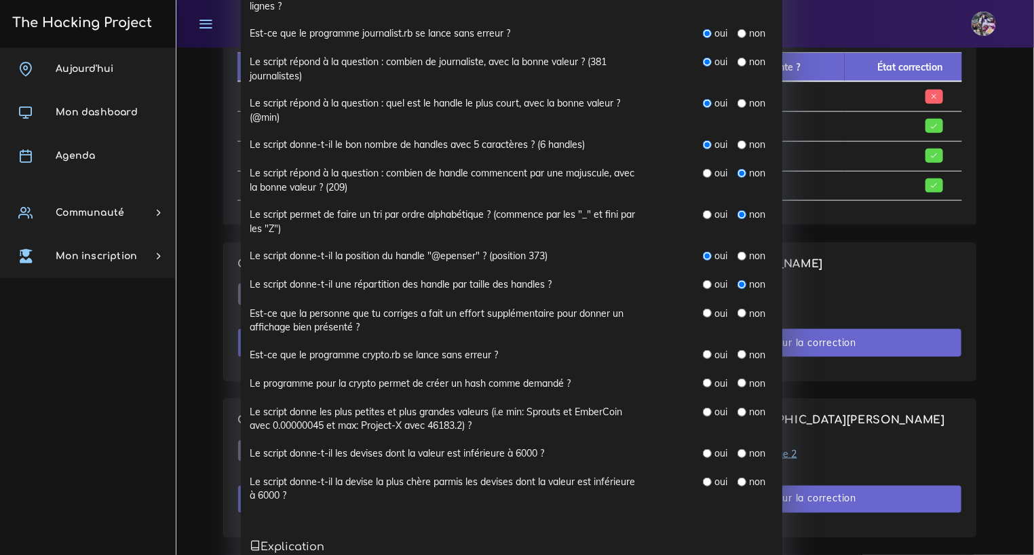
click at [703, 311] on input "radio" at bounding box center [707, 313] width 9 height 9
radio input "true"
click at [703, 355] on input "radio" at bounding box center [707, 354] width 9 height 9
radio input "true"
click at [703, 379] on input "radio" at bounding box center [707, 383] width 9 height 9
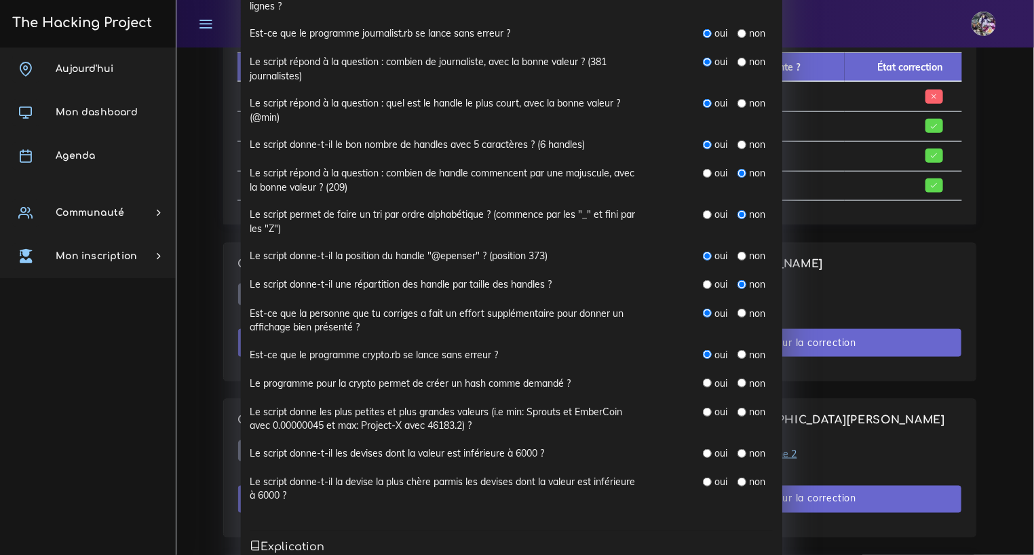
radio input "true"
click at [703, 452] on input "radio" at bounding box center [707, 453] width 9 height 9
radio input "true"
click at [704, 480] on input "radio" at bounding box center [707, 482] width 9 height 9
radio input "true"
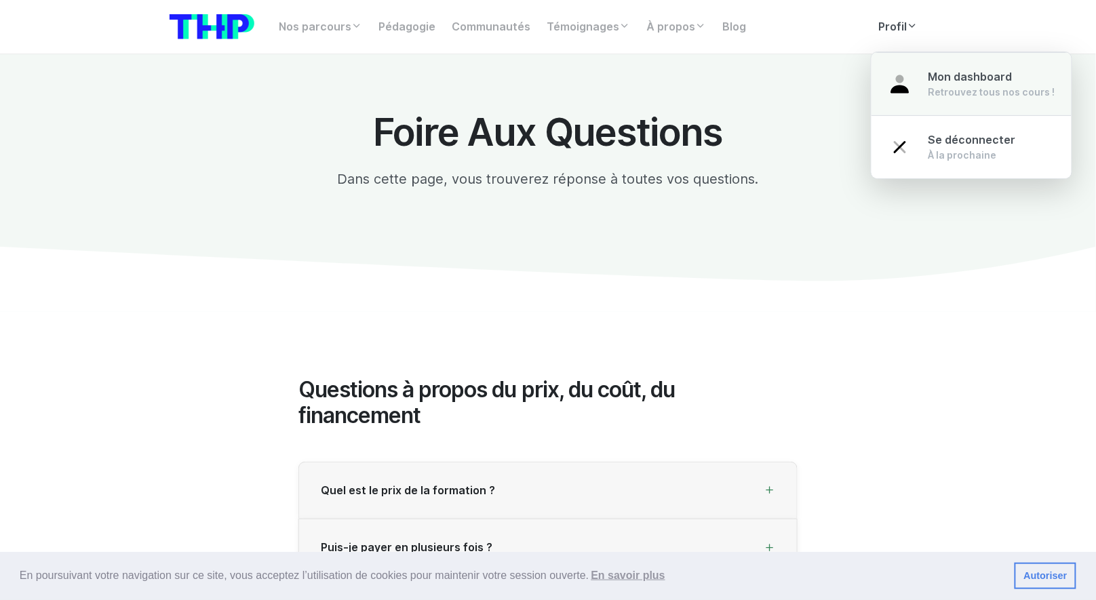
click at [939, 85] on div "Retrouvez tous nos cours !" at bounding box center [992, 92] width 127 height 14
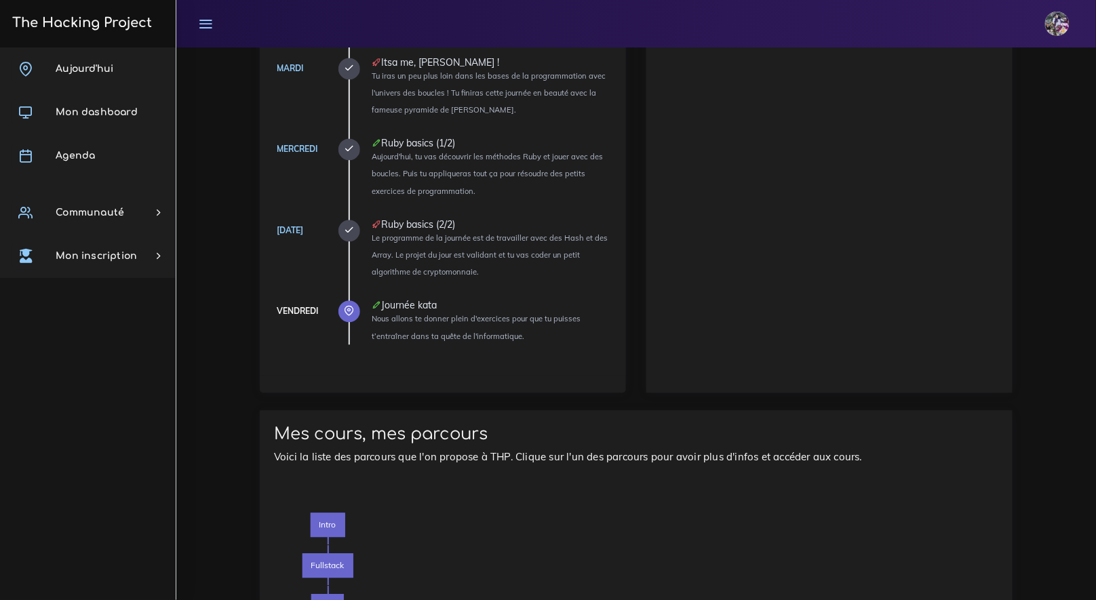
scroll to position [54, 0]
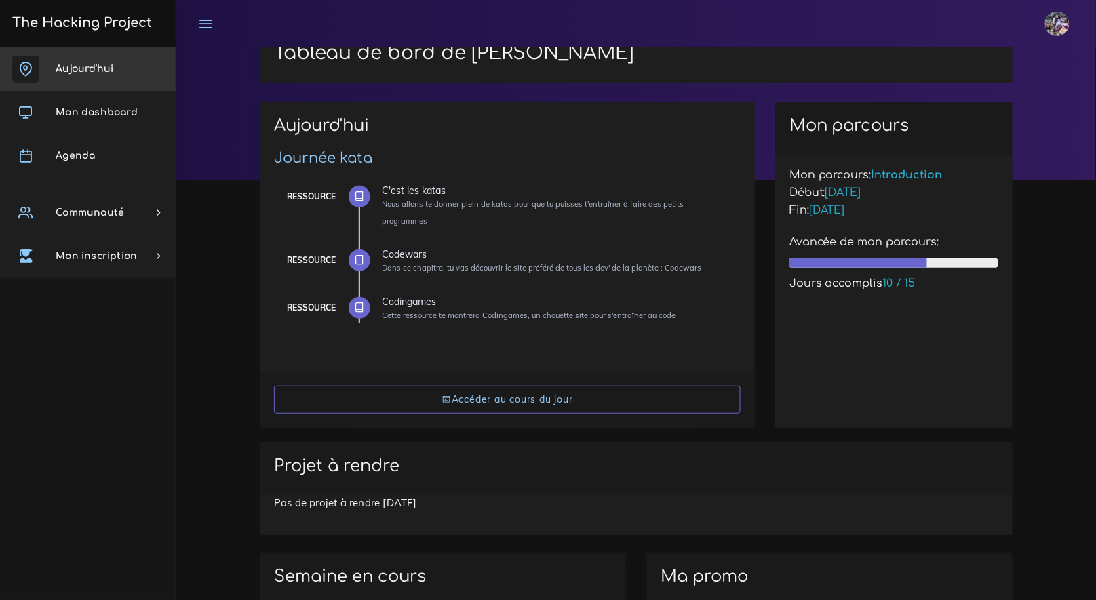
click at [82, 66] on span "Aujourd'hui" at bounding box center [85, 69] width 58 height 10
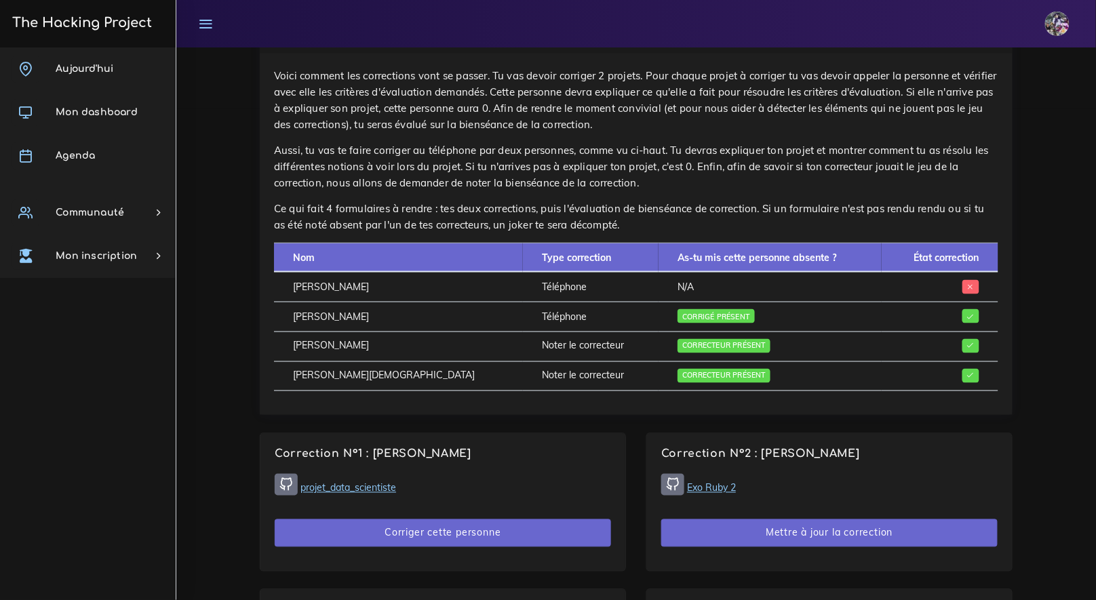
scroll to position [502, 0]
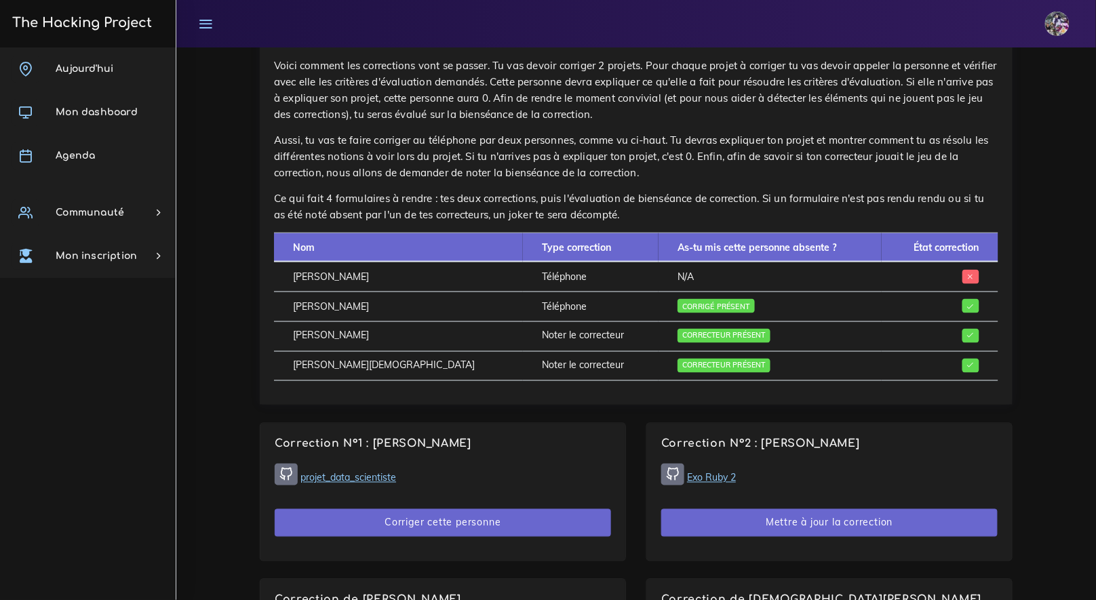
click at [367, 480] on link "projet_data_scientiste" at bounding box center [349, 478] width 96 height 12
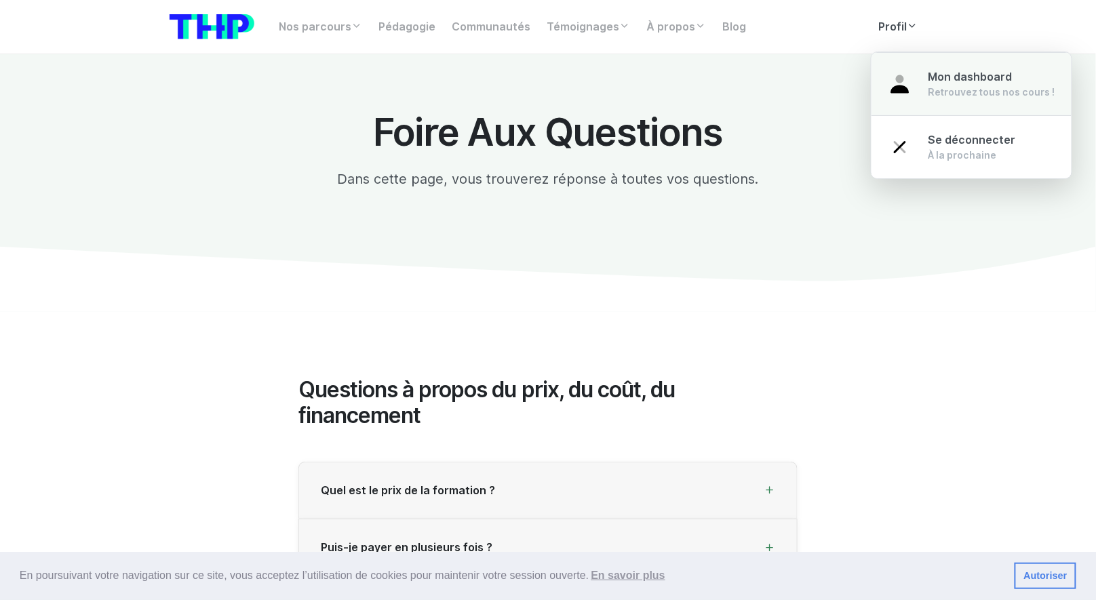
click at [951, 88] on div "Retrouvez tous nos cours !" at bounding box center [992, 92] width 127 height 14
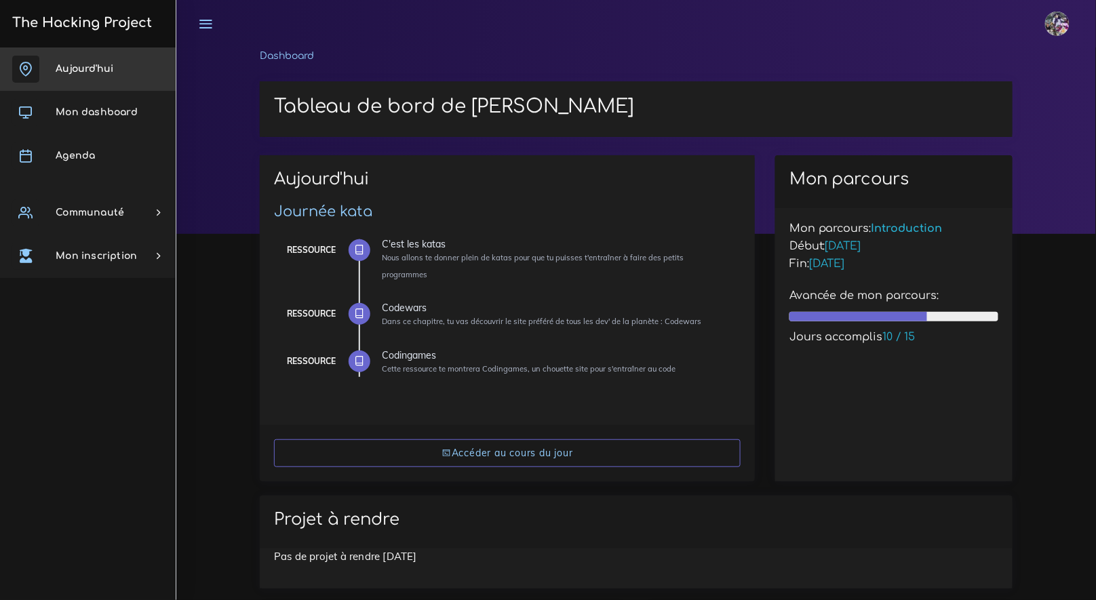
click at [93, 64] on span "Aujourd'hui" at bounding box center [85, 69] width 58 height 10
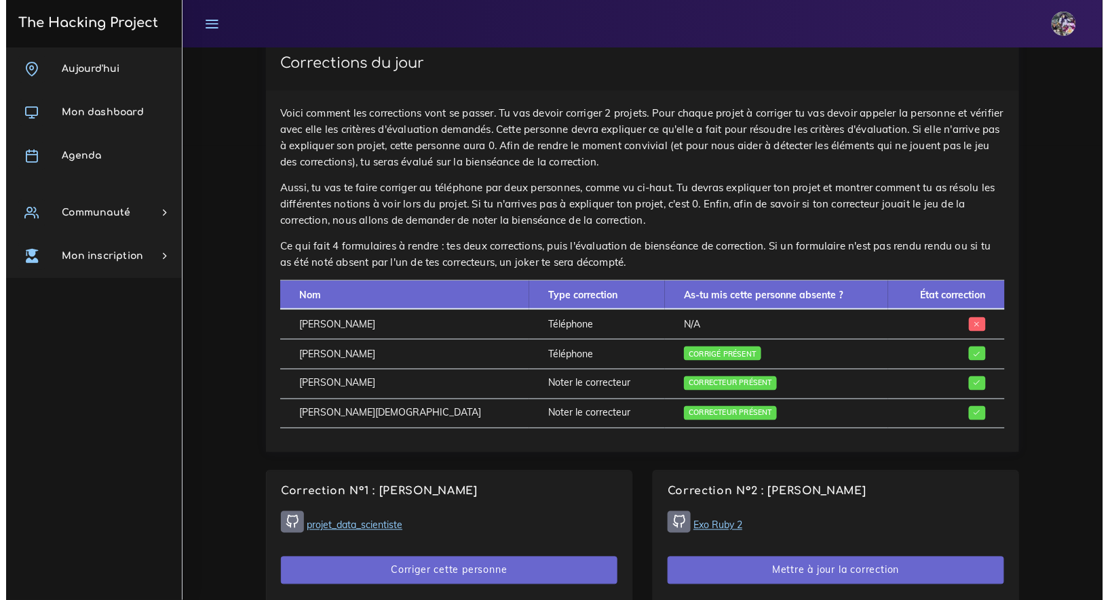
scroll to position [479, 0]
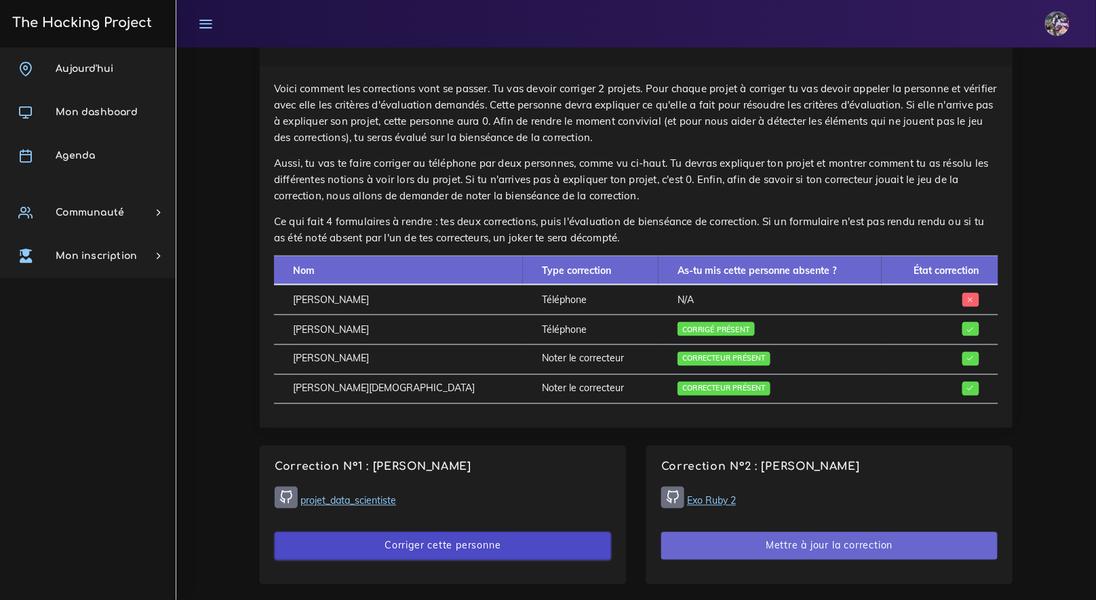
click at [461, 555] on button "Corriger cette personne" at bounding box center [443, 546] width 336 height 28
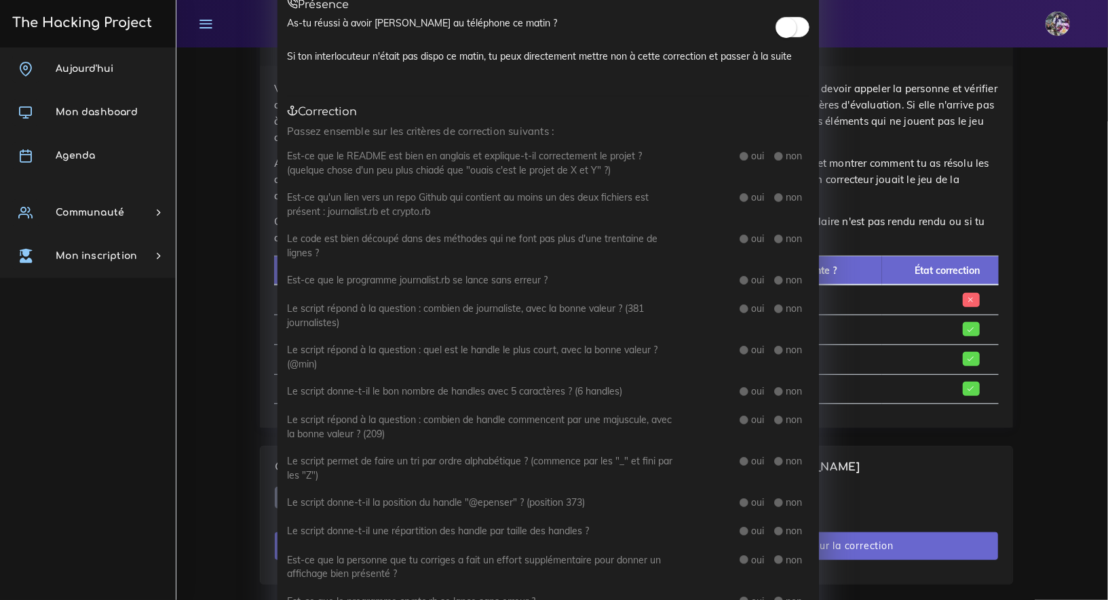
scroll to position [0, 0]
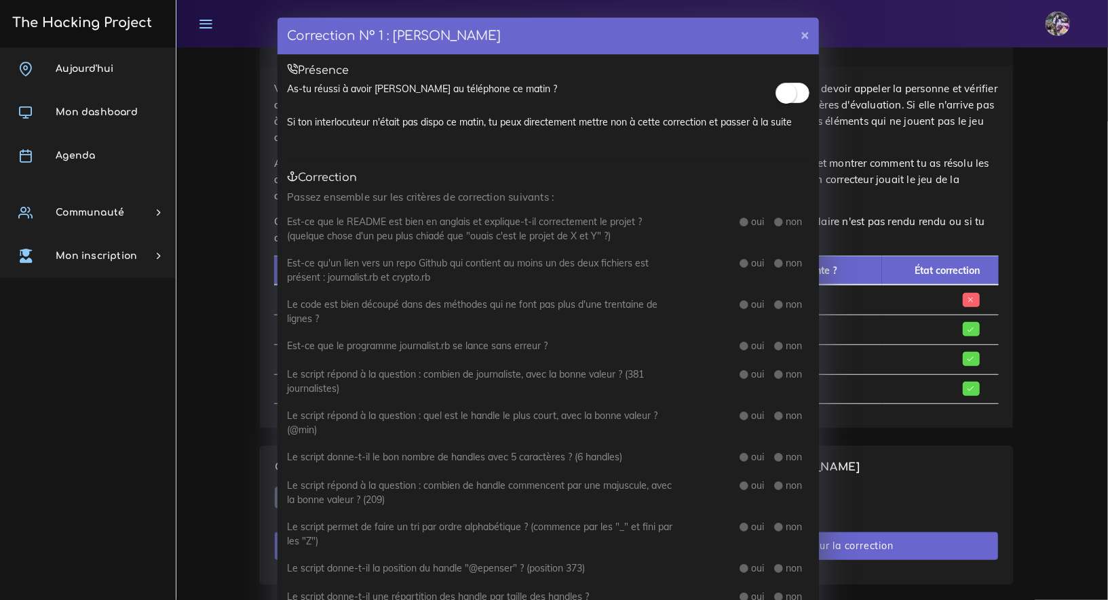
click at [776, 98] on small at bounding box center [786, 93] width 20 height 20
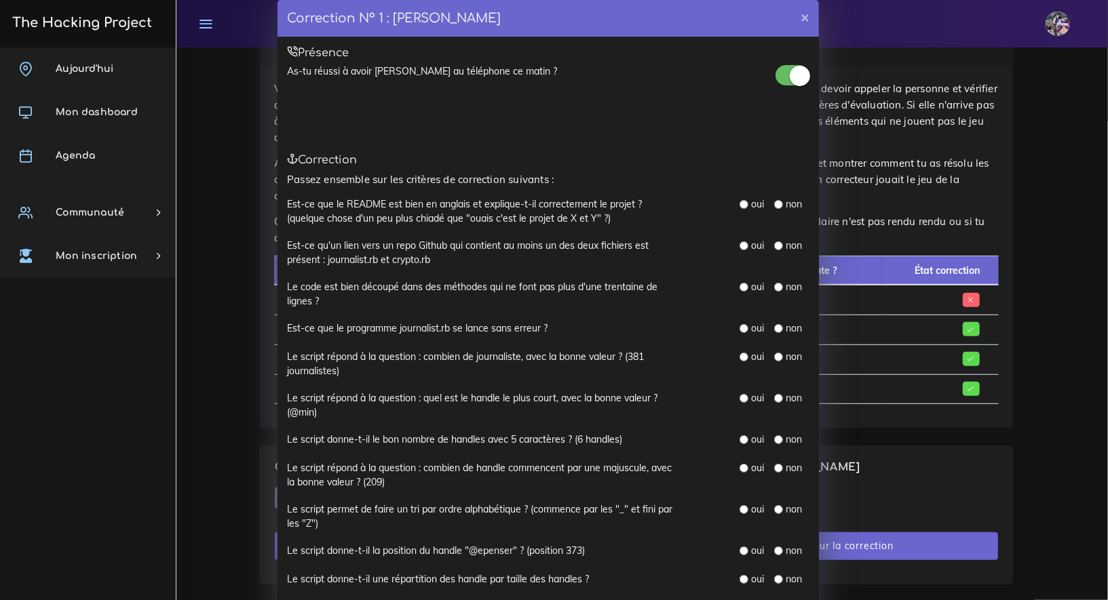
scroll to position [26, 0]
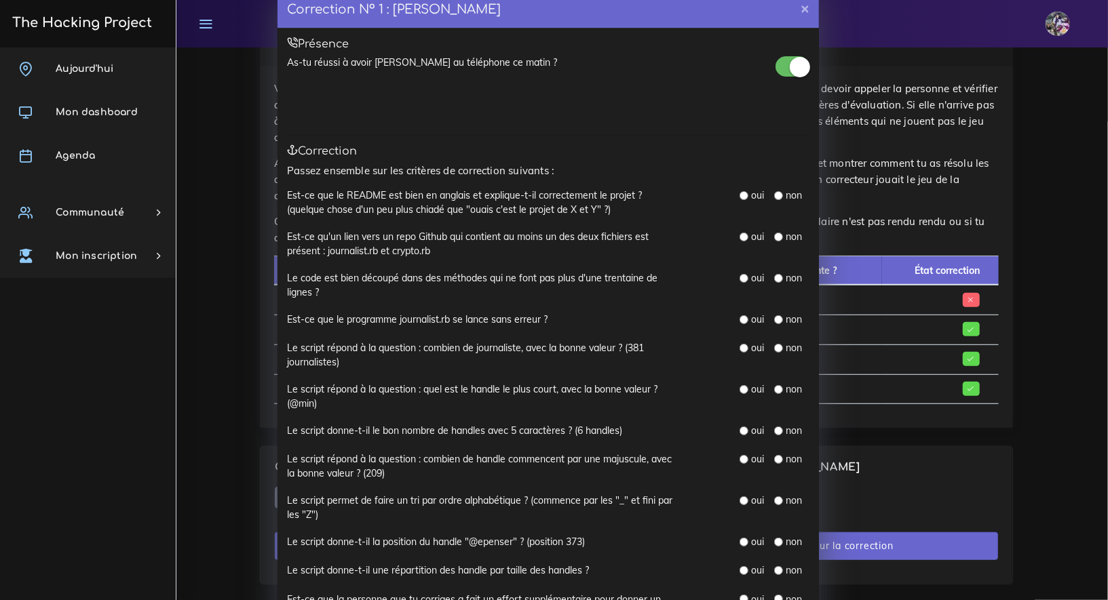
click at [738, 203] on div "oui non" at bounding box center [752, 203] width 136 height 28
click at [739, 201] on div "oui non" at bounding box center [774, 196] width 70 height 15
click at [739, 195] on input "radio" at bounding box center [743, 195] width 9 height 9
radio input "true"
click at [739, 244] on div "oui non" at bounding box center [774, 237] width 70 height 15
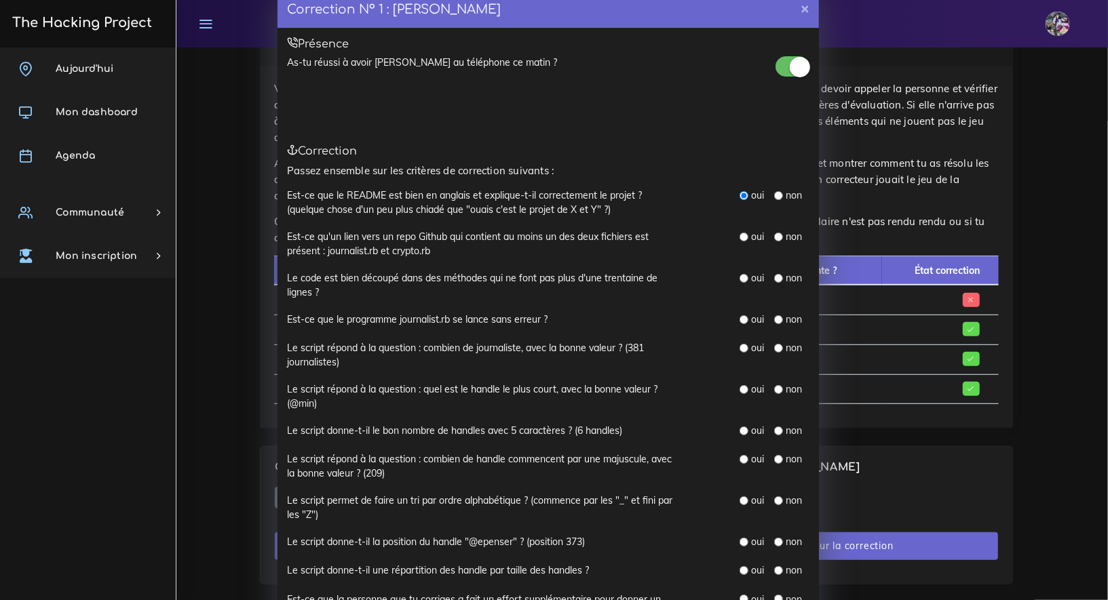
click at [739, 239] on input "radio" at bounding box center [743, 237] width 9 height 9
radio input "true"
click at [739, 275] on input "radio" at bounding box center [743, 278] width 9 height 9
radio input "true"
click at [739, 315] on input "radio" at bounding box center [743, 319] width 9 height 9
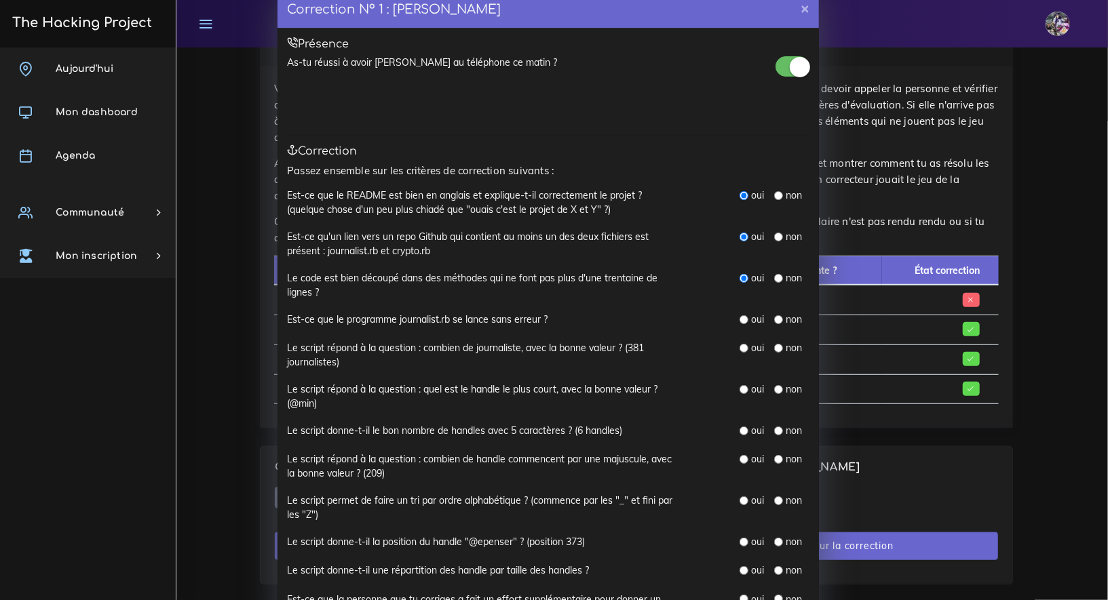
radio input "true"
click at [741, 349] on input "radio" at bounding box center [743, 348] width 9 height 9
radio input "true"
click at [739, 389] on input "radio" at bounding box center [743, 389] width 9 height 9
radio input "true"
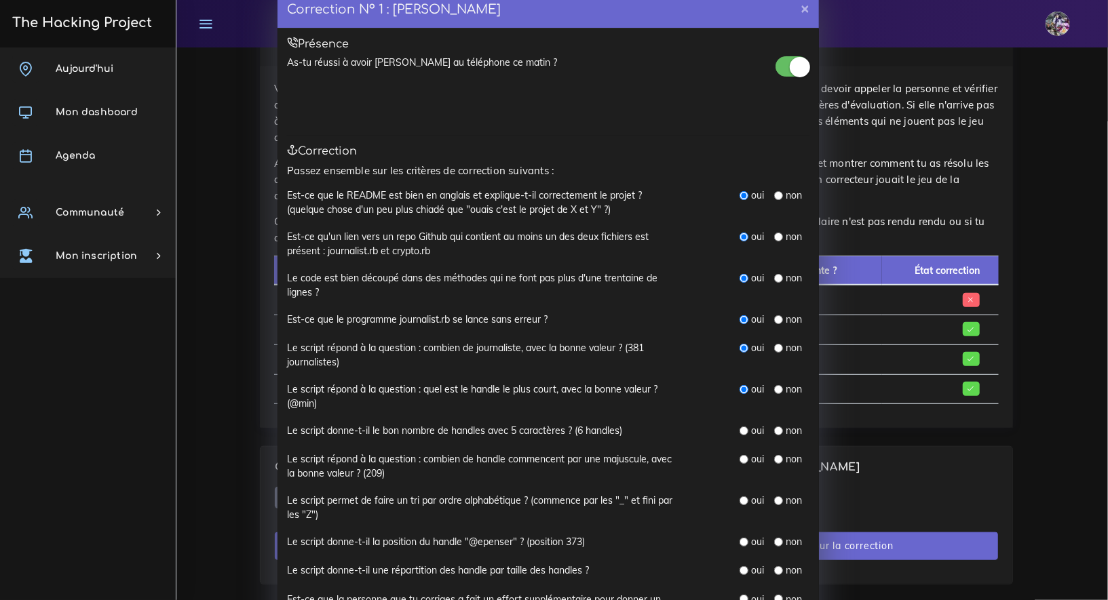
click at [739, 430] on input "radio" at bounding box center [743, 431] width 9 height 9
radio input "true"
click at [739, 455] on input "radio" at bounding box center [743, 459] width 9 height 9
radio input "true"
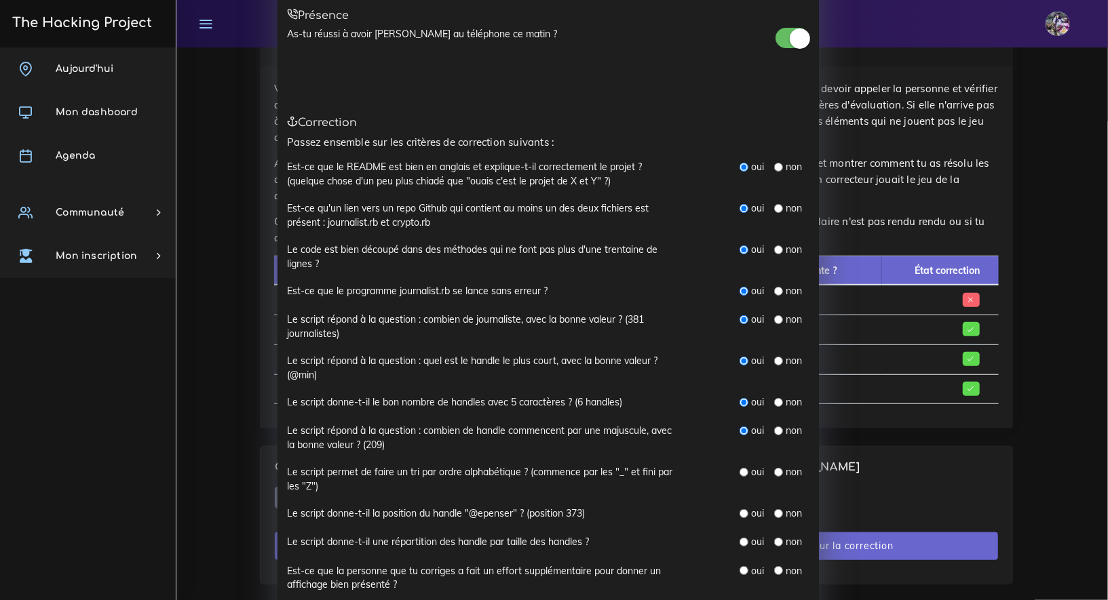
scroll to position [79, 0]
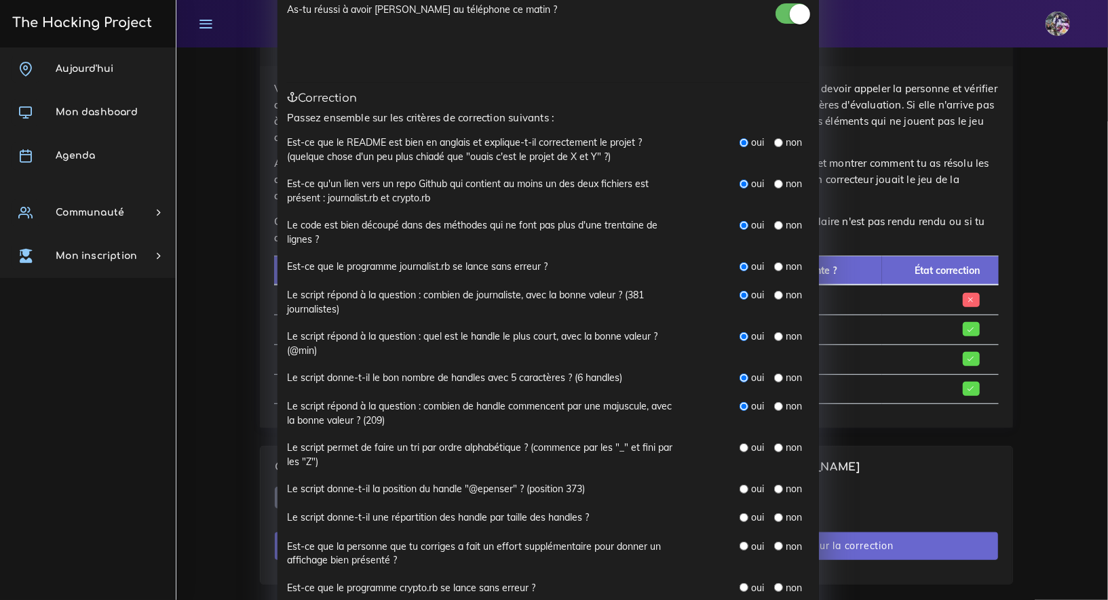
click at [741, 445] on input "radio" at bounding box center [743, 448] width 9 height 9
radio input "true"
click at [774, 486] on input "radio" at bounding box center [778, 489] width 9 height 9
radio input "true"
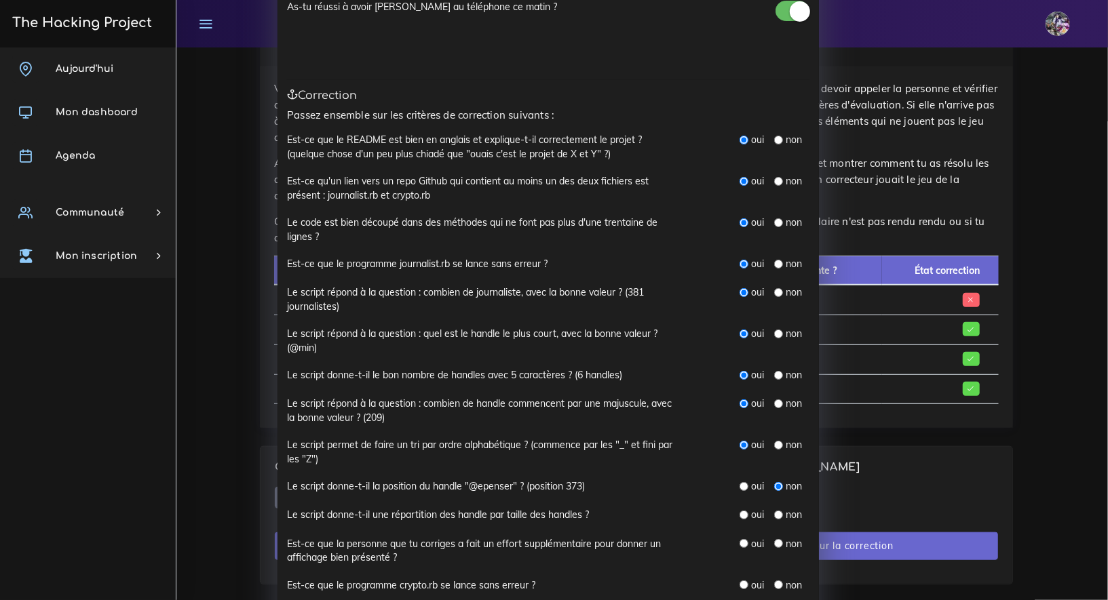
scroll to position [82, 0]
click at [739, 511] on input "radio" at bounding box center [743, 515] width 9 height 9
radio input "true"
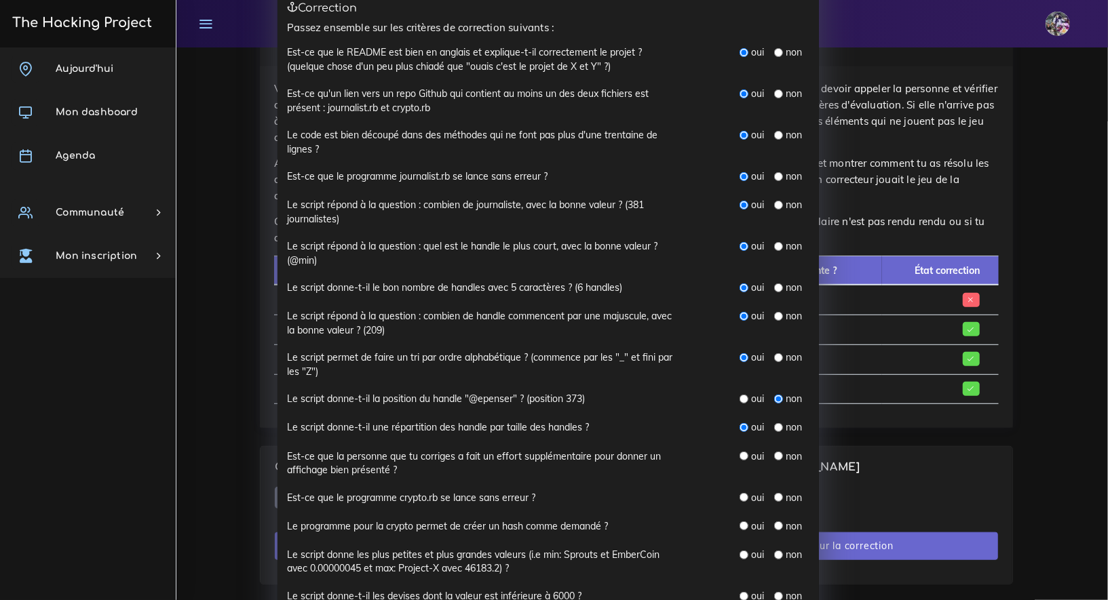
scroll to position [170, 0]
click at [743, 457] on div "oui" at bounding box center [751, 456] width 24 height 14
click at [740, 457] on input "radio" at bounding box center [743, 455] width 9 height 9
radio input "true"
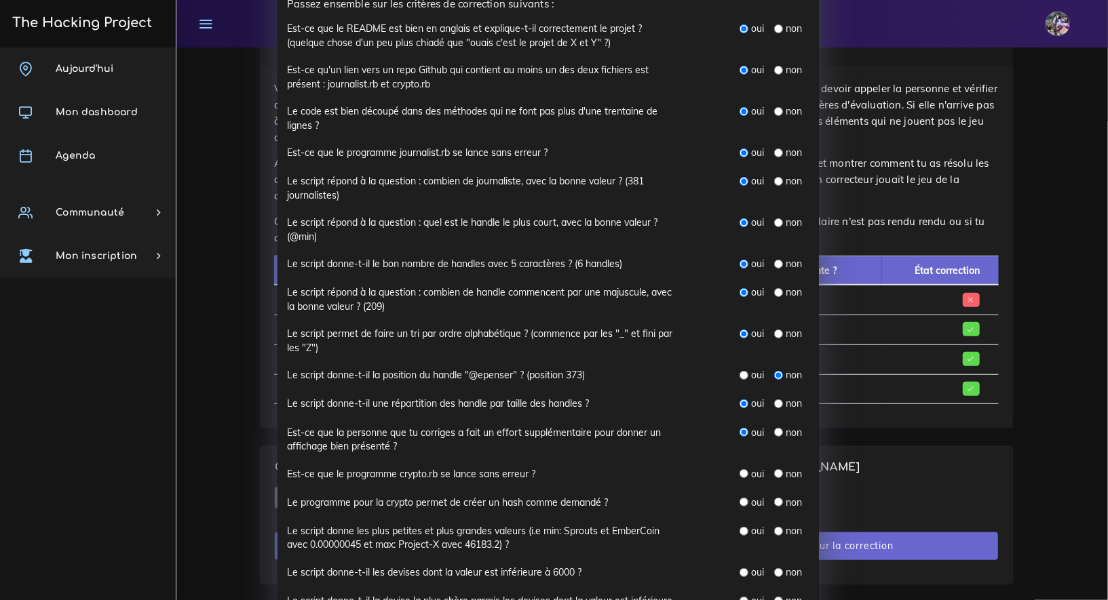
scroll to position [197, 0]
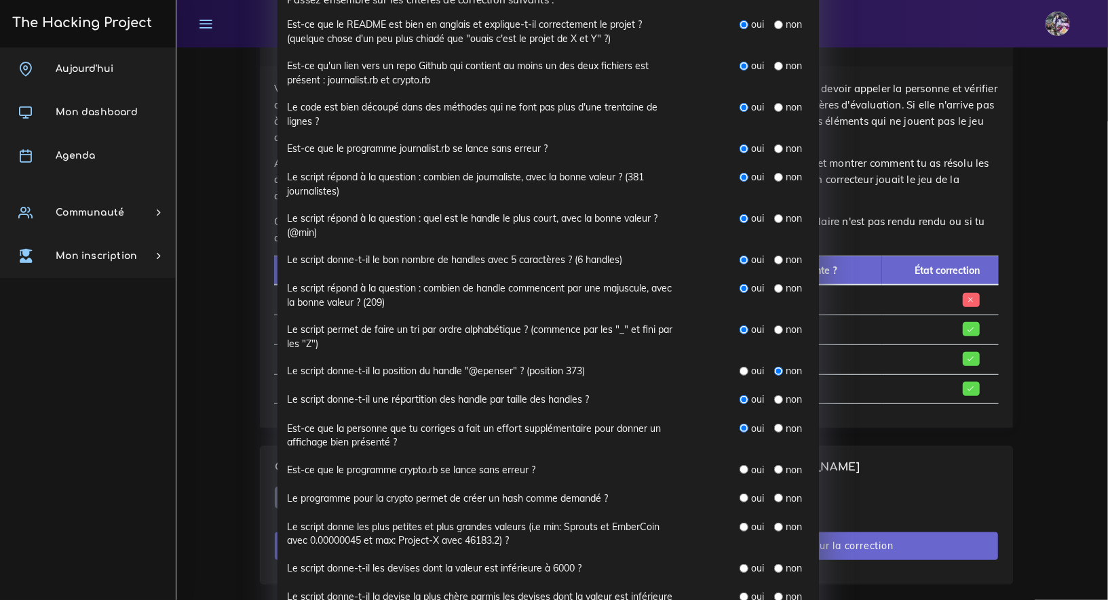
click at [741, 471] on input "radio" at bounding box center [743, 469] width 9 height 9
radio input "true"
click at [739, 502] on div "oui" at bounding box center [751, 499] width 24 height 14
click at [739, 499] on input "radio" at bounding box center [743, 498] width 9 height 9
radio input "true"
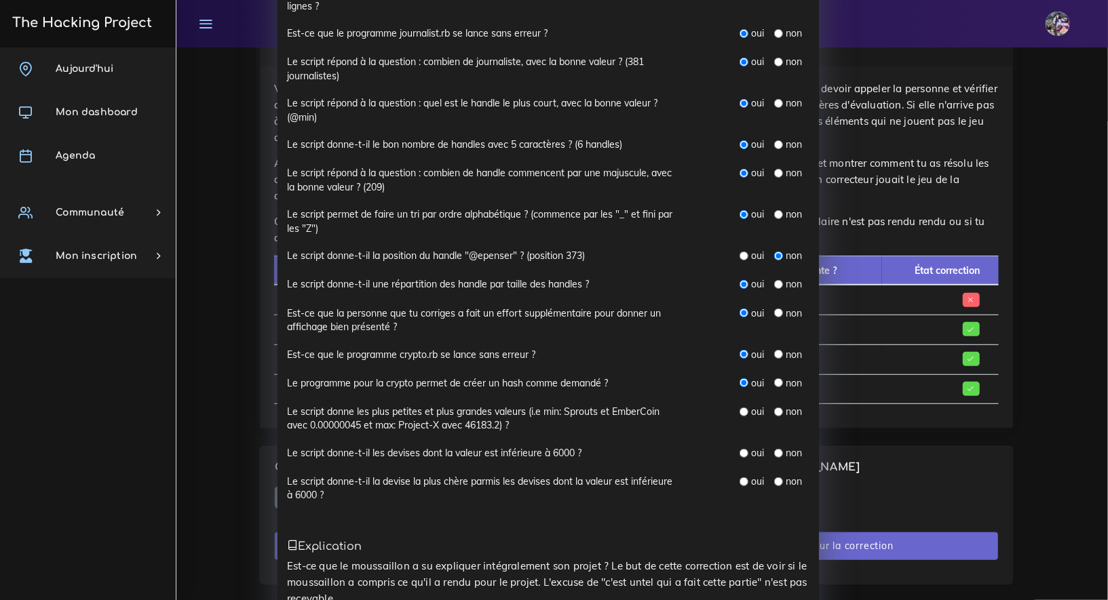
scroll to position [314, 0]
click at [739, 407] on input "radio" at bounding box center [743, 410] width 9 height 9
radio input "true"
click at [739, 448] on input "radio" at bounding box center [743, 452] width 9 height 9
radio input "true"
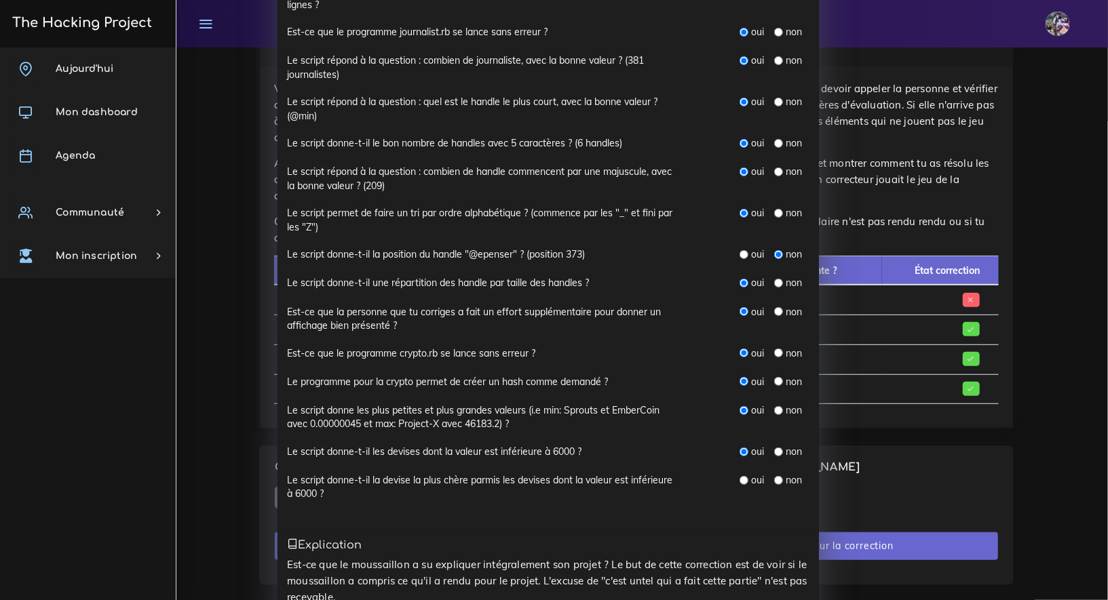
click at [740, 454] on input "radio" at bounding box center [743, 452] width 9 height 9
click at [741, 476] on input "radio" at bounding box center [743, 480] width 9 height 9
radio input "true"
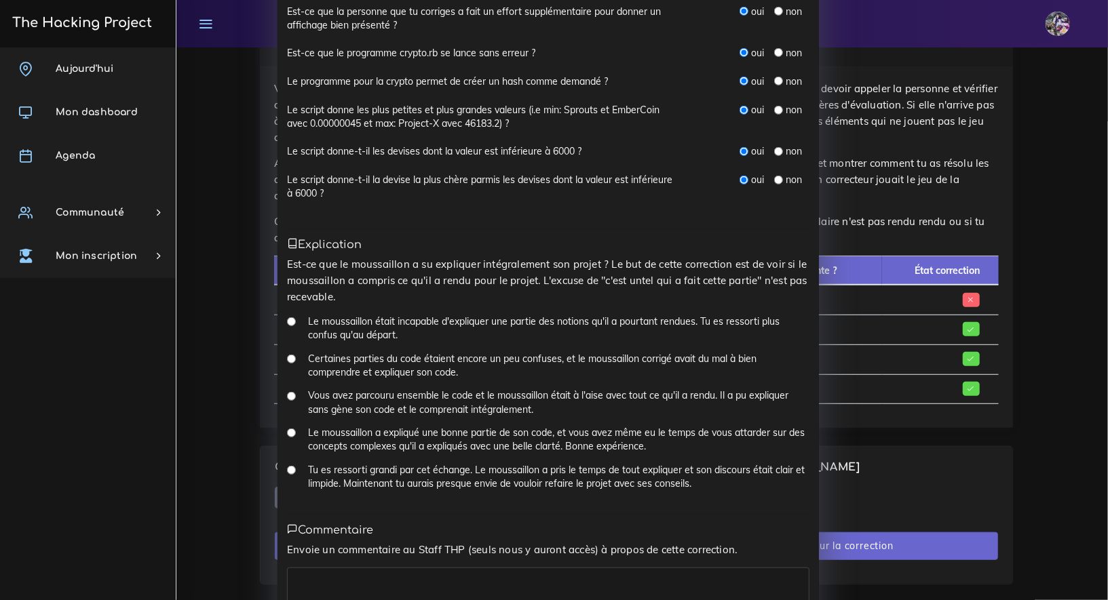
scroll to position [648, 0]
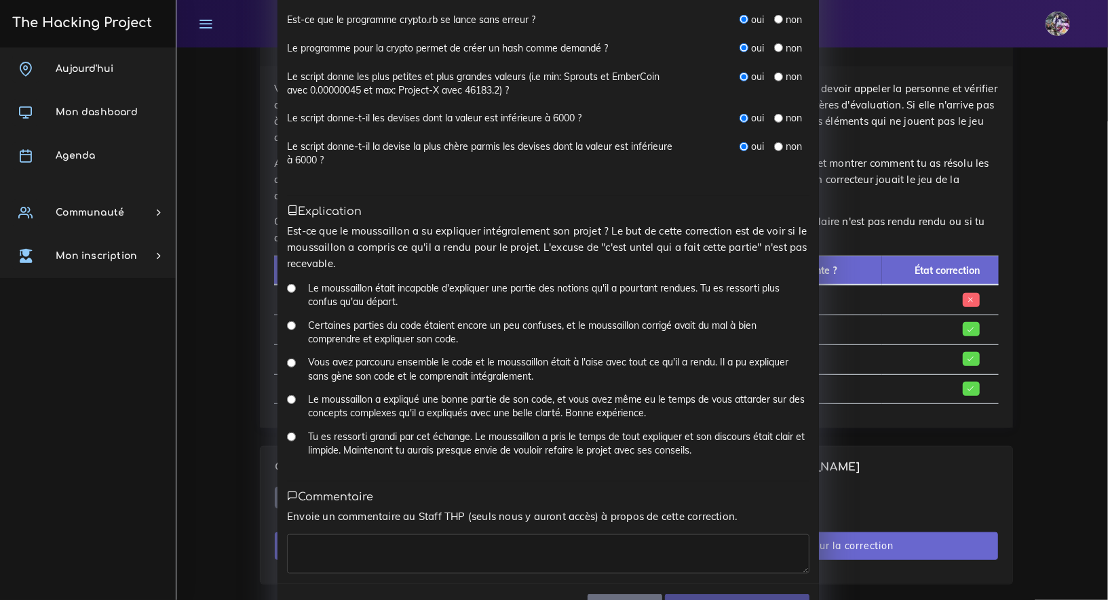
click at [290, 437] on div "Tu es ressorti grandi par cet échange. Le moussaillon a pris le temps de tout e…" at bounding box center [548, 448] width 522 height 37
click at [288, 436] on input "Tu es ressorti grandi par cet échange. Le moussaillon a pris le temps de tout e…" at bounding box center [291, 437] width 9 height 9
radio input "true"
click at [324, 538] on textarea at bounding box center [548, 554] width 522 height 39
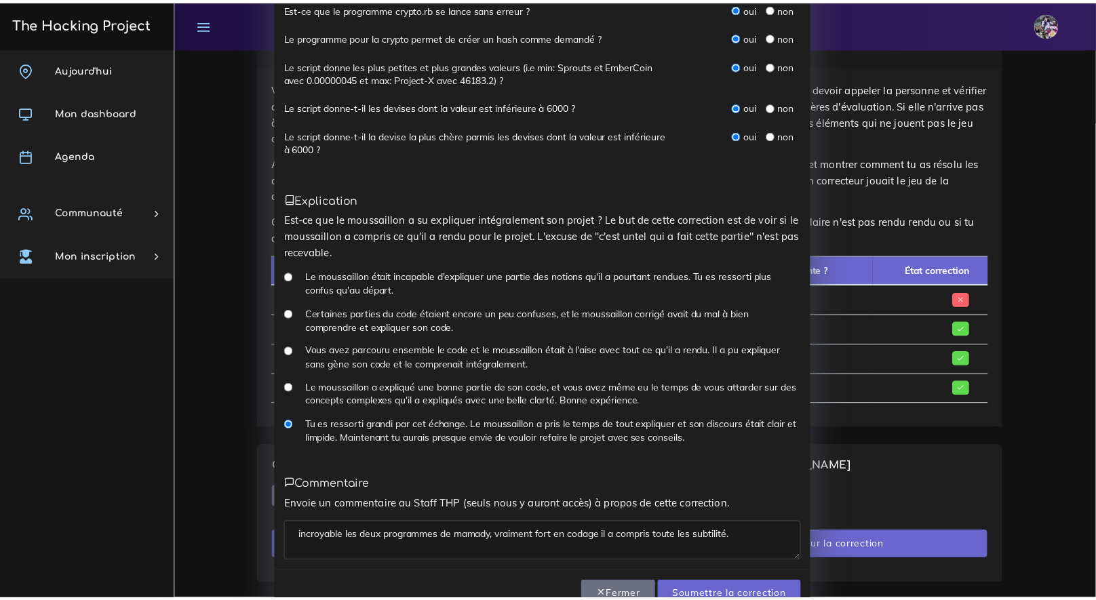
scroll to position [674, 0]
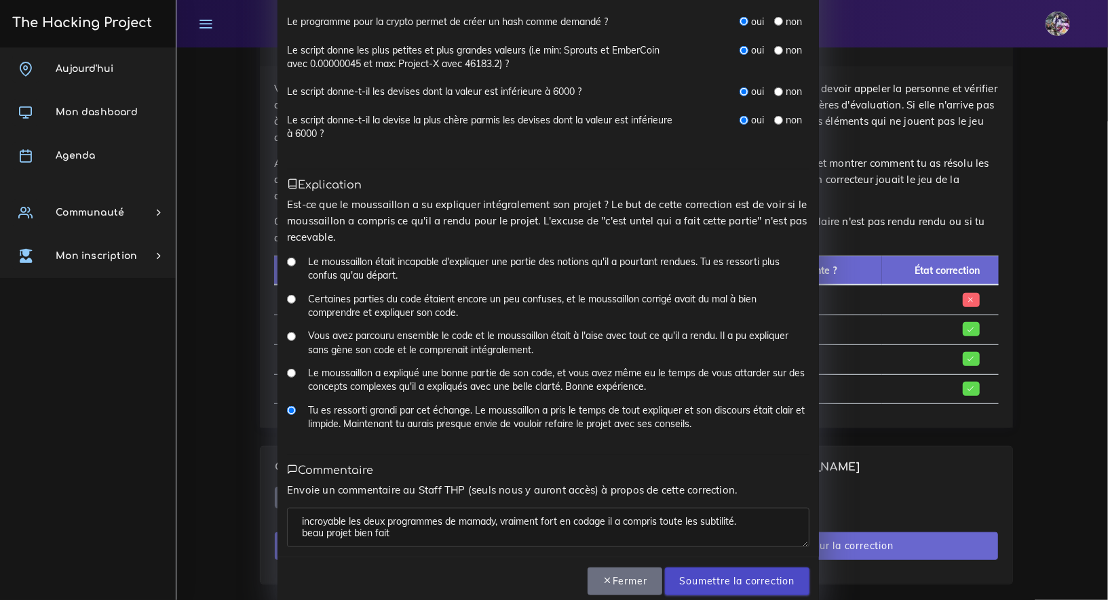
type textarea "incroyable les deux programmes de mamady, vraiment fort en codage il a compris …"
click at [697, 573] on input "Soumettre la correction" at bounding box center [737, 582] width 144 height 28
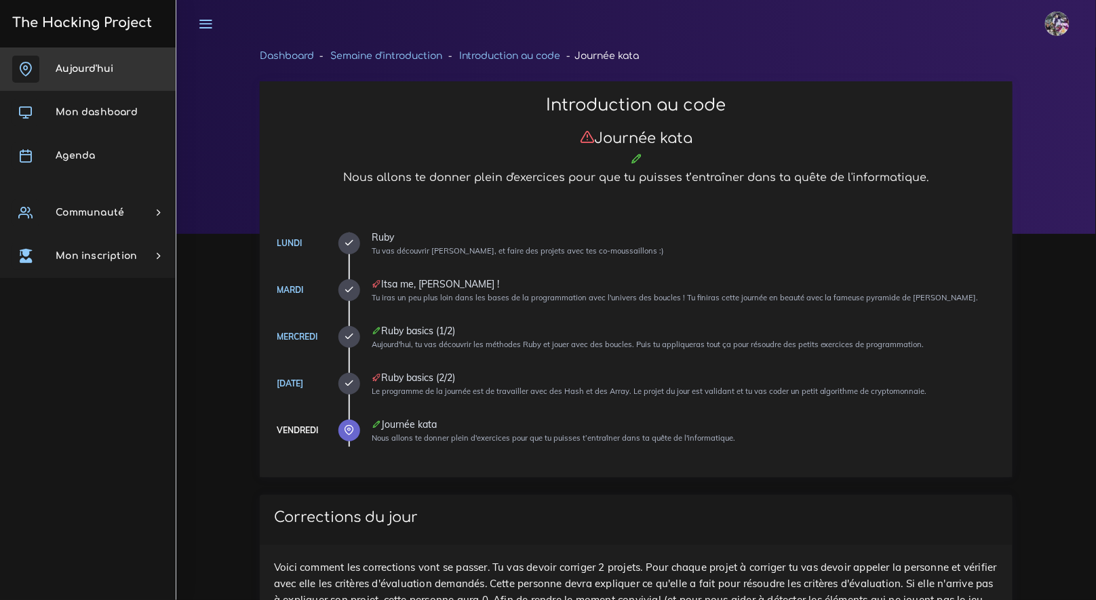
click at [85, 56] on link "Aujourd'hui" at bounding box center [88, 68] width 176 height 43
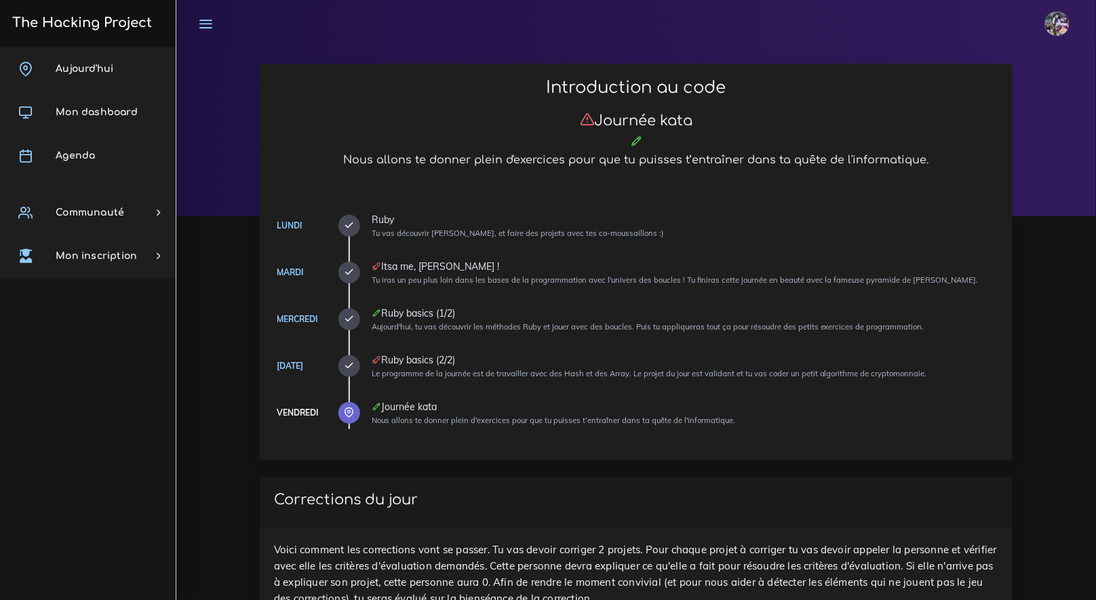
scroll to position [19, 0]
